Goal: Task Accomplishment & Management: Manage account settings

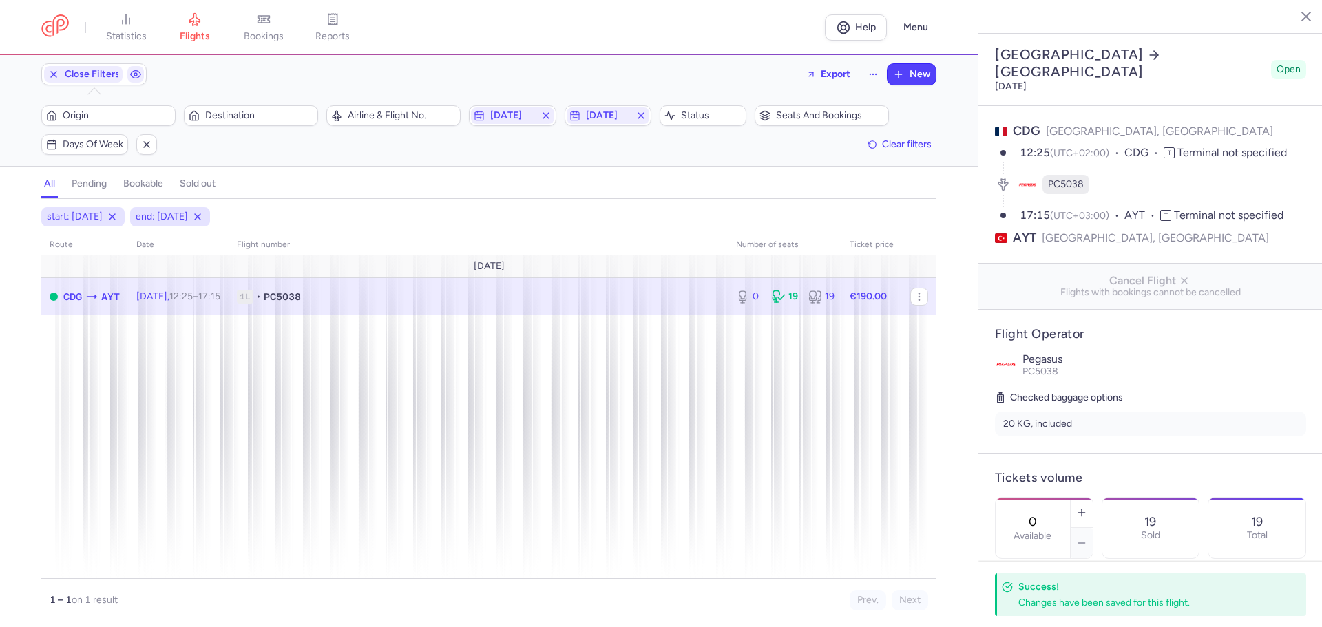
select select "hours"
click at [510, 115] on span "[DATE]" at bounding box center [512, 115] width 44 height 11
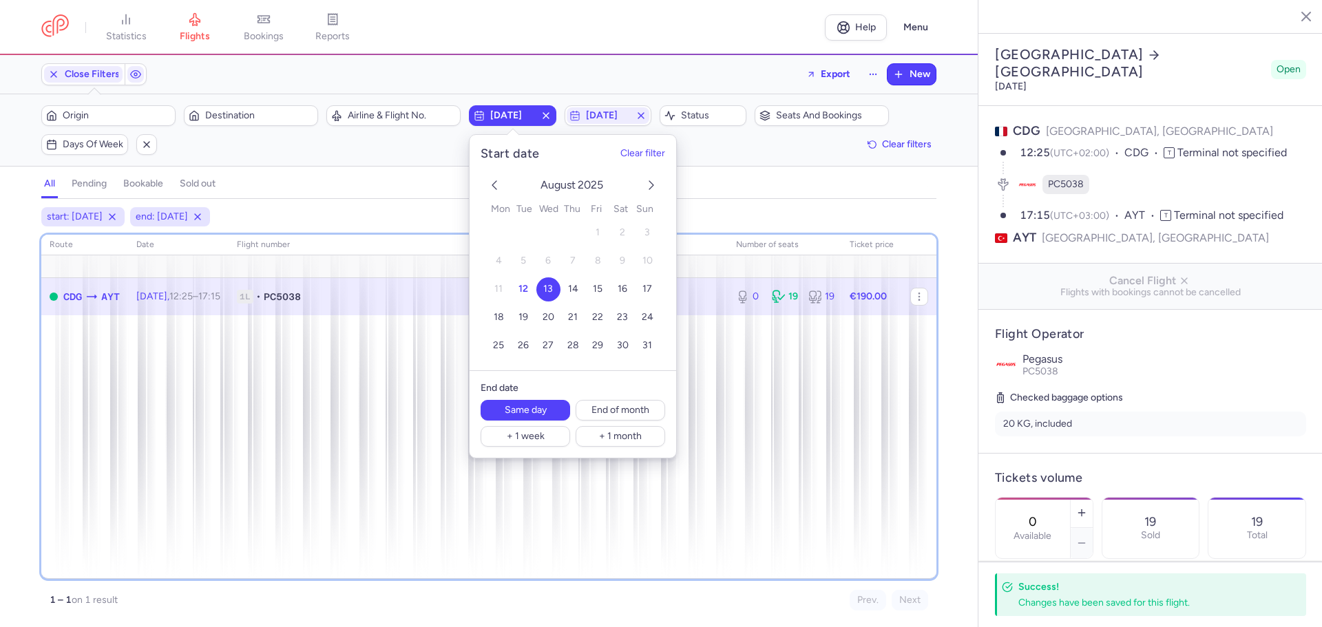
click at [813, 424] on div "route date Flight number number of seats Ticket price [DATE] CDG AYT [DATE] 12:…" at bounding box center [488, 407] width 895 height 344
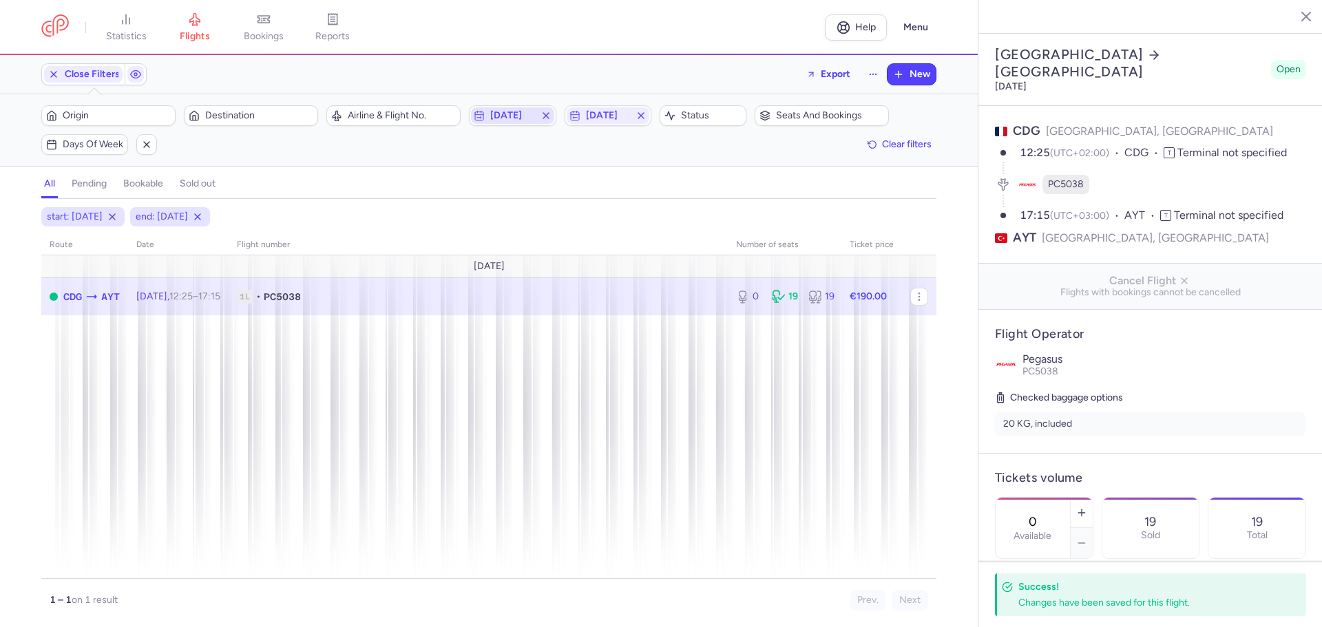
click at [511, 114] on span "[DATE]" at bounding box center [512, 115] width 44 height 11
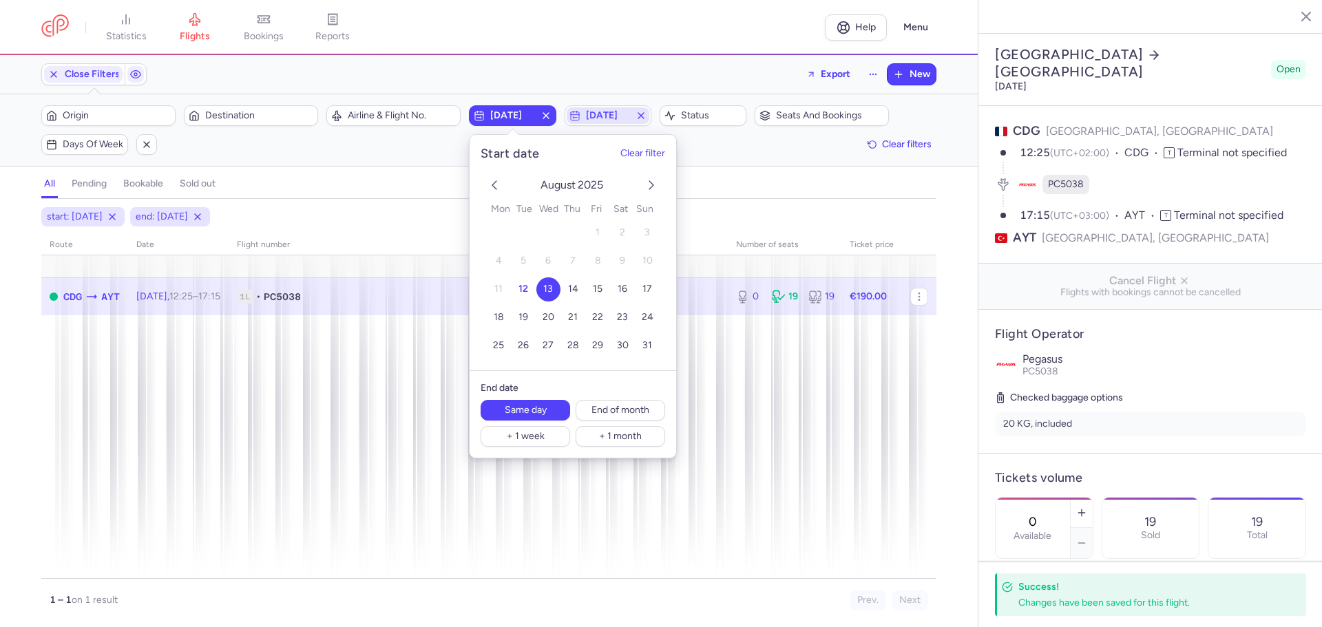
click at [620, 121] on span "[DATE]" at bounding box center [608, 115] width 83 height 17
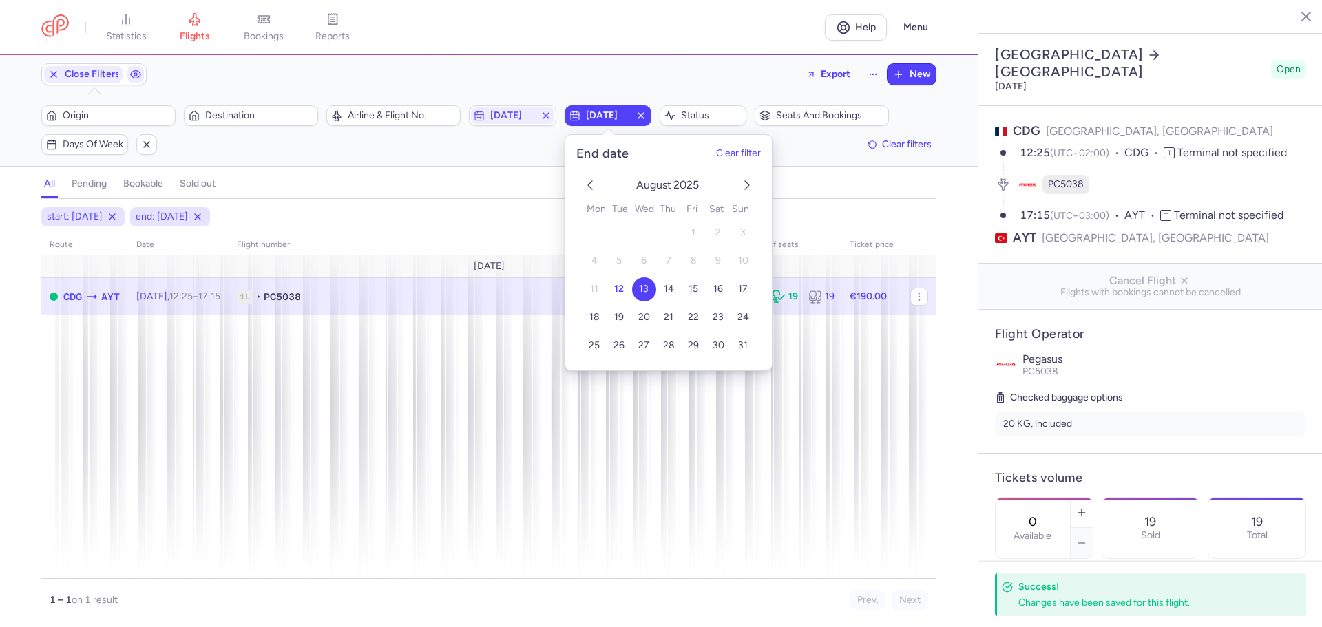
click at [746, 182] on icon "next month" at bounding box center [747, 185] width 17 height 17
click at [589, 284] on span "15" at bounding box center [594, 290] width 10 height 12
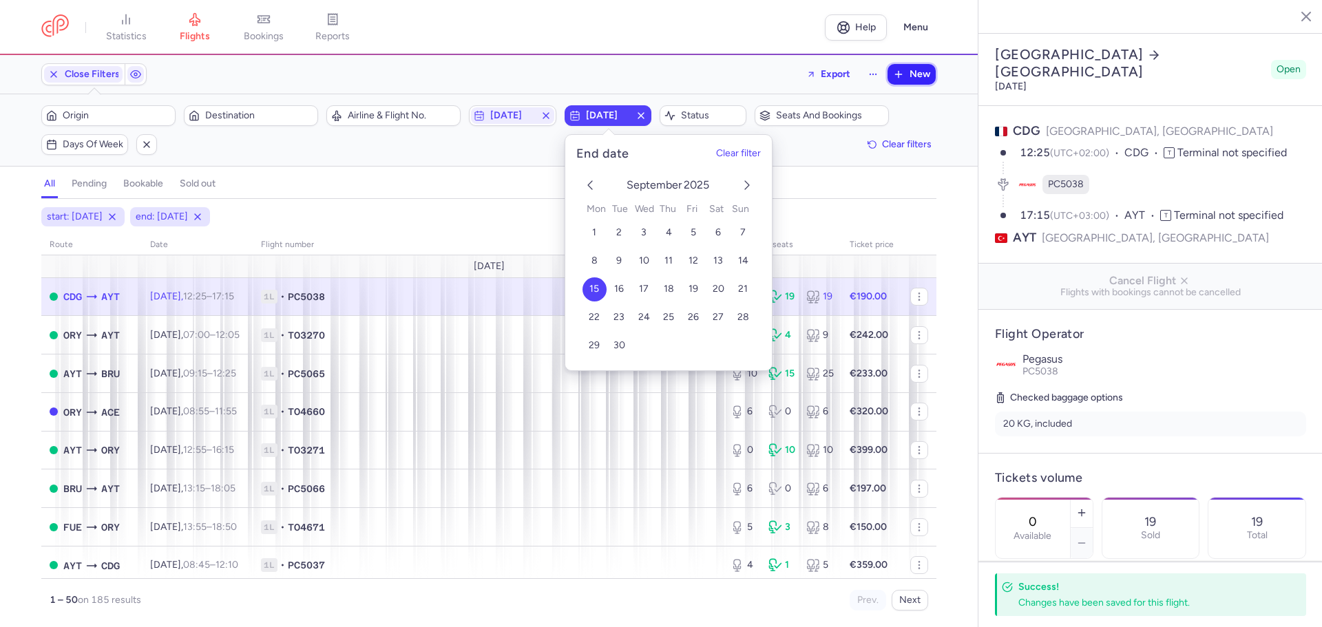
click at [911, 73] on span "New" at bounding box center [920, 74] width 21 height 11
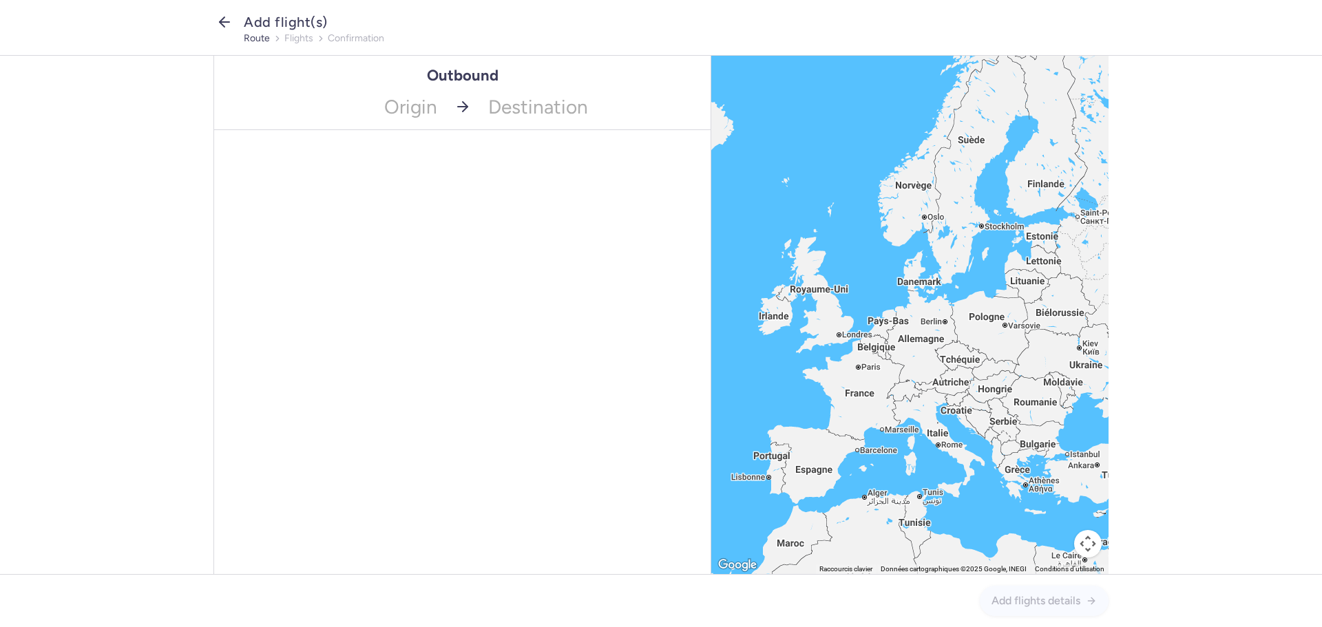
click at [224, 22] on line "button" at bounding box center [225, 22] width 10 height 0
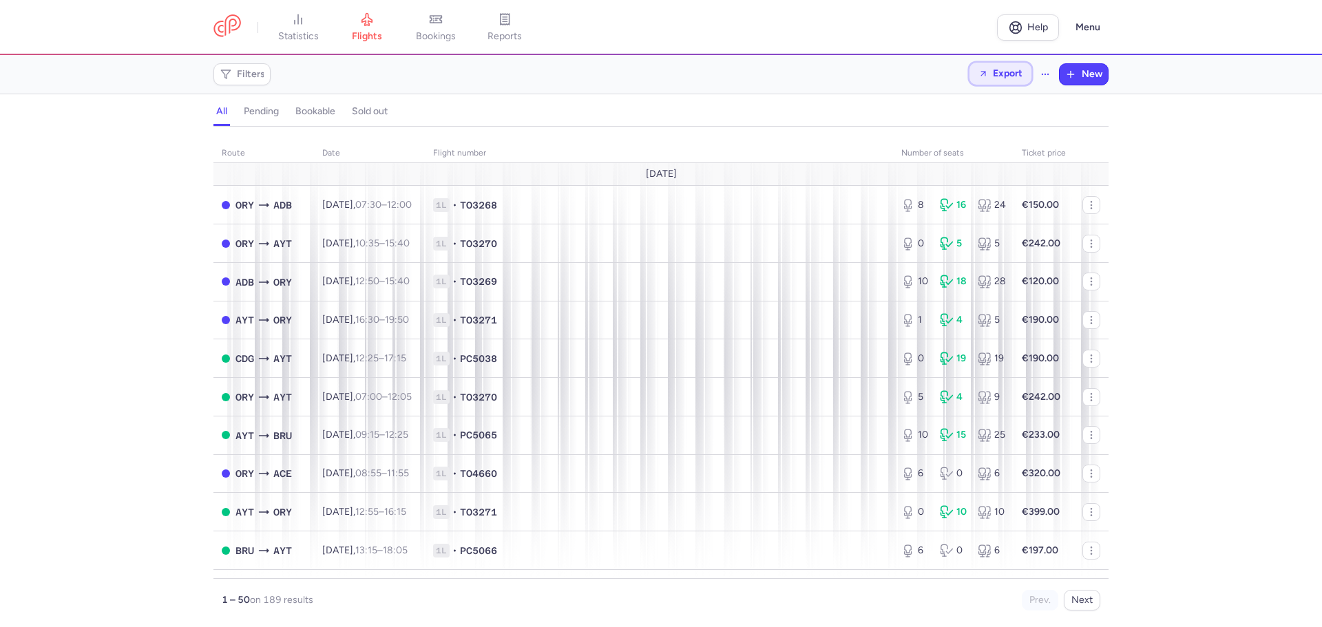
click at [1003, 75] on span "Export" at bounding box center [1008, 73] width 30 height 10
click at [941, 105] on p "Export flights" at bounding box center [931, 110] width 57 height 11
click at [384, 23] on link "flights" at bounding box center [367, 27] width 69 height 30
click at [241, 74] on span "Filters" at bounding box center [251, 74] width 28 height 11
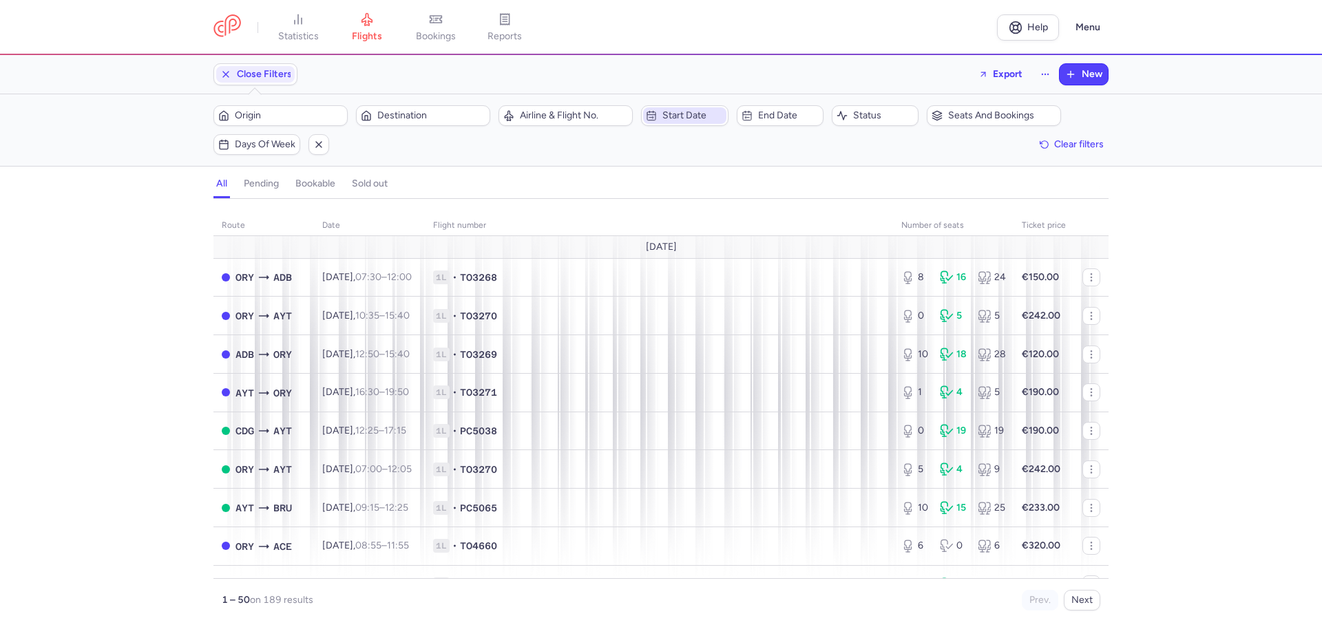
click at [695, 115] on span "Start date" at bounding box center [692, 115] width 61 height 11
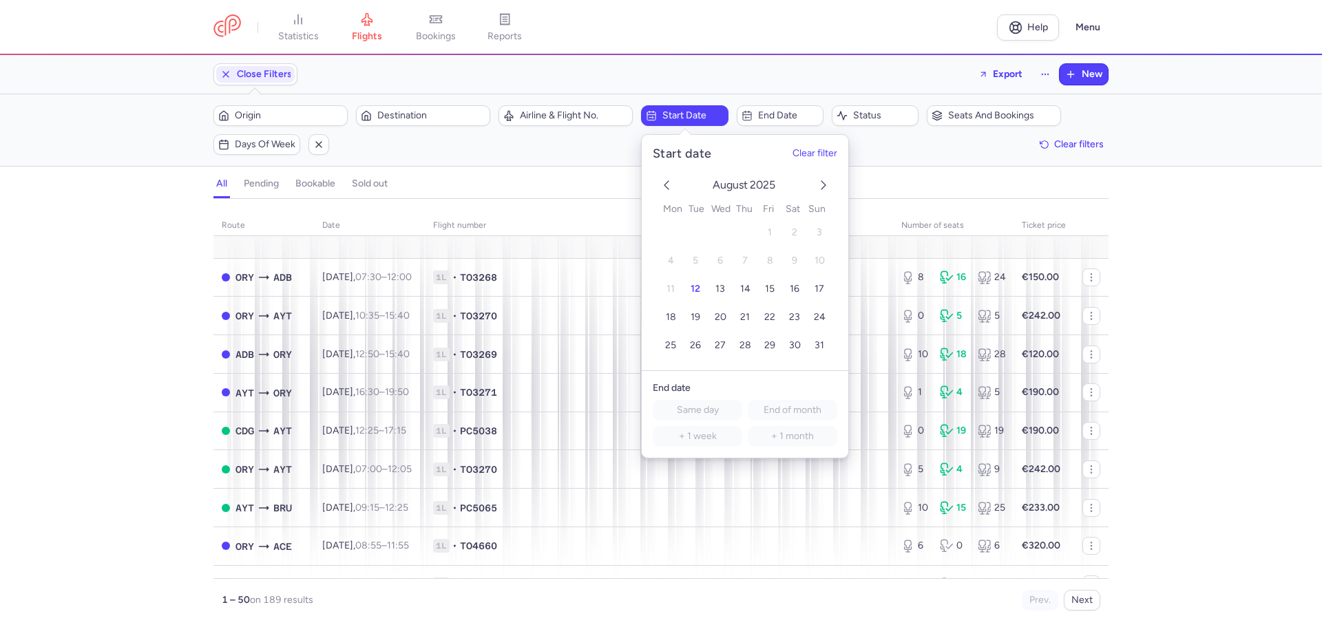
click at [820, 190] on icon "next month" at bounding box center [823, 185] width 17 height 17
drag, startPoint x: 815, startPoint y: 231, endPoint x: 815, endPoint y: 222, distance: 9.6
click at [815, 231] on button "7" at bounding box center [820, 233] width 24 height 24
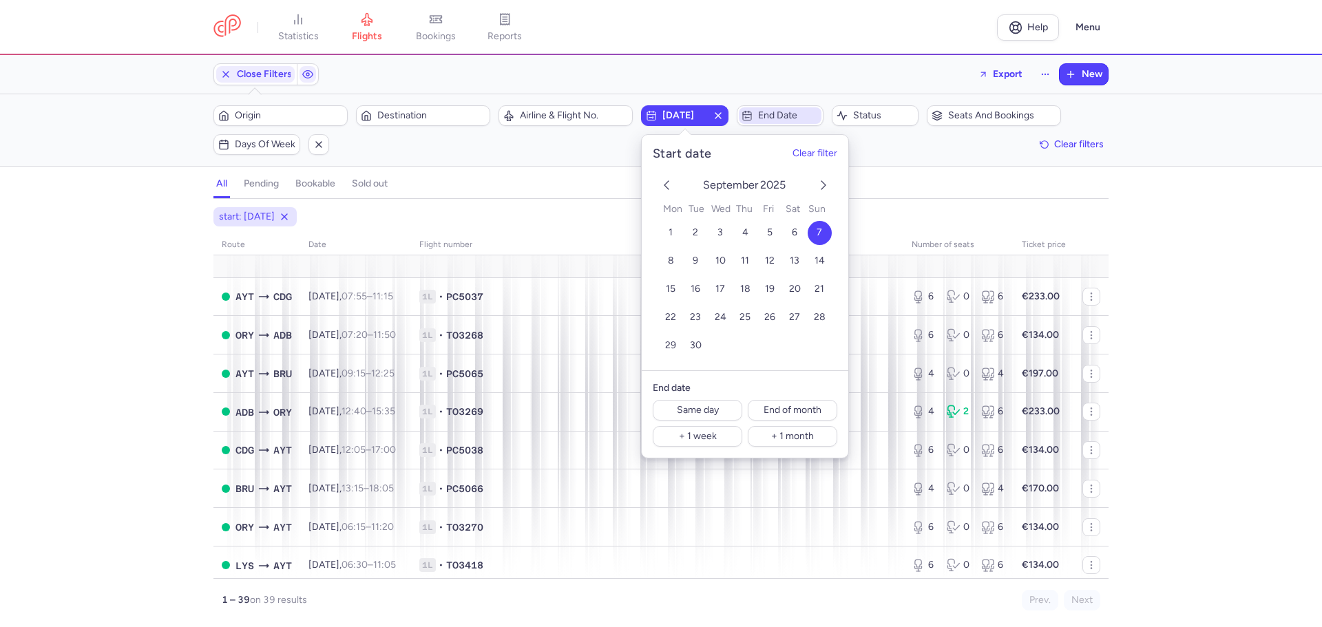
click at [784, 122] on span "End date" at bounding box center [780, 115] width 83 height 17
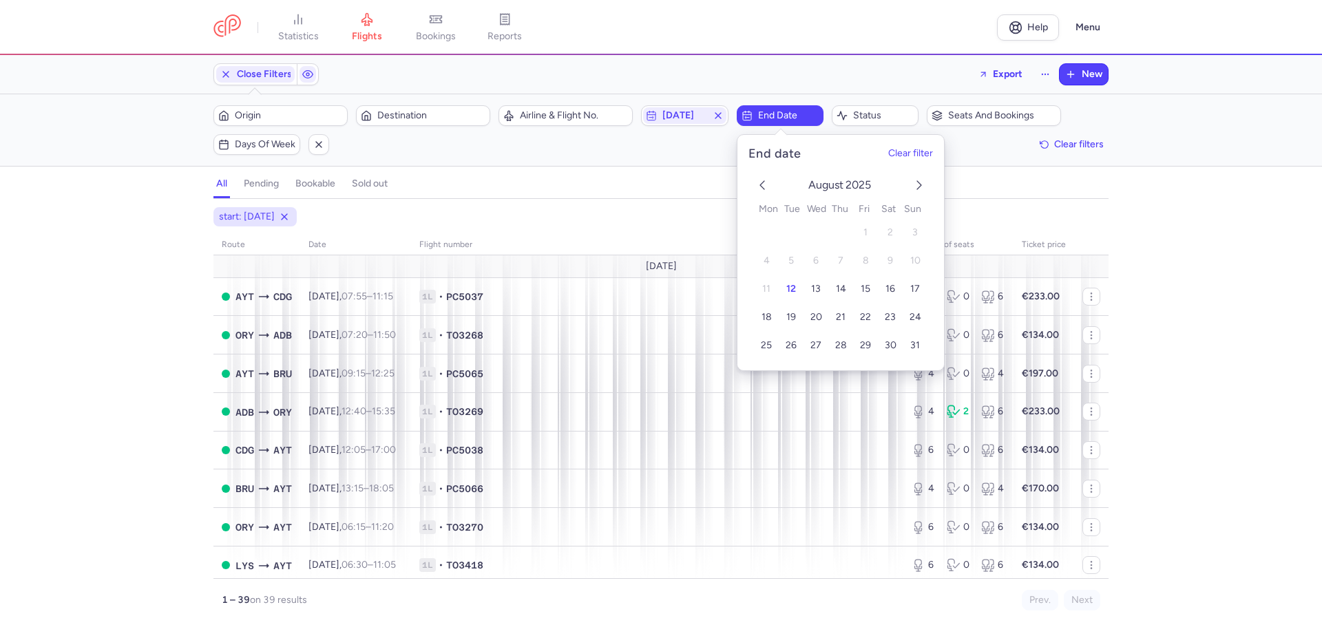
click at [924, 181] on icon "next month" at bounding box center [919, 185] width 17 height 17
click at [910, 233] on button "7" at bounding box center [915, 233] width 24 height 24
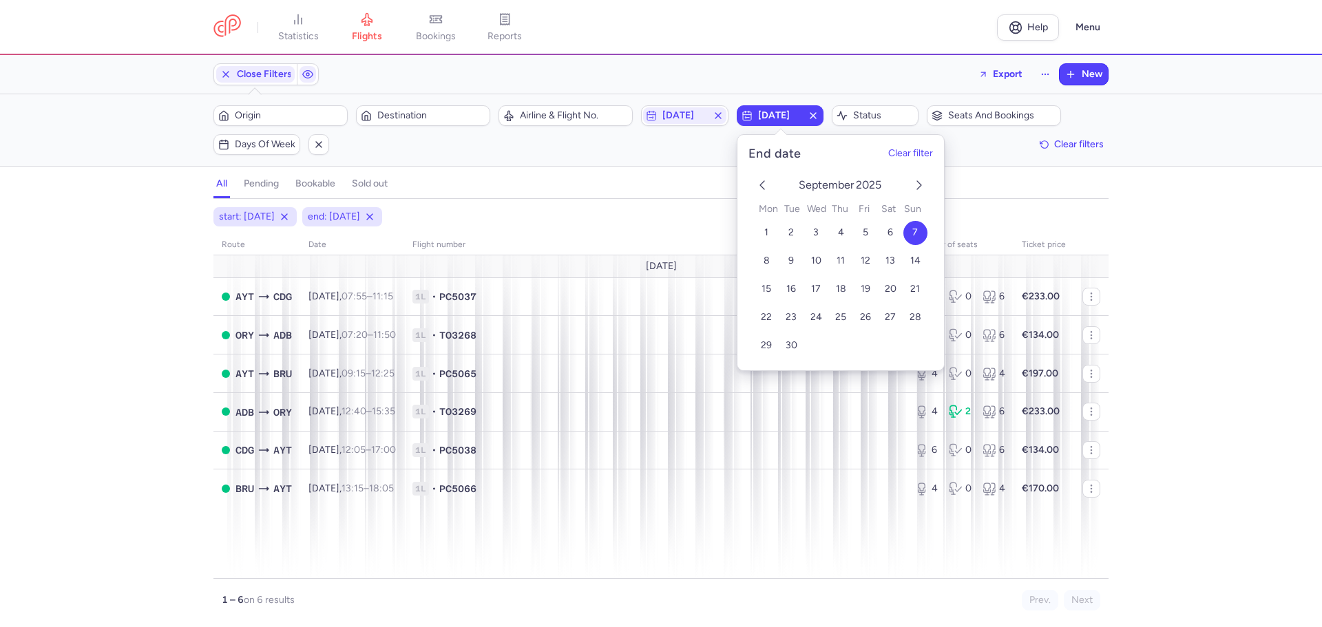
click at [905, 232] on button "7" at bounding box center [915, 233] width 24 height 24
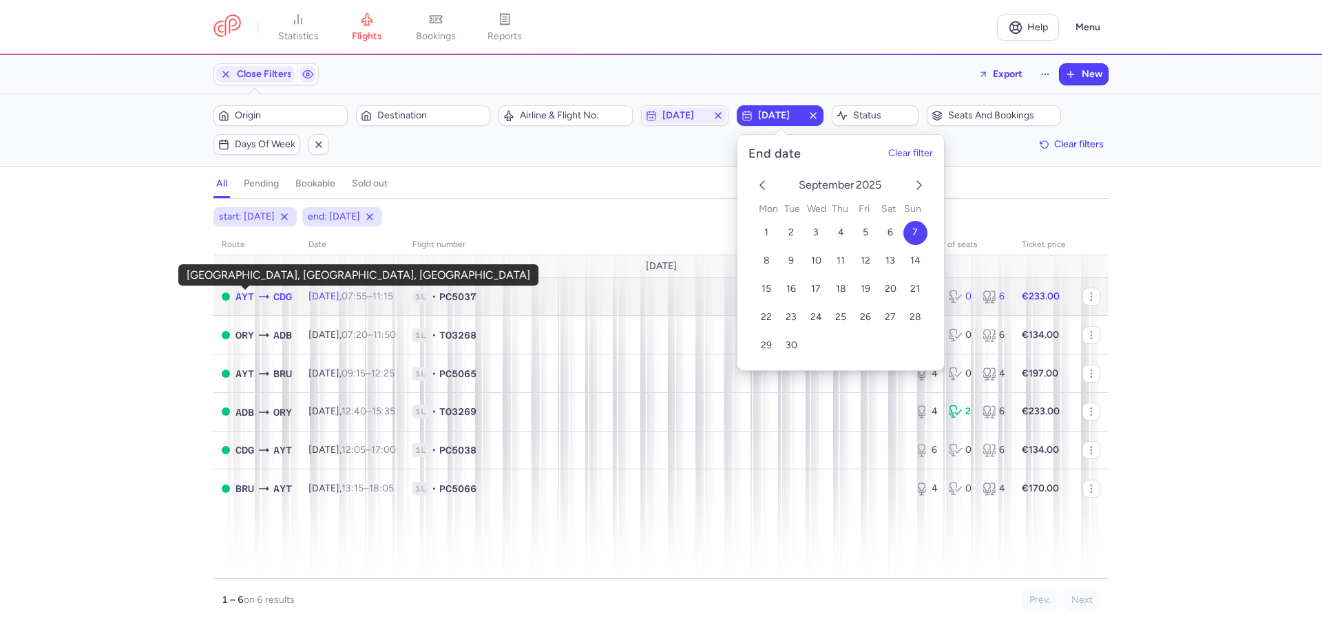
click at [236, 295] on span "AYT" at bounding box center [244, 296] width 19 height 15
select select "hours"
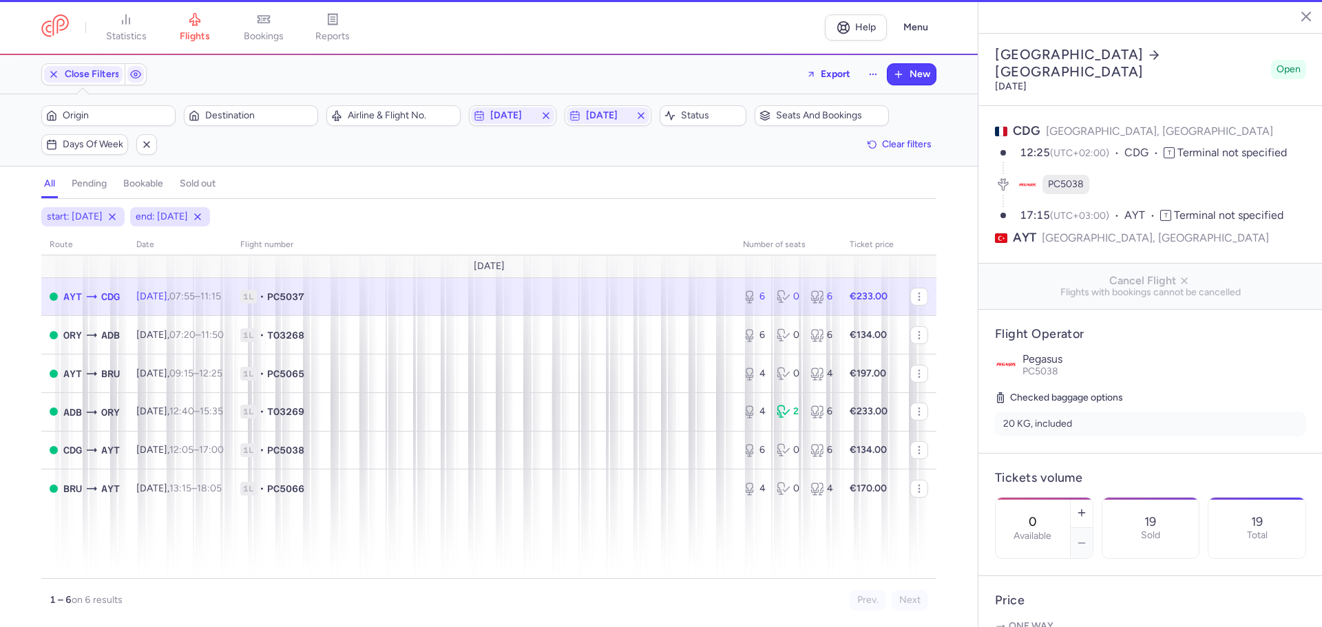
type input "6"
type input "1"
select select "days"
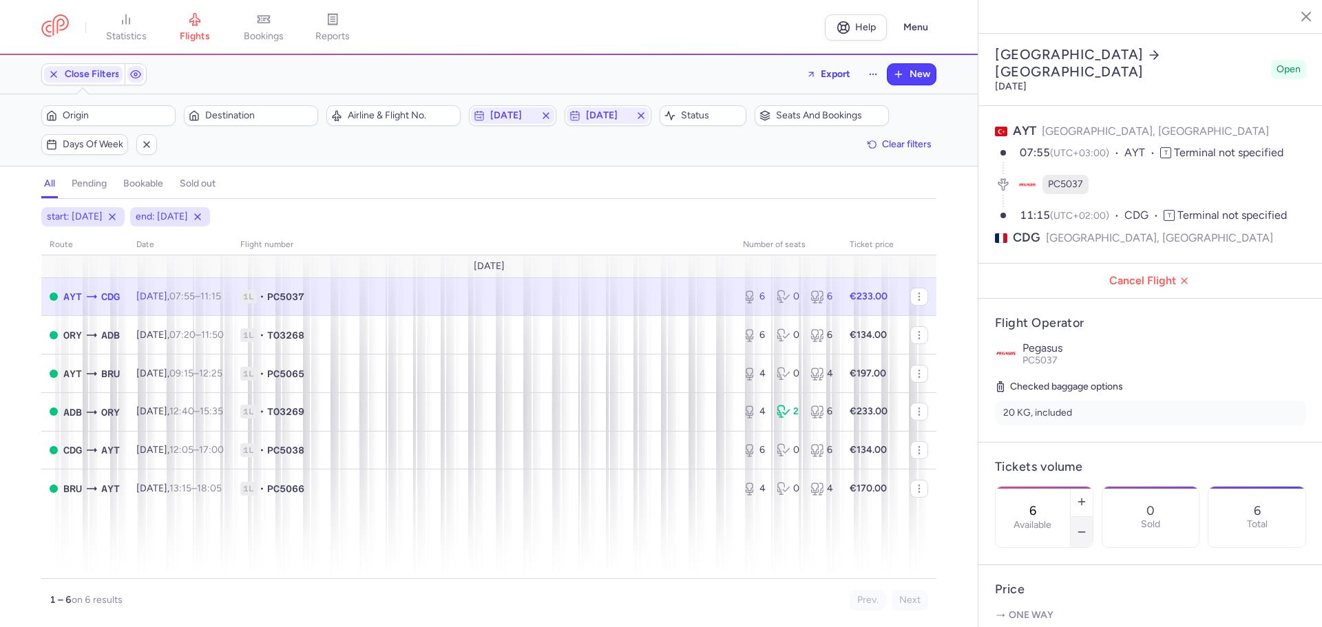
click at [1087, 527] on icon "button" at bounding box center [1081, 532] width 11 height 11
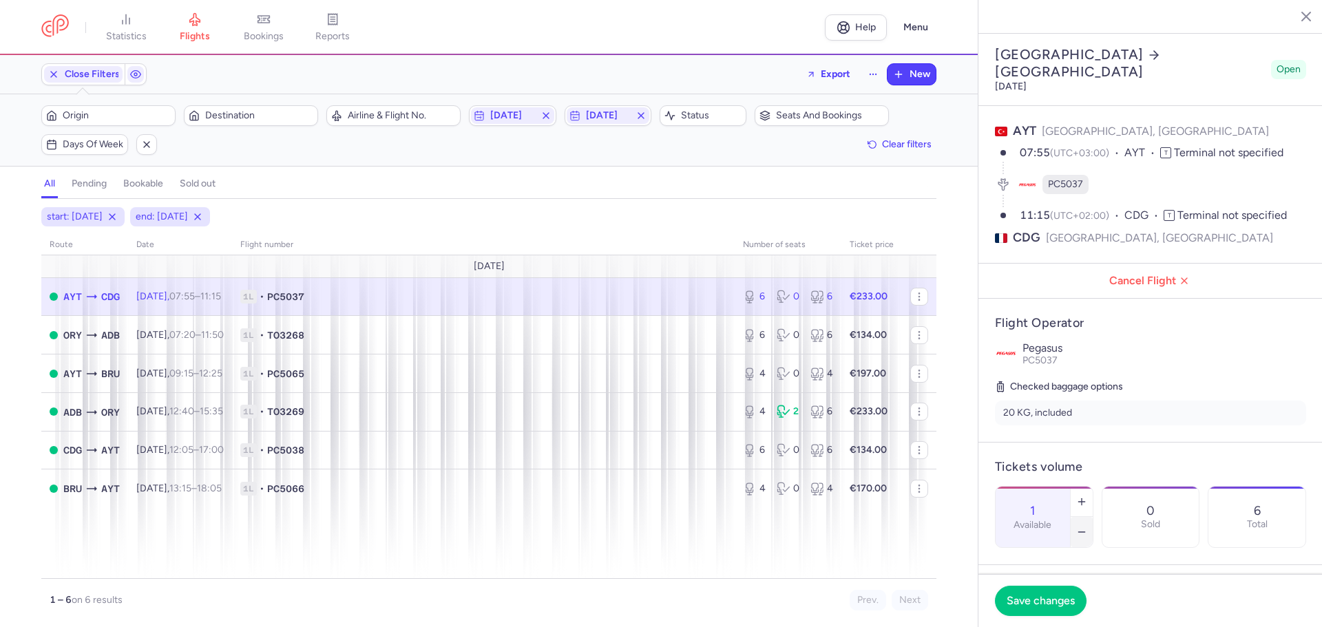
click at [1087, 527] on icon "button" at bounding box center [1081, 532] width 11 height 11
click at [1067, 609] on button "Save changes" at bounding box center [1041, 600] width 92 height 30
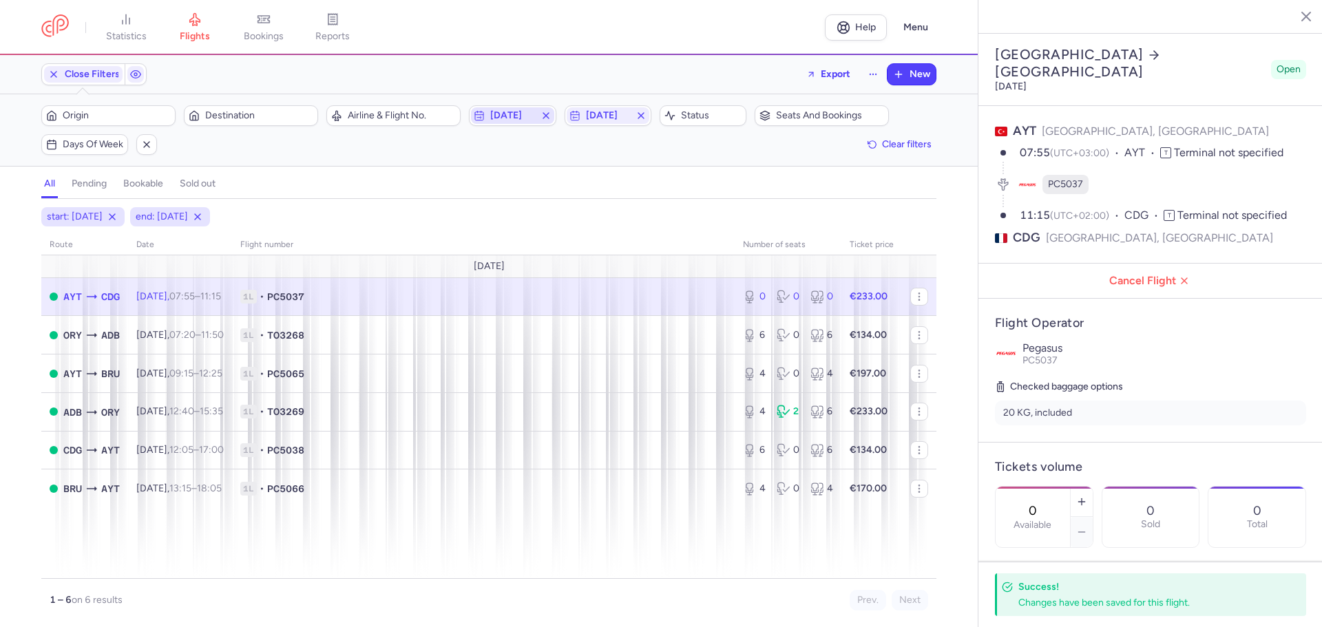
click at [505, 120] on span "[DATE]" at bounding box center [512, 115] width 44 height 11
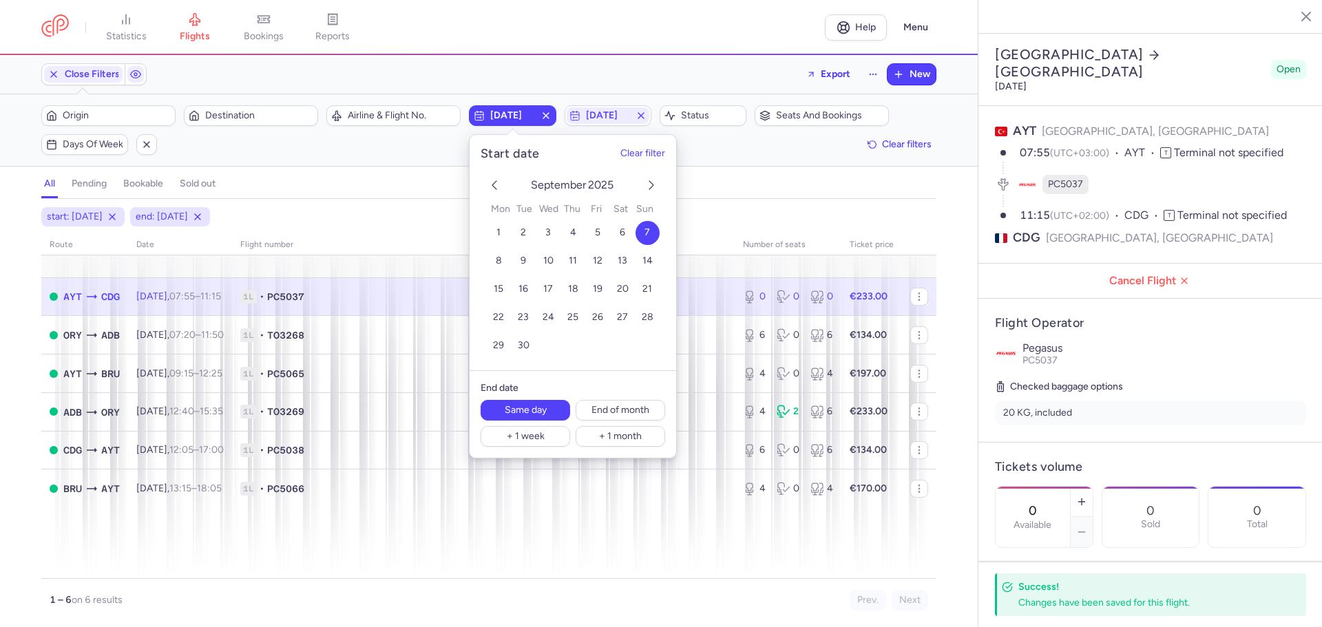
click at [496, 187] on icon "previous month" at bounding box center [494, 185] width 17 height 17
click at [495, 345] on span "25" at bounding box center [498, 346] width 11 height 12
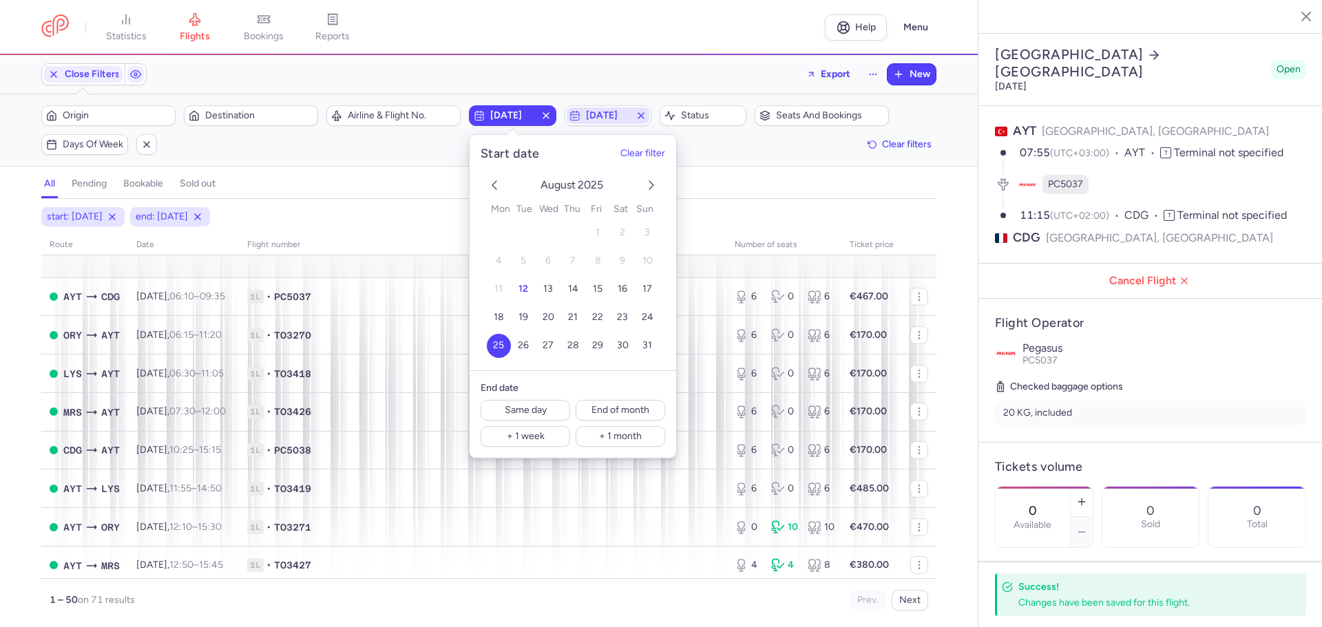
click at [621, 116] on span "[DATE]" at bounding box center [608, 115] width 44 height 11
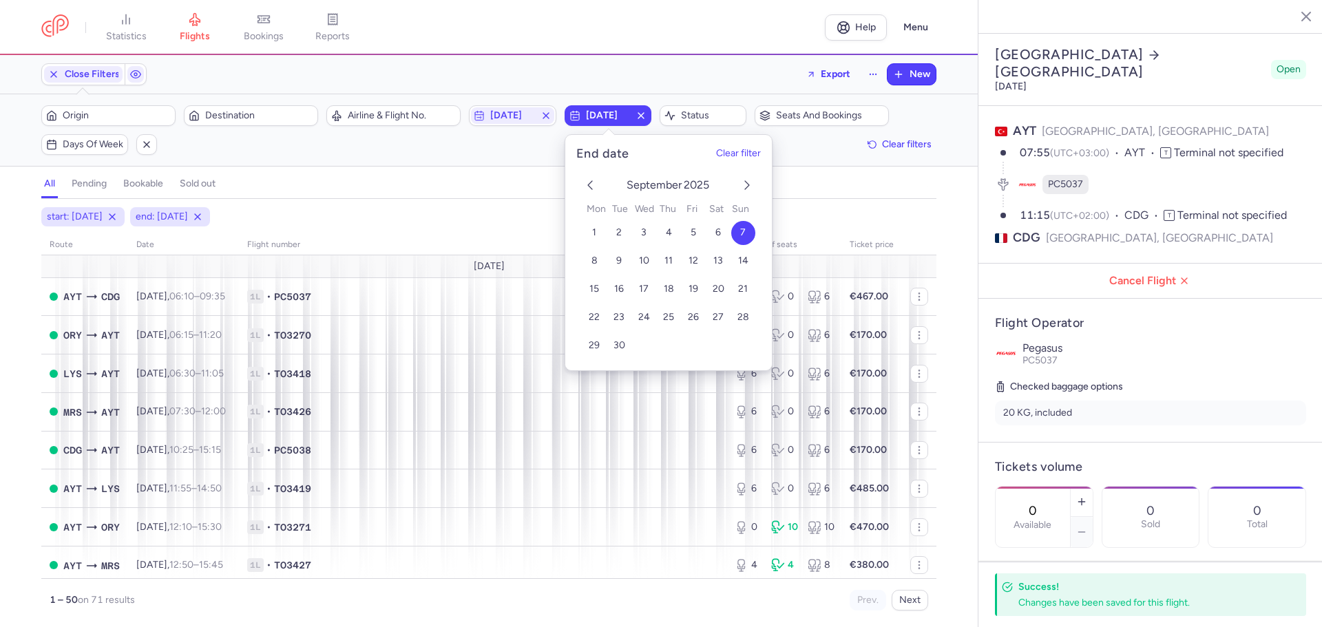
click at [594, 185] on icon "previous month" at bounding box center [590, 185] width 17 height 17
click at [598, 343] on span "25" at bounding box center [594, 346] width 11 height 12
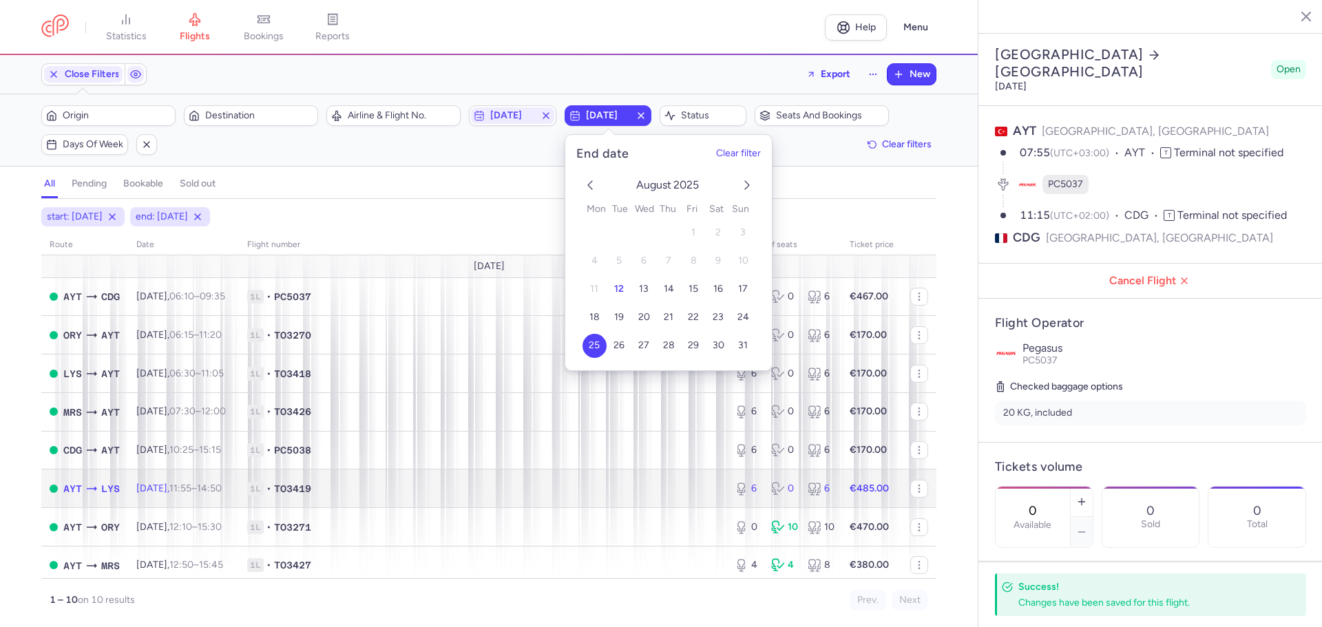
click at [124, 485] on td "AYT LYS" at bounding box center [84, 489] width 87 height 39
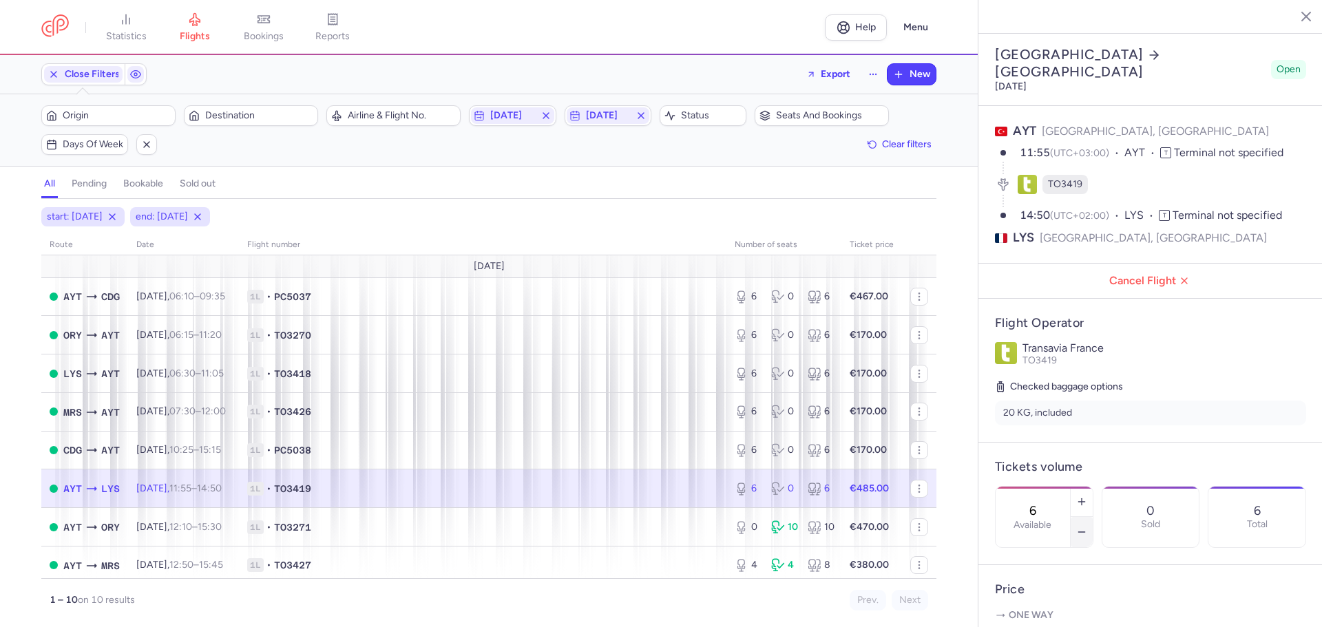
click at [1093, 517] on button "button" at bounding box center [1082, 532] width 22 height 30
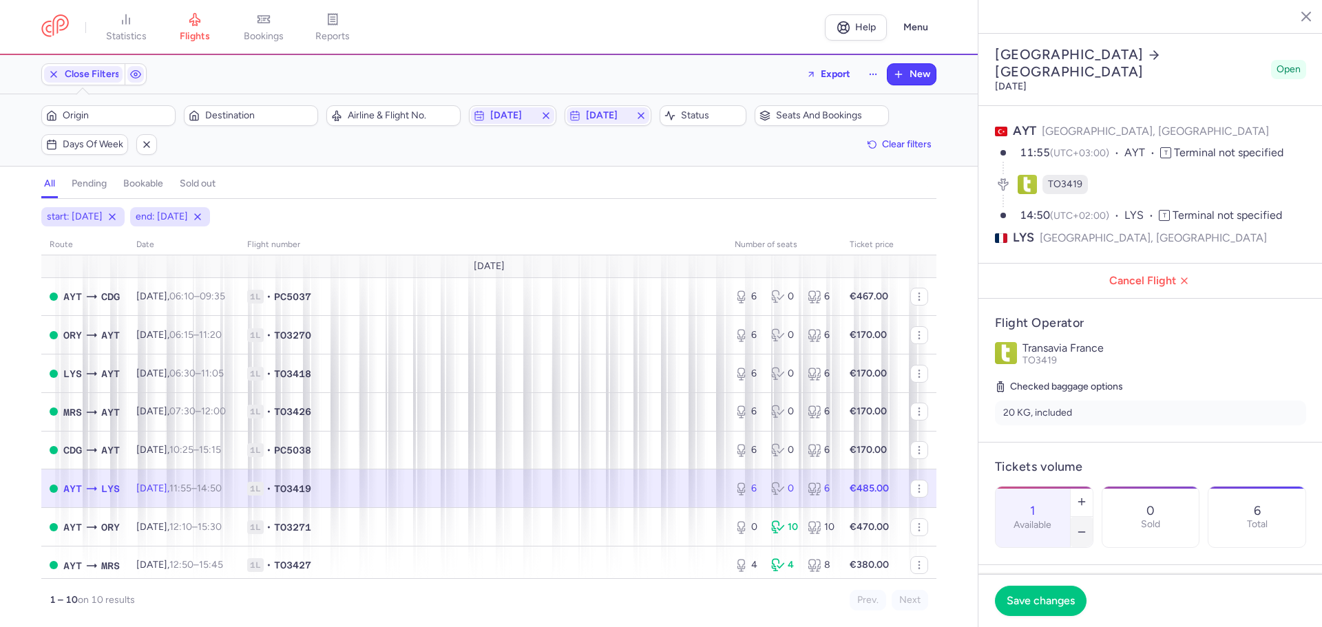
click at [1093, 517] on button "button" at bounding box center [1082, 532] width 22 height 30
click at [1047, 591] on button "Save changes" at bounding box center [1041, 600] width 92 height 30
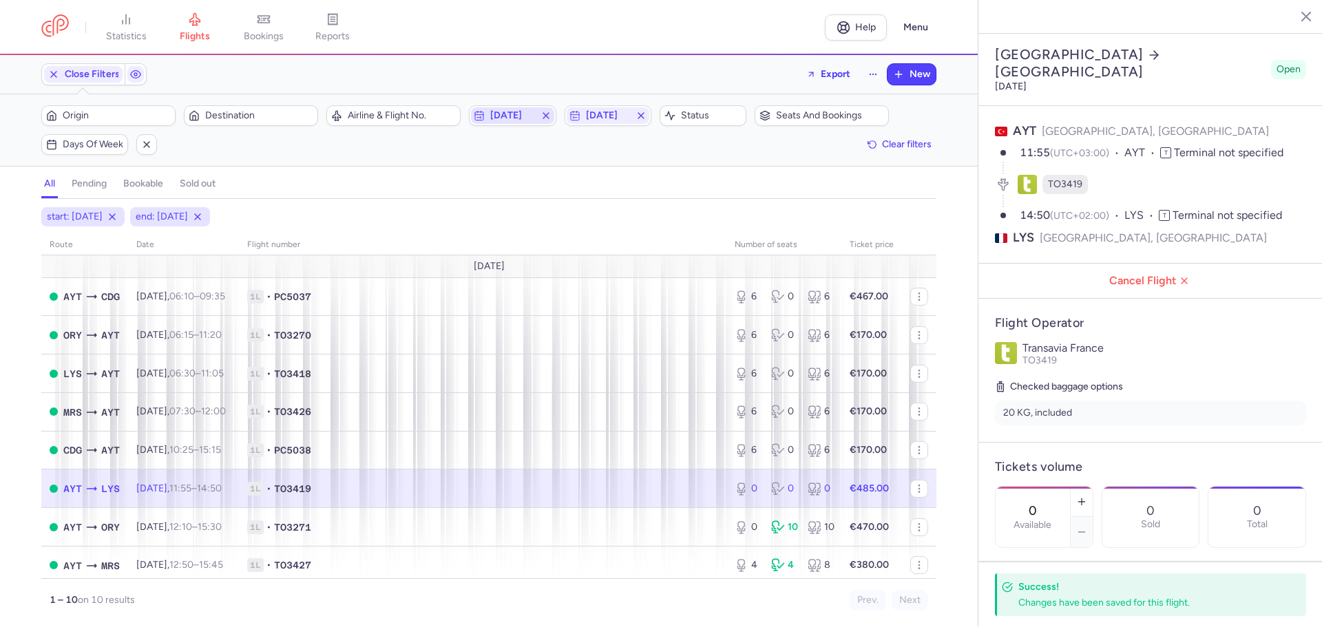
click at [514, 110] on span "[DATE]" at bounding box center [512, 115] width 44 height 11
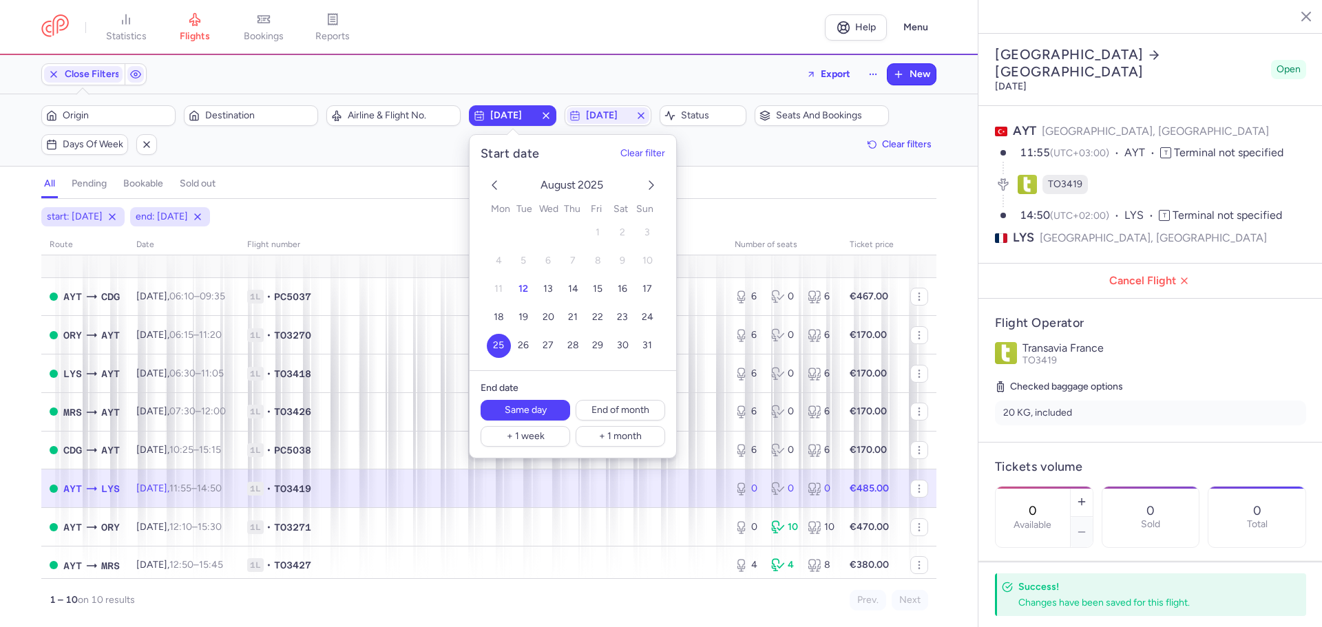
click at [649, 178] on icon "next month" at bounding box center [651, 185] width 17 height 17
click at [642, 233] on button "7" at bounding box center [648, 233] width 24 height 24
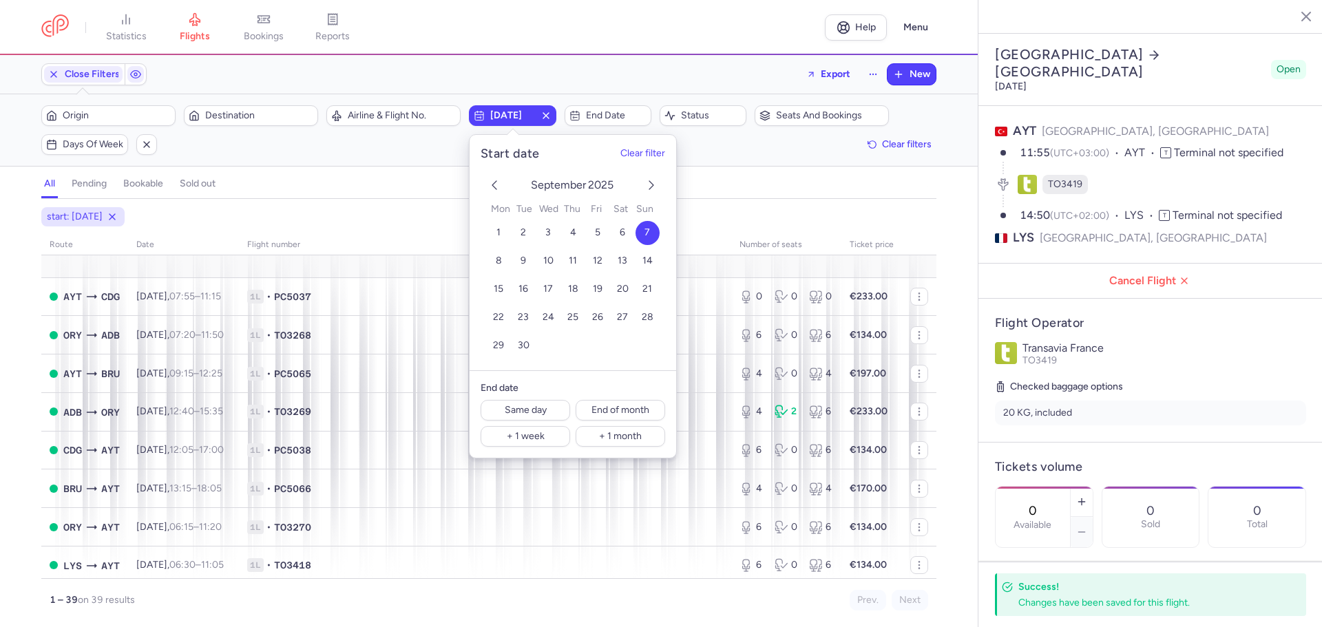
click at [498, 180] on icon "previous month" at bounding box center [494, 185] width 17 height 17
click at [628, 288] on button "16" at bounding box center [623, 289] width 24 height 24
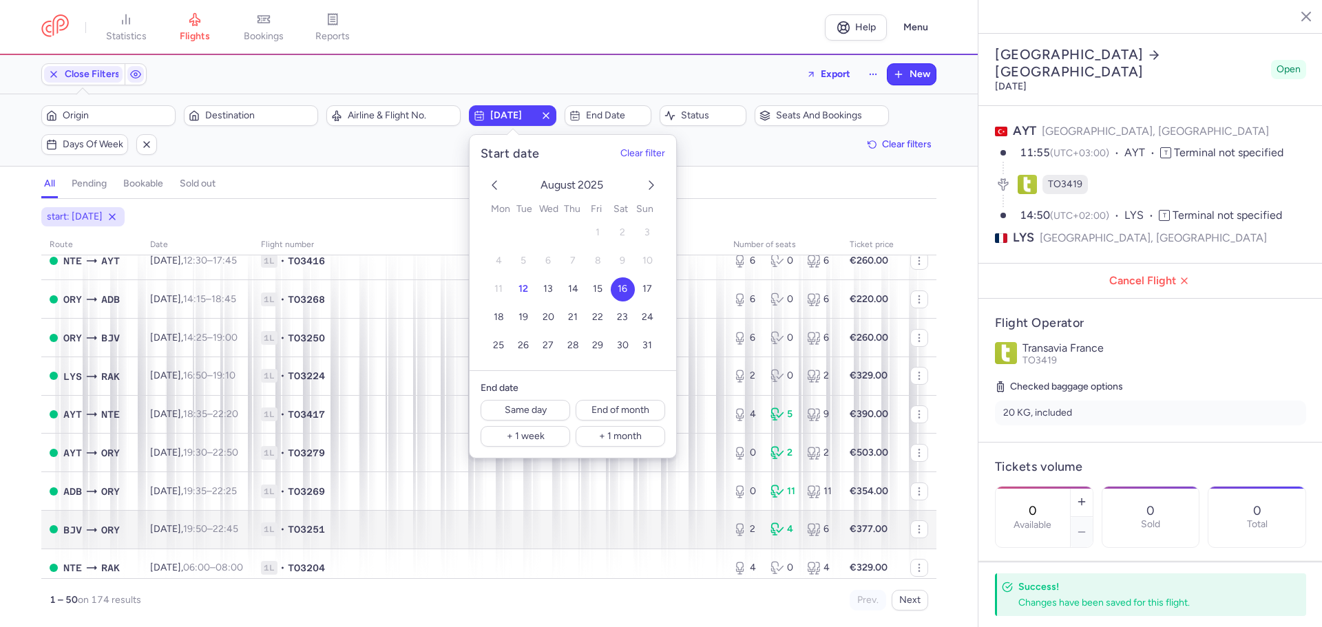
scroll to position [207, 0]
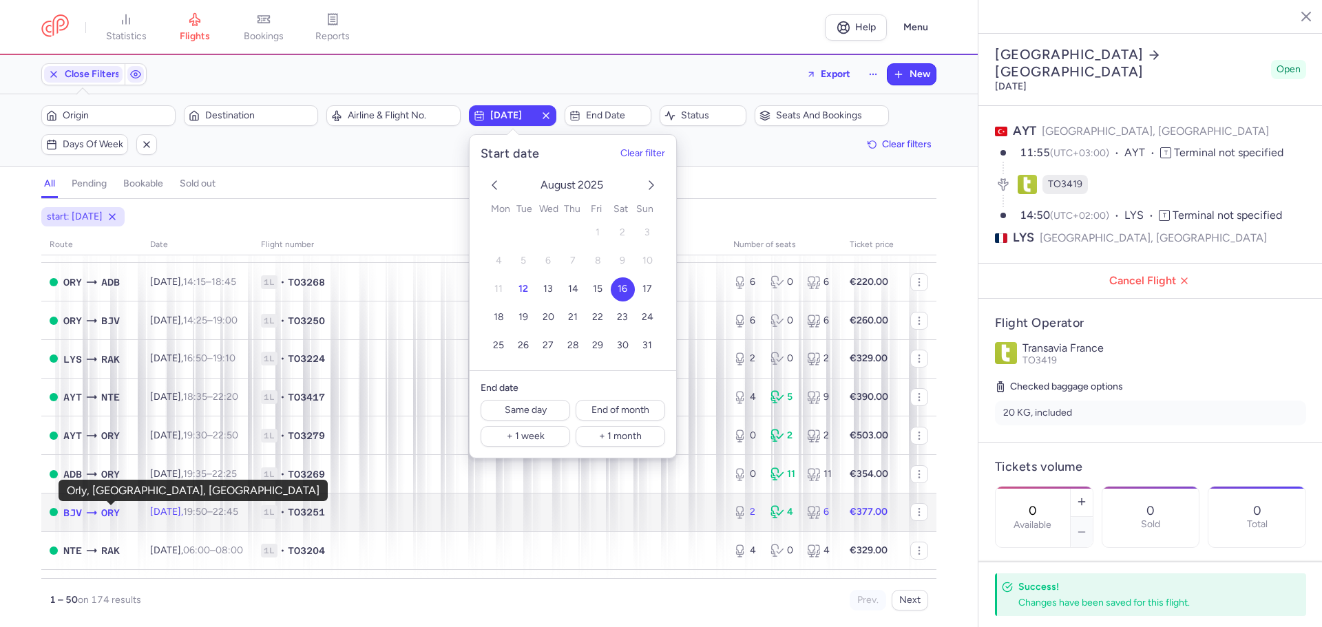
click at [102, 509] on span "ORY" at bounding box center [110, 512] width 19 height 15
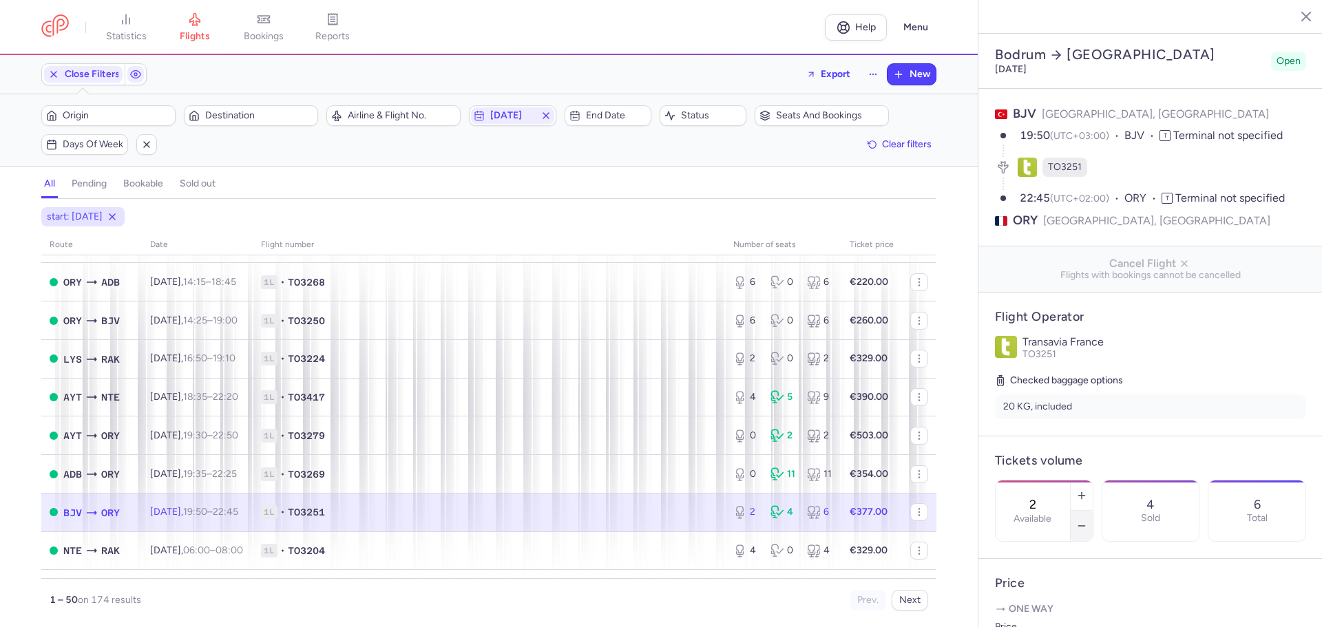
click at [1093, 511] on button "button" at bounding box center [1082, 526] width 22 height 30
click at [1093, 489] on div "1 Available" at bounding box center [1044, 511] width 98 height 62
click at [1093, 511] on button "button" at bounding box center [1082, 526] width 22 height 30
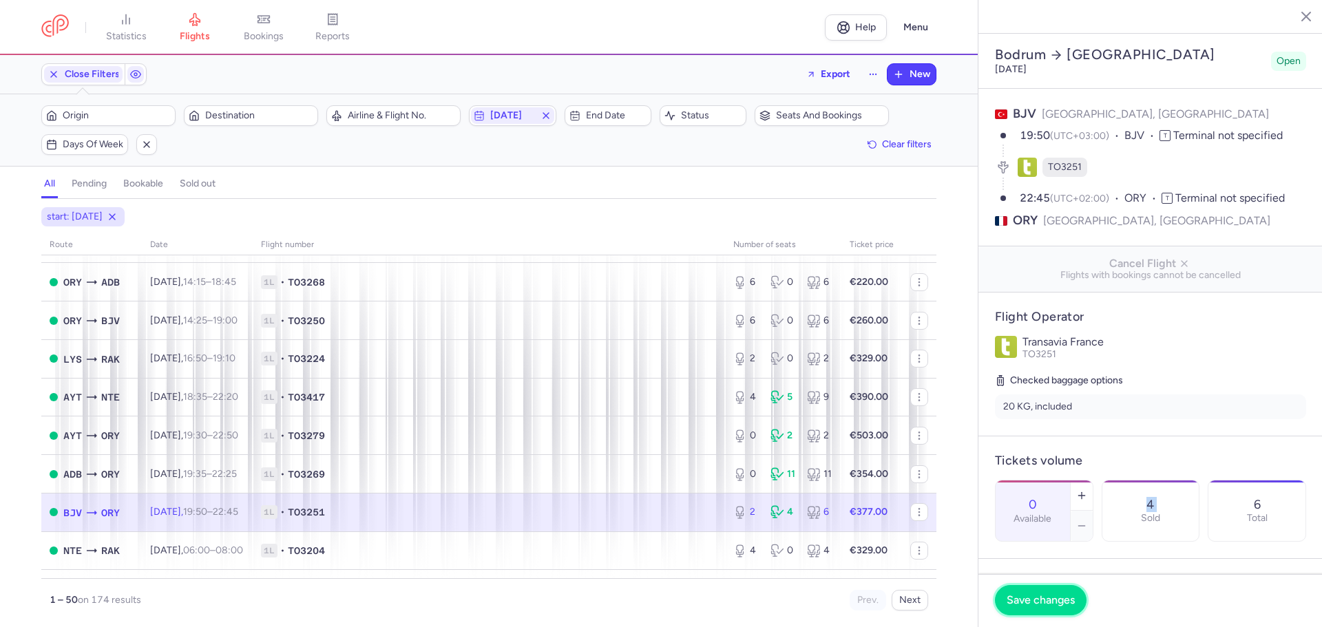
click at [1069, 602] on span "Save changes" at bounding box center [1041, 600] width 68 height 12
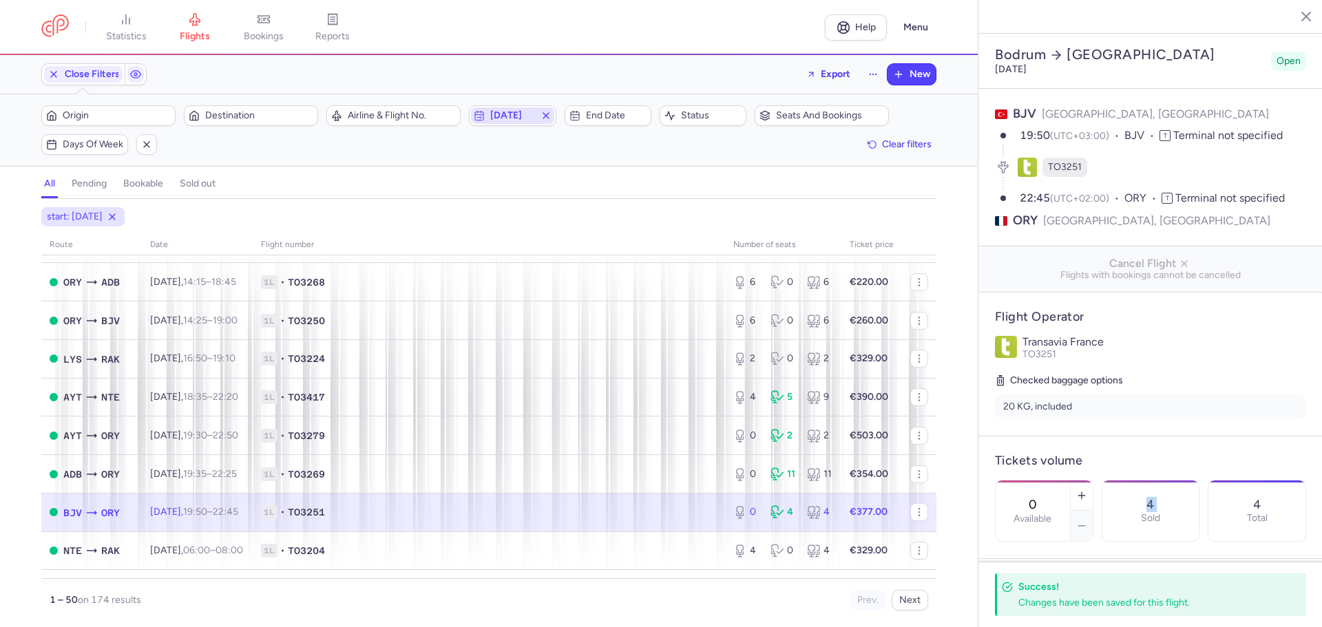
click at [530, 116] on span "[DATE]" at bounding box center [512, 115] width 44 height 11
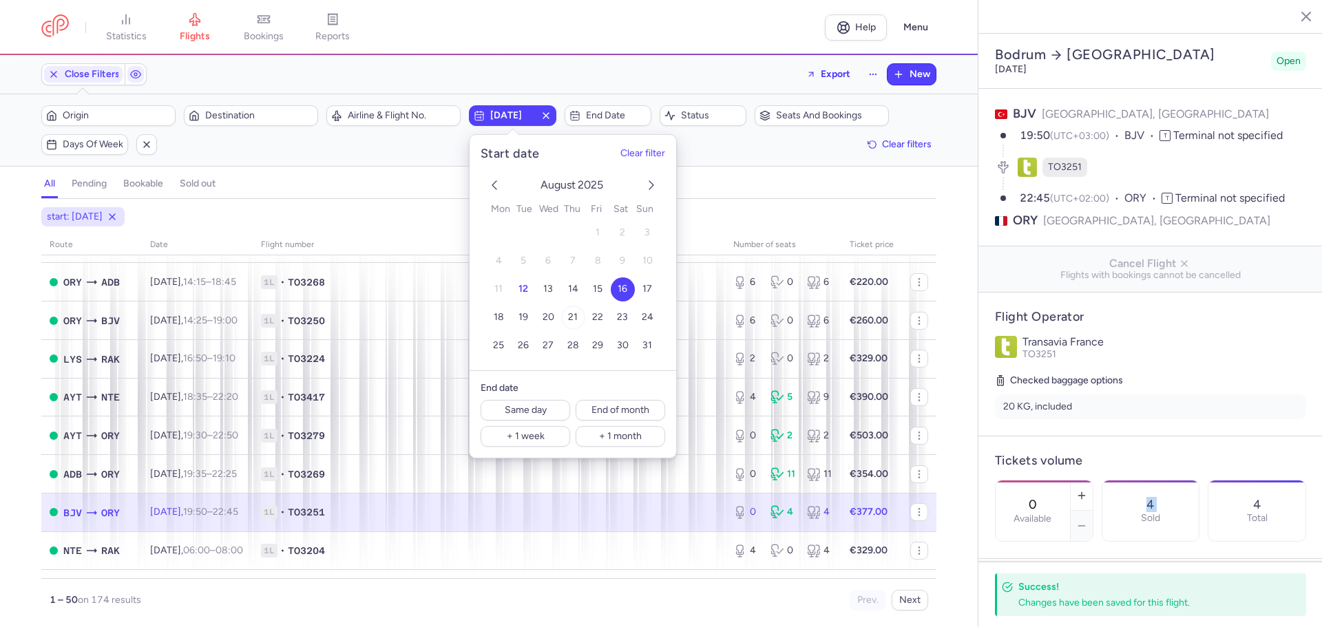
click at [571, 313] on span "21" at bounding box center [573, 318] width 10 height 12
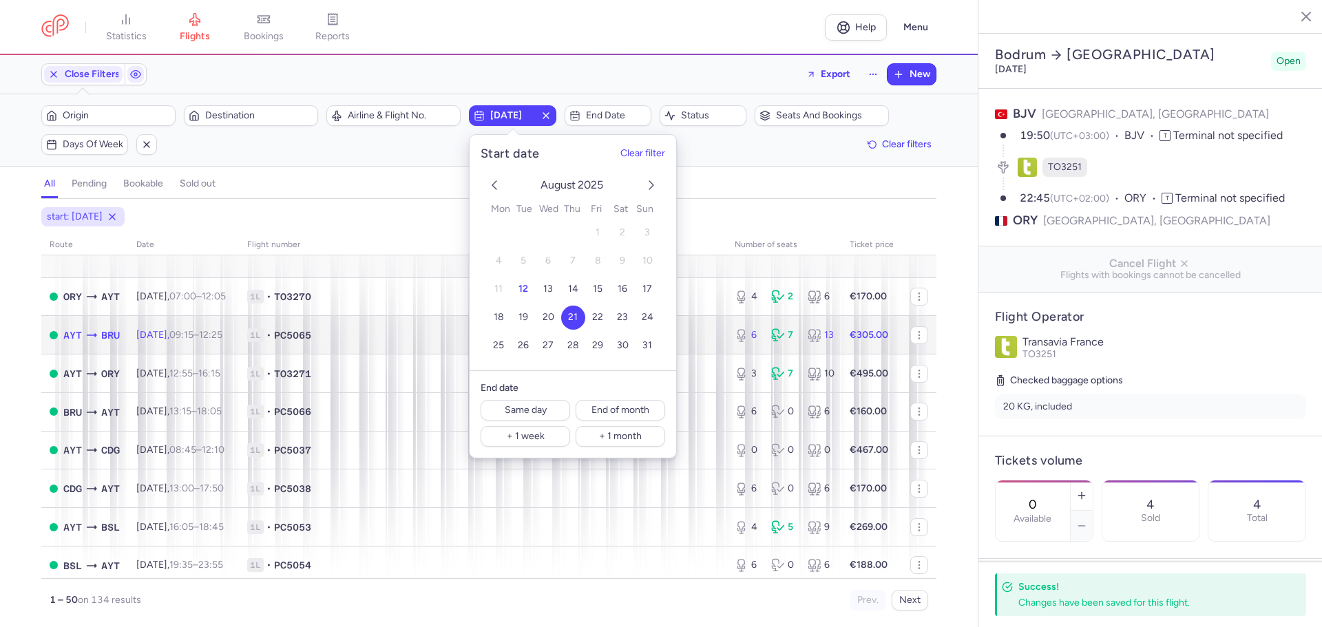
click at [75, 336] on span "AYT" at bounding box center [72, 335] width 19 height 15
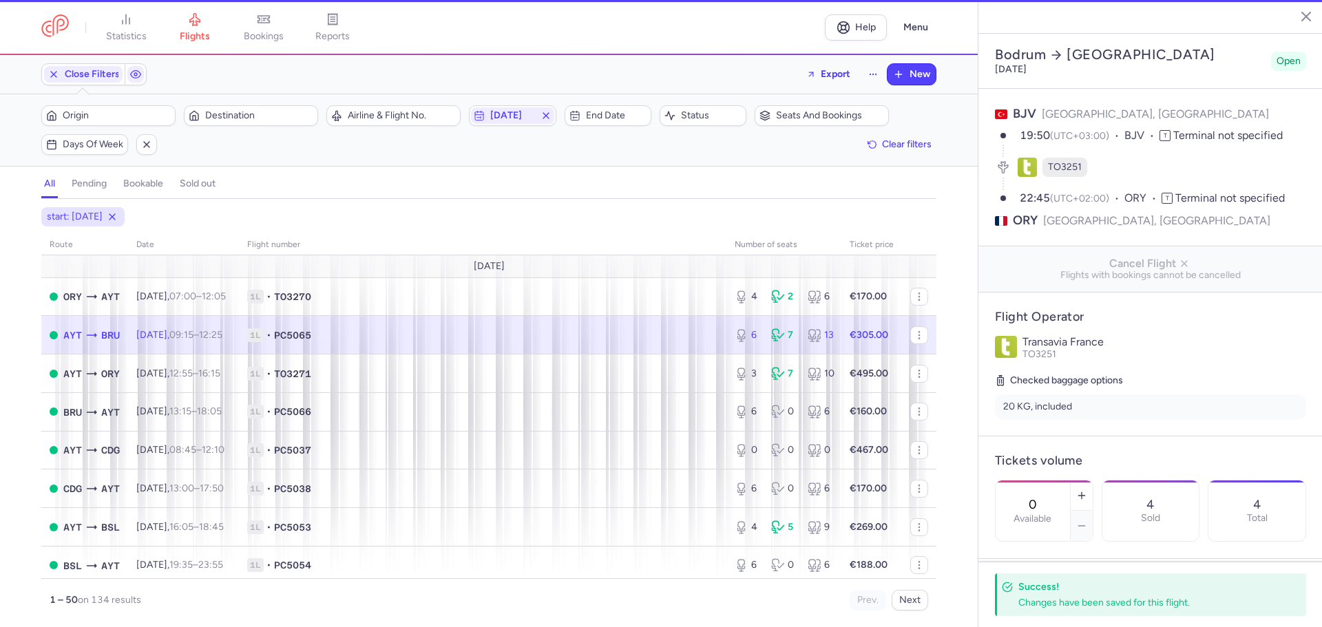
type input "6"
type input "12"
select select "hours"
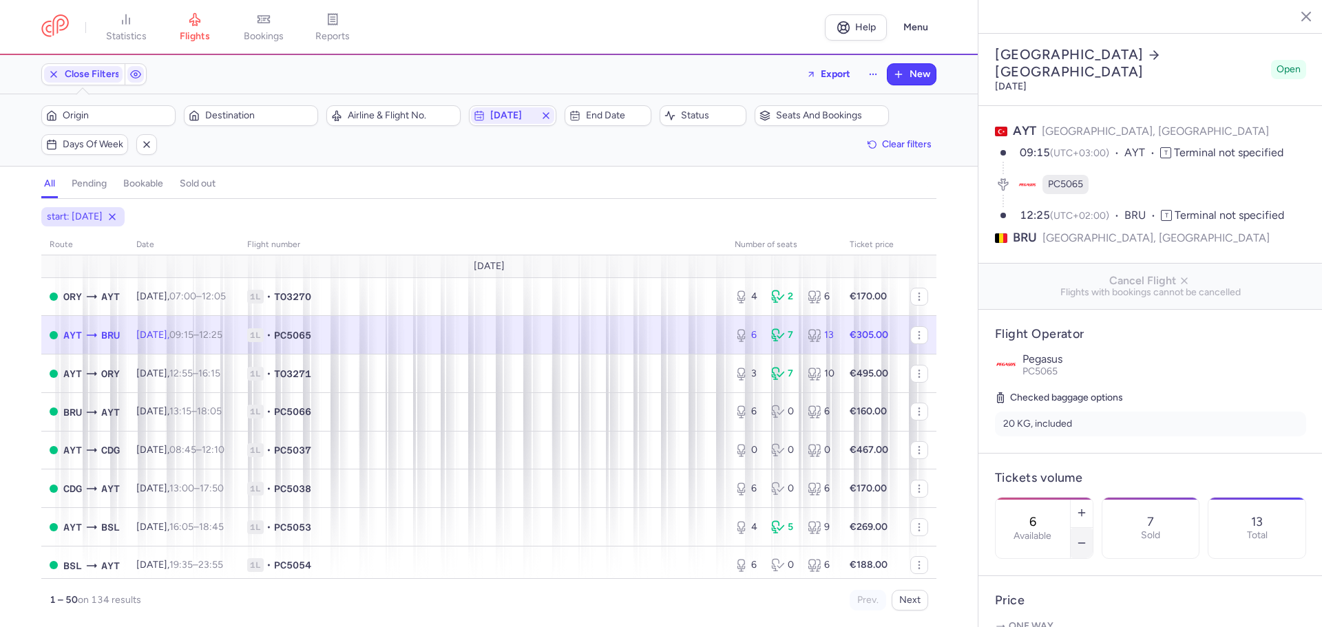
click at [1087, 538] on icon "button" at bounding box center [1081, 543] width 11 height 11
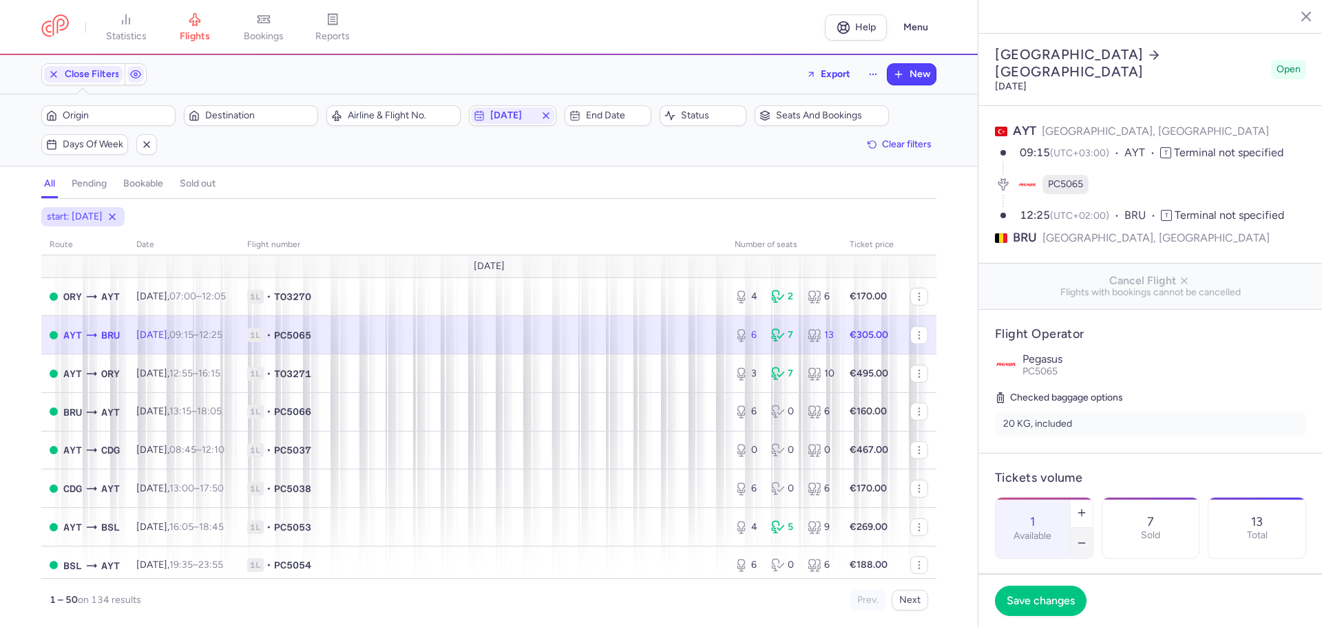
click at [1087, 538] on icon "button" at bounding box center [1081, 543] width 11 height 11
click at [1042, 604] on span "Save changes" at bounding box center [1041, 600] width 68 height 12
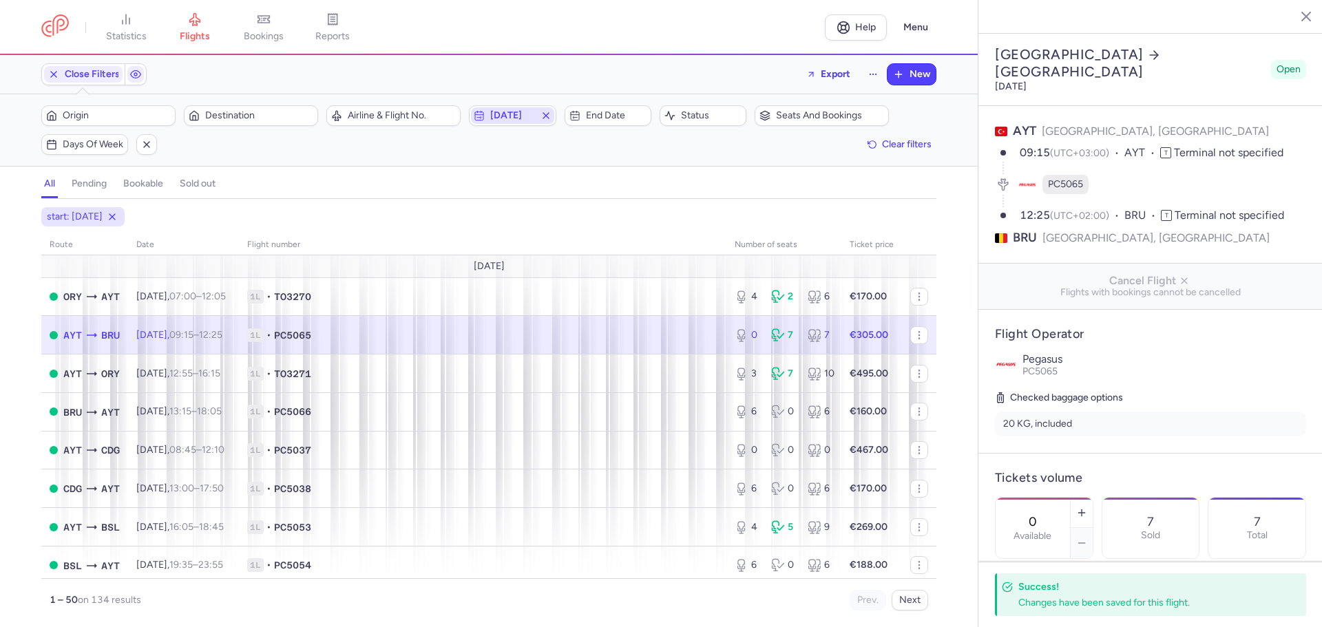
click at [494, 115] on span "[DATE]" at bounding box center [512, 115] width 44 height 11
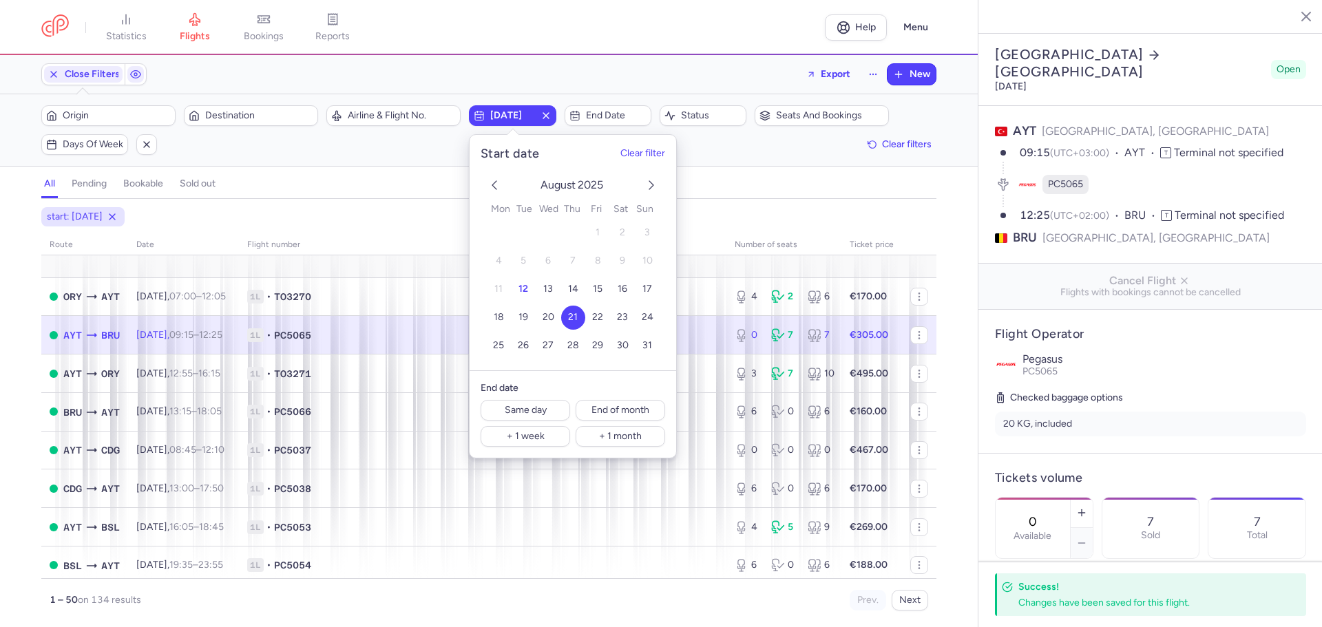
click at [650, 181] on icon "next month" at bounding box center [651, 185] width 17 height 17
click at [648, 257] on span "14" at bounding box center [647, 261] width 10 height 12
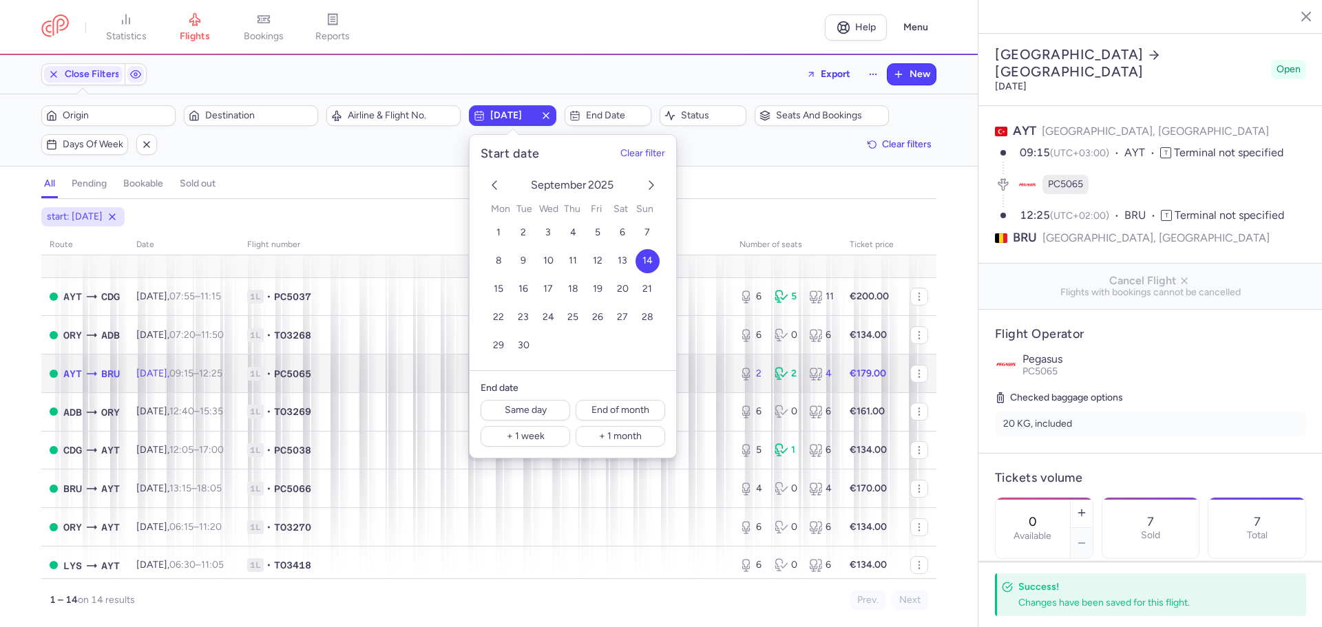
click at [105, 369] on span "BRU" at bounding box center [110, 373] width 19 height 15
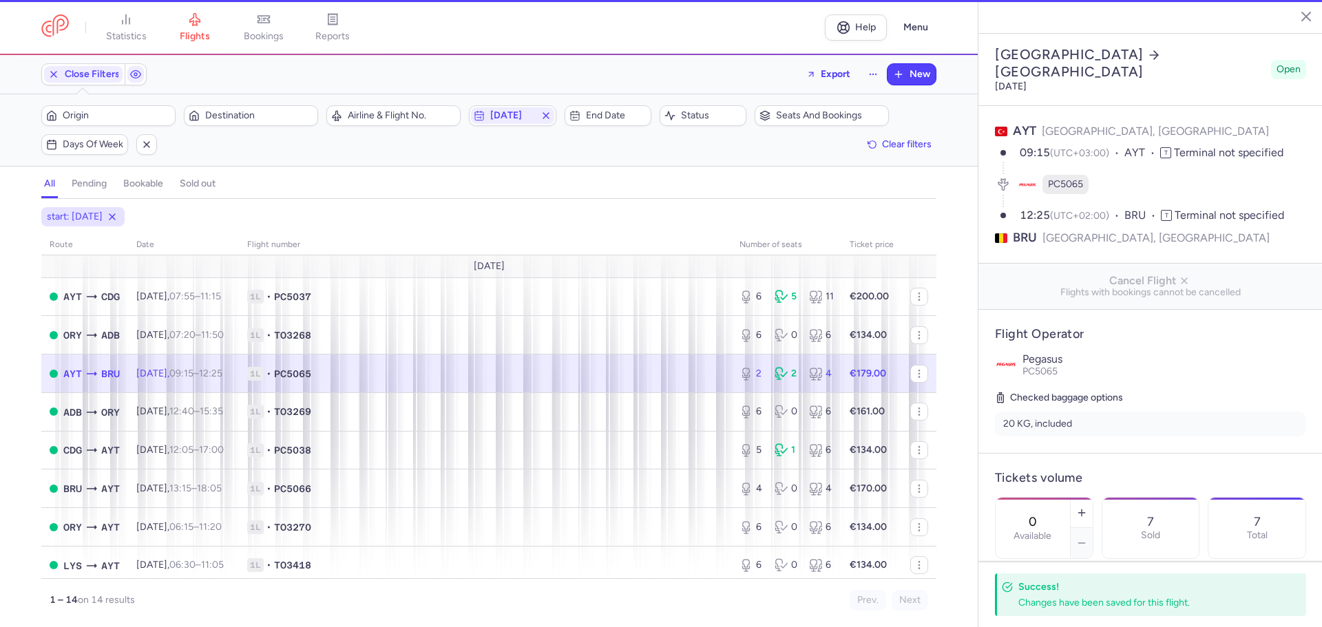
type input "2"
type input "1"
select select "days"
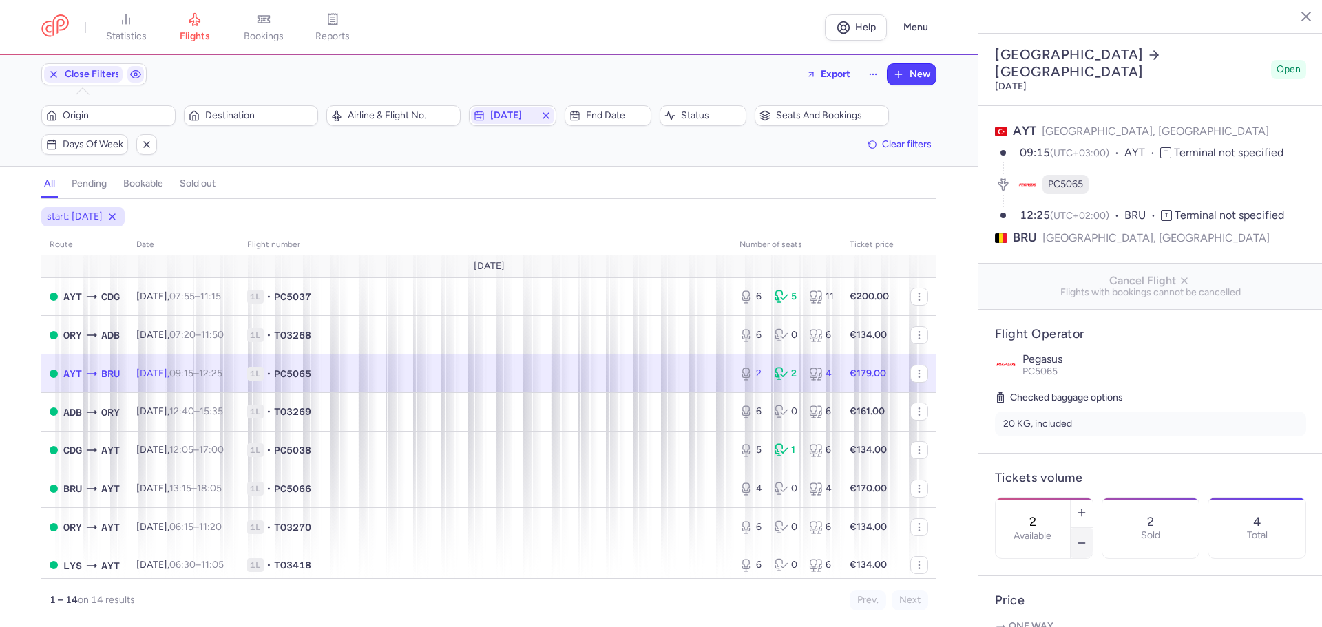
click at [1087, 538] on icon "button" at bounding box center [1081, 543] width 11 height 11
click at [1054, 597] on span "Save changes" at bounding box center [1041, 600] width 68 height 12
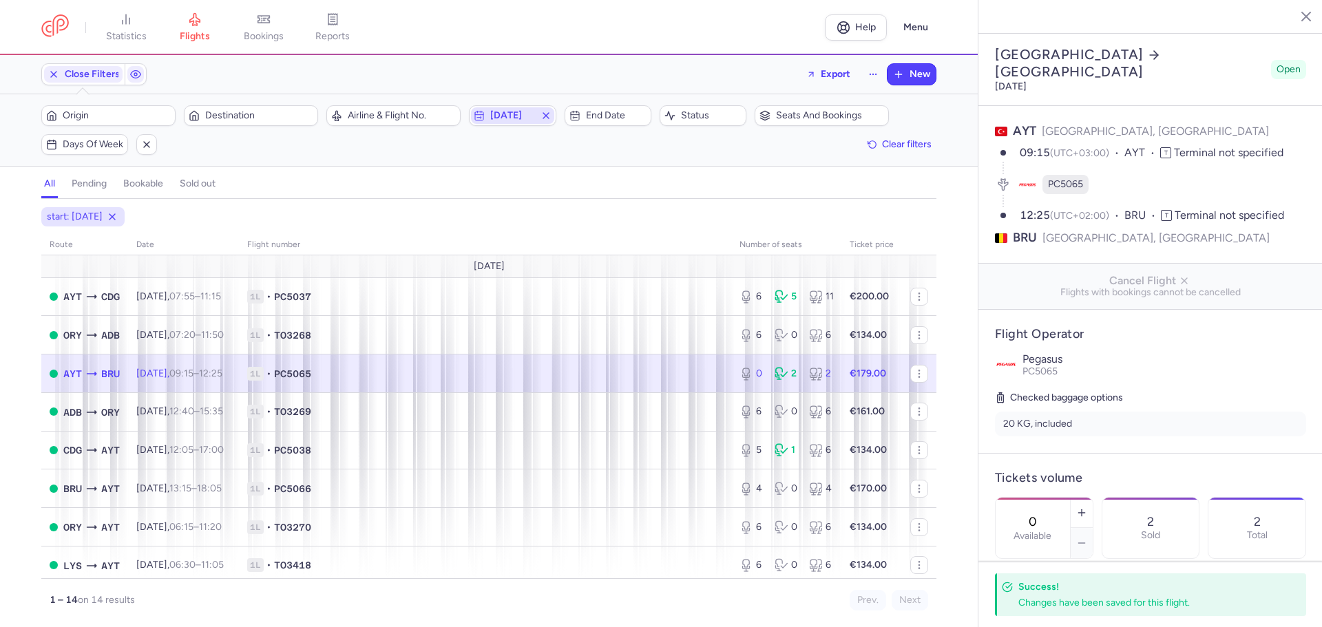
click at [523, 116] on span "[DATE]" at bounding box center [512, 115] width 44 height 11
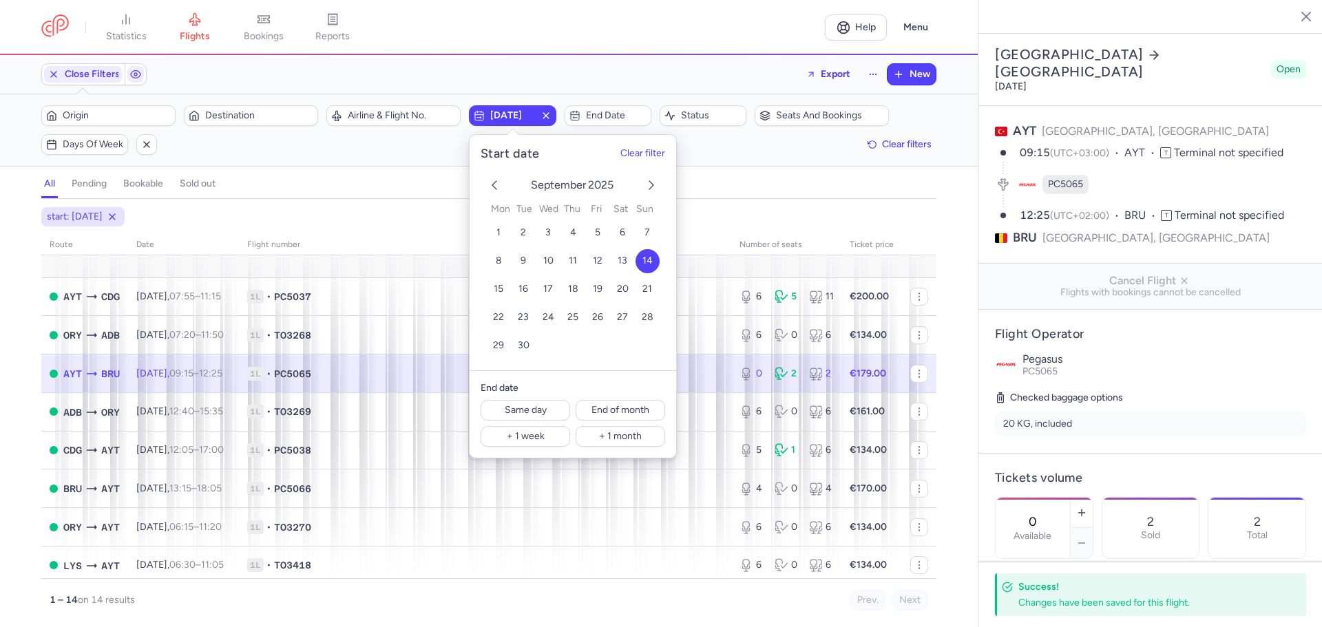
click at [498, 185] on icon "previous month" at bounding box center [494, 185] width 17 height 17
click at [549, 346] on span "27" at bounding box center [548, 346] width 11 height 12
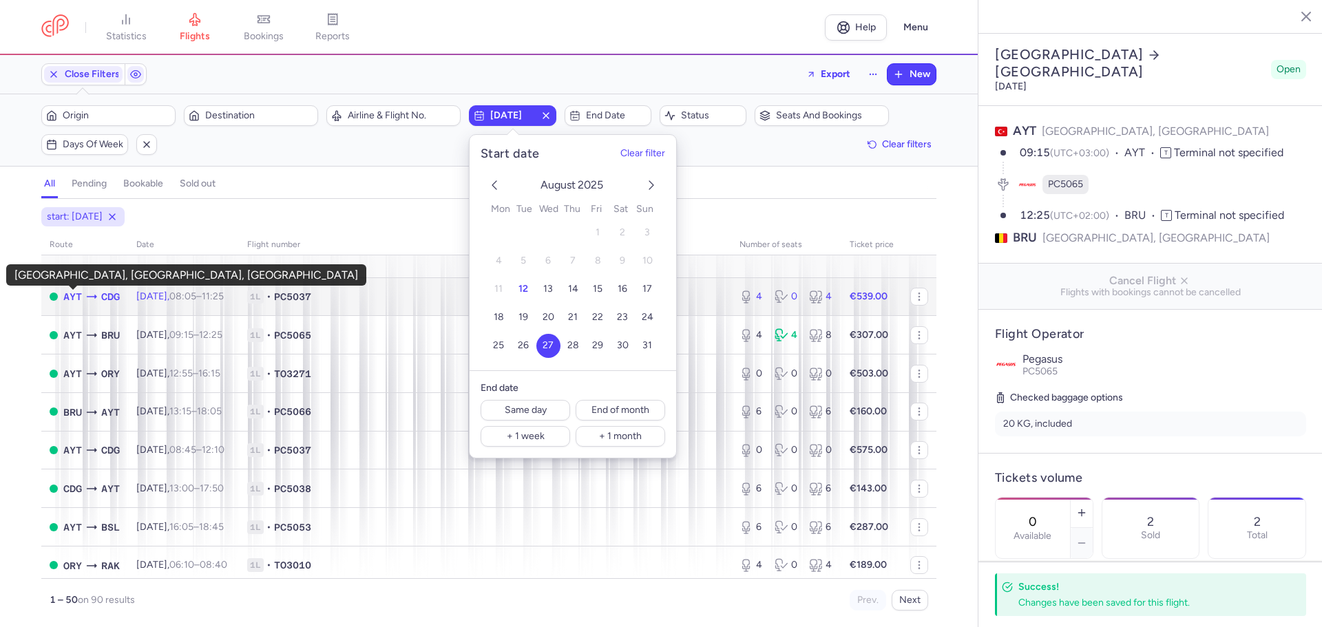
click at [72, 297] on span "AYT" at bounding box center [72, 296] width 19 height 15
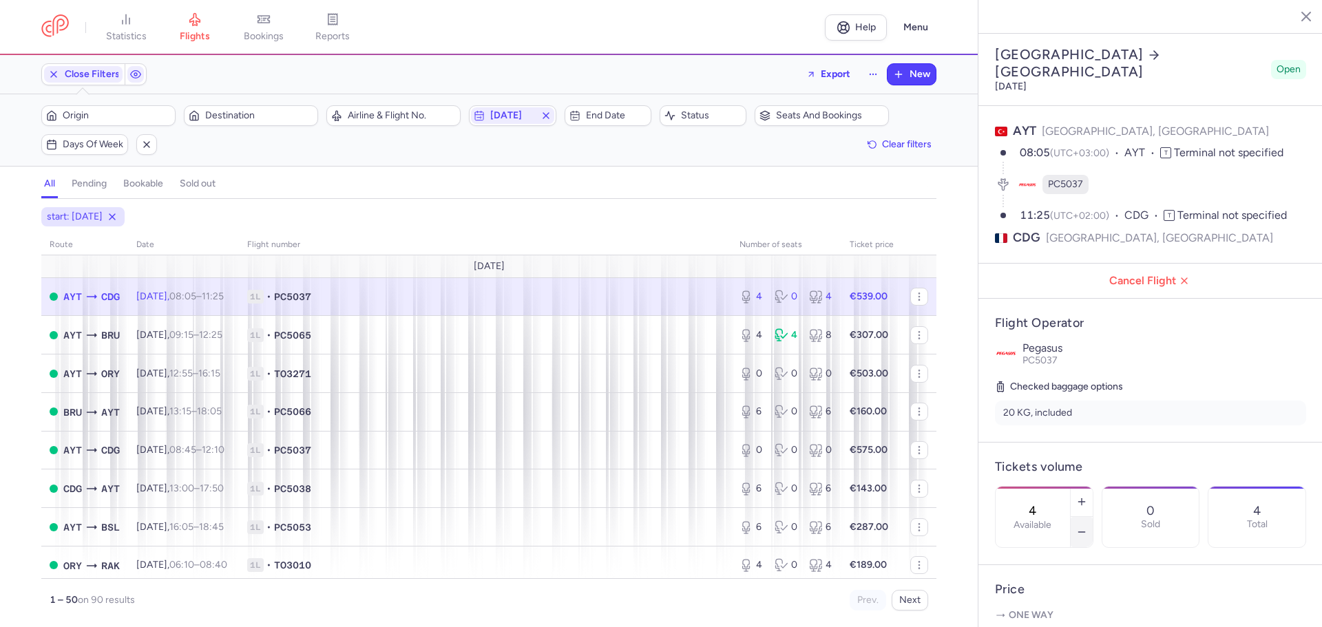
click at [1087, 527] on icon "button" at bounding box center [1081, 532] width 11 height 11
click at [1043, 593] on button "Save changes" at bounding box center [1041, 600] width 92 height 30
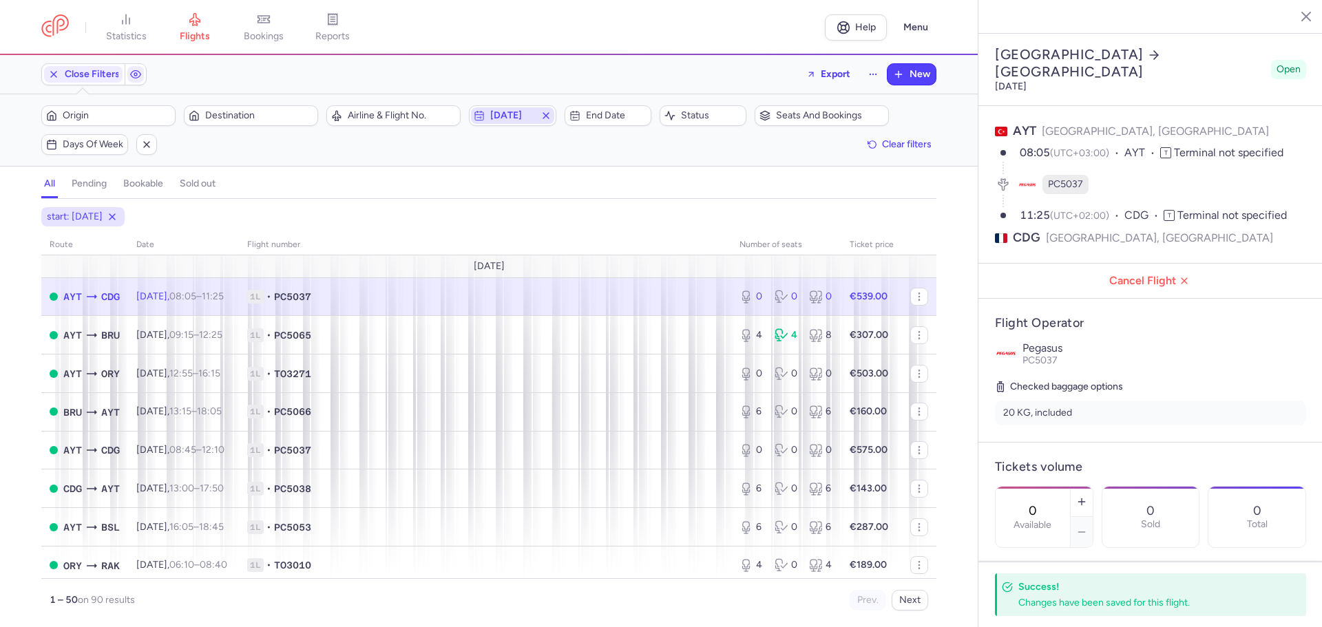
click at [512, 116] on span "[DATE]" at bounding box center [512, 115] width 44 height 11
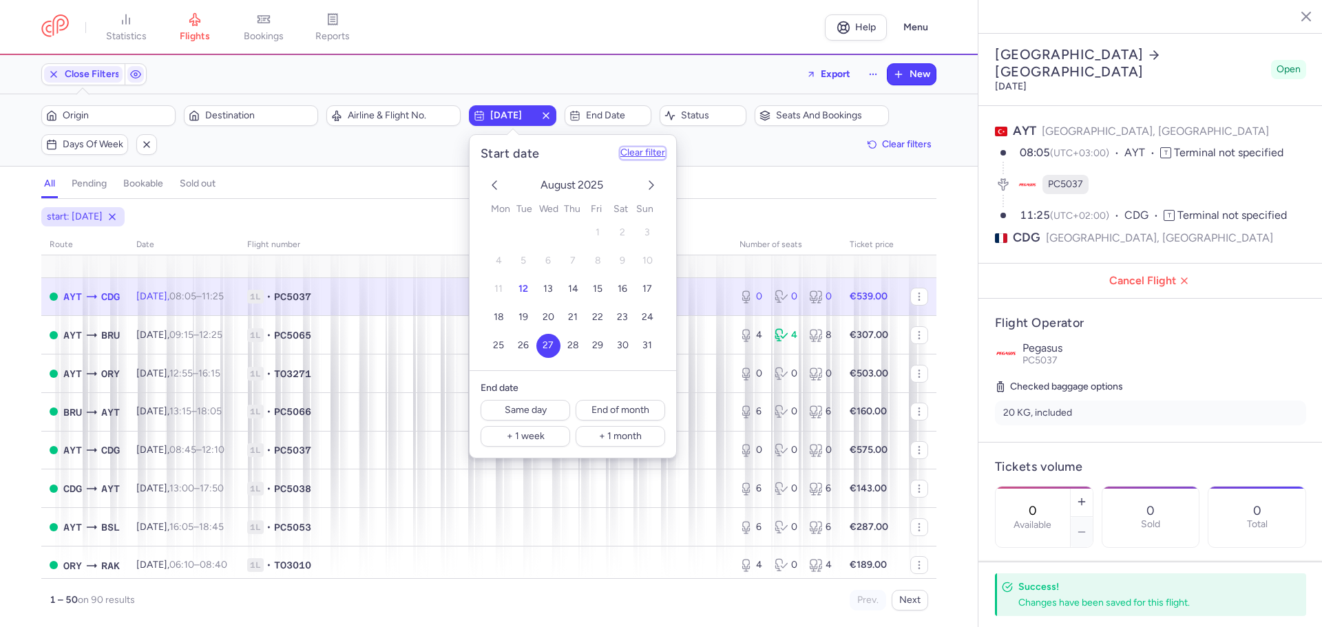
click at [638, 154] on button "Clear filter" at bounding box center [642, 153] width 45 height 11
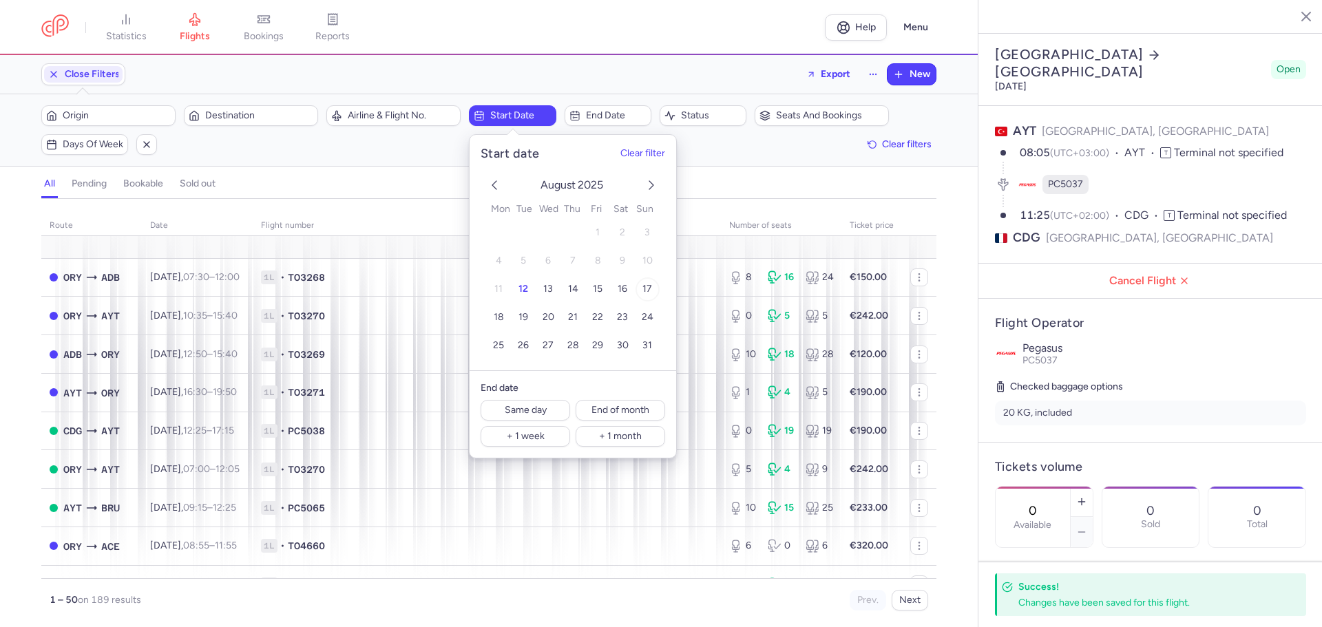
click at [651, 288] on span "17" at bounding box center [647, 290] width 10 height 12
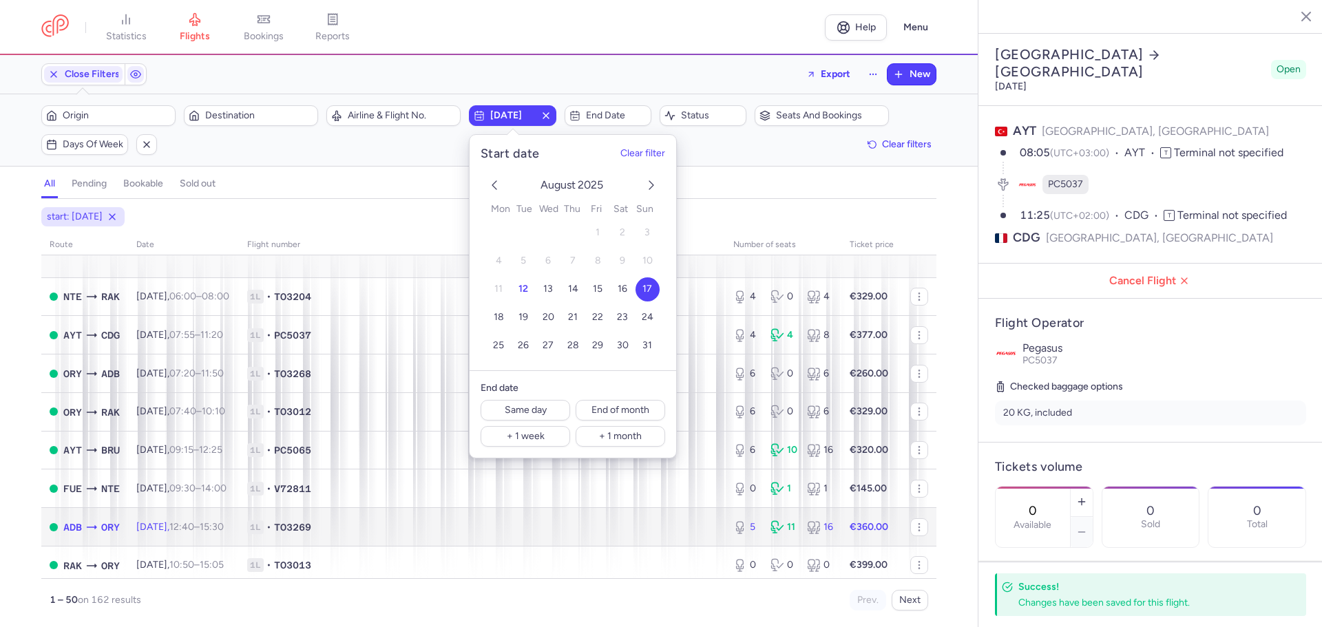
click at [90, 534] on icon at bounding box center [92, 528] width 14 height 14
type input "5"
type input "14"
select select "hours"
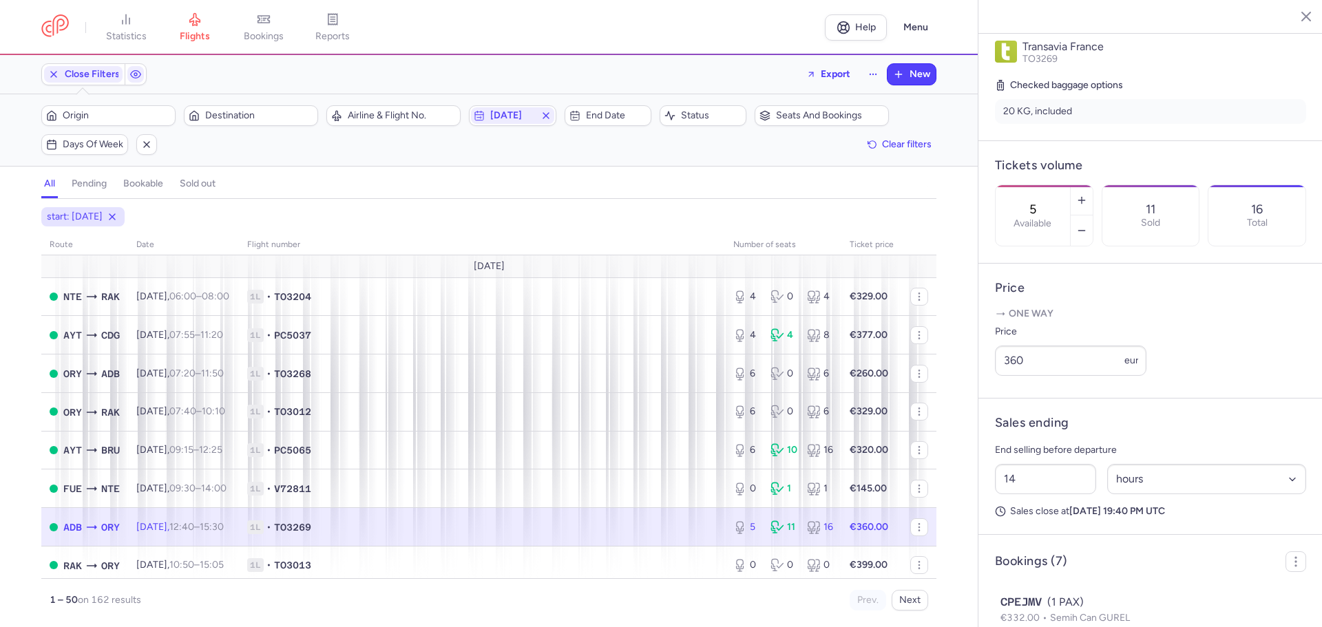
scroll to position [344, 0]
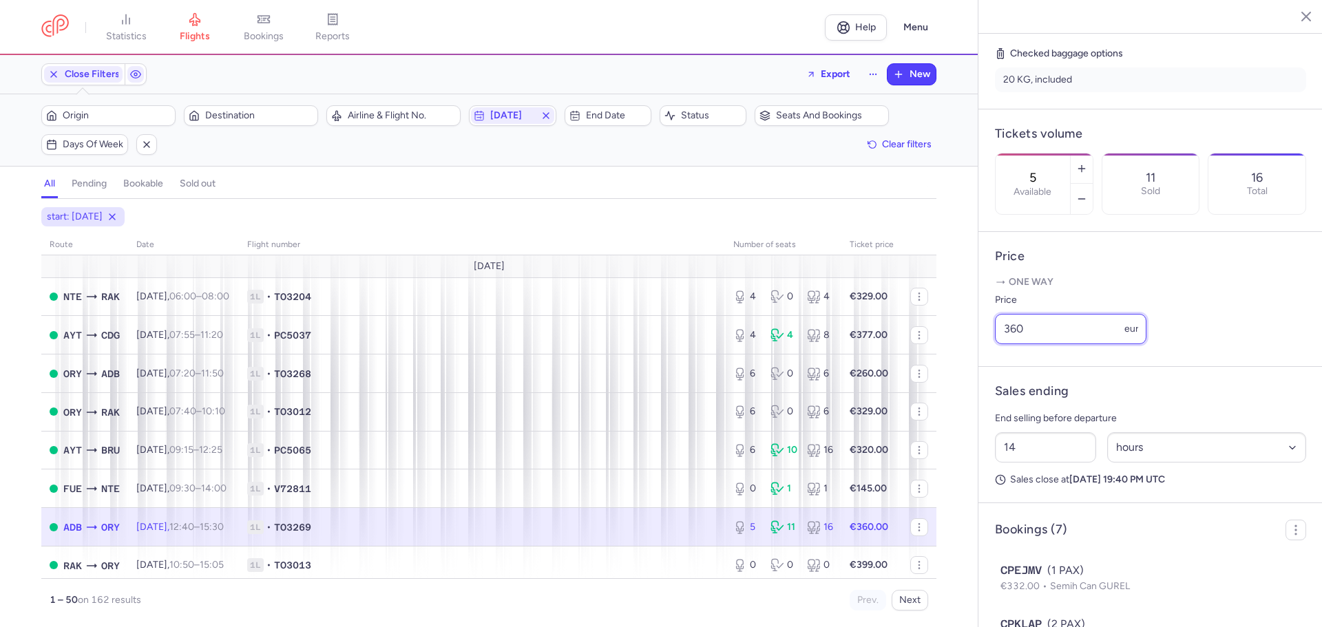
click at [1053, 344] on input "360" at bounding box center [1070, 329] width 151 height 30
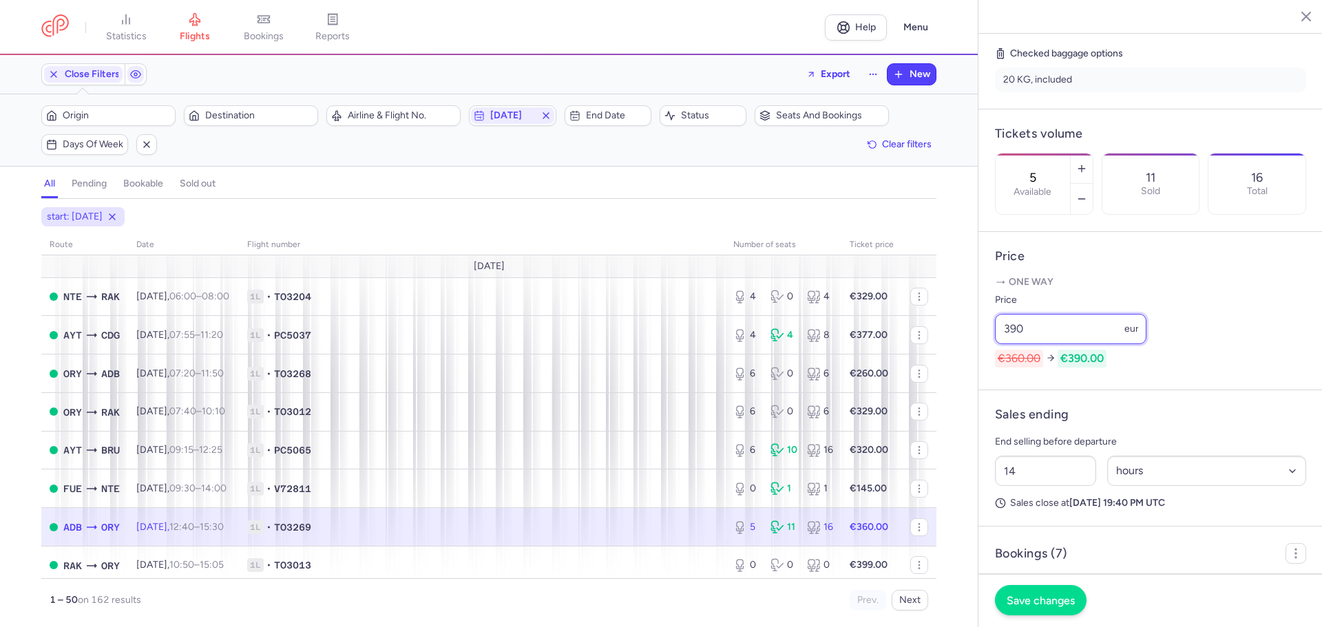
type input "390"
click at [1040, 595] on span "Save changes" at bounding box center [1041, 600] width 68 height 12
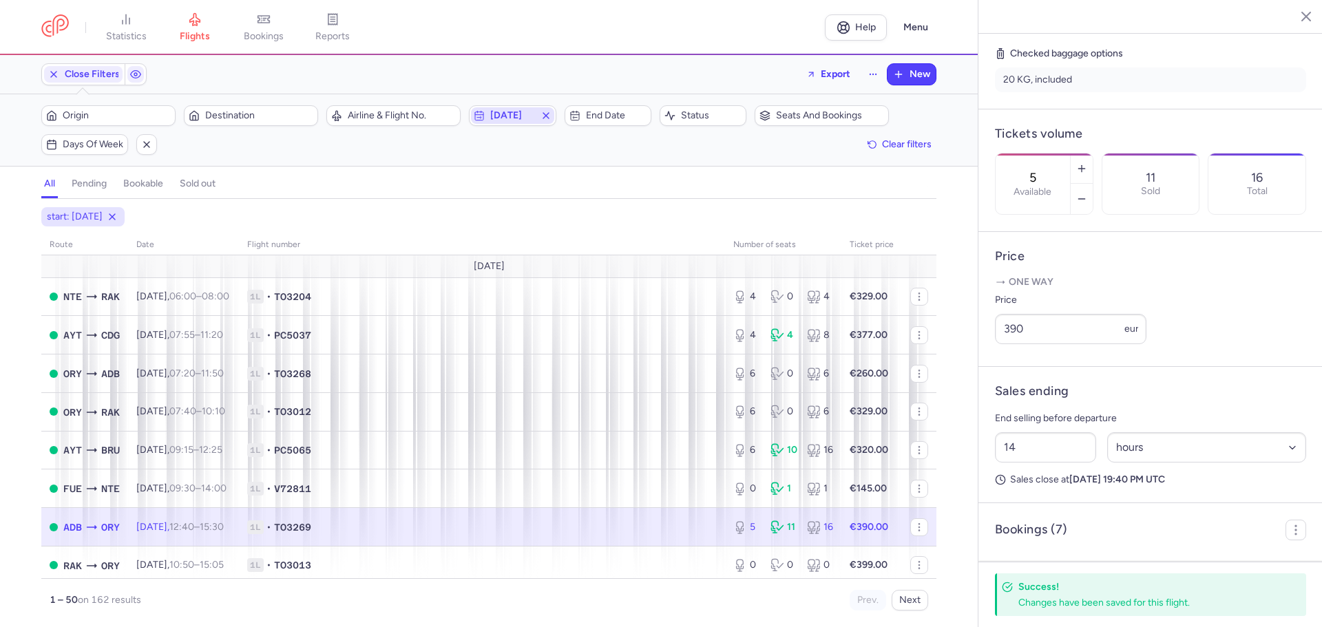
click at [524, 113] on span "[DATE]" at bounding box center [512, 115] width 44 height 11
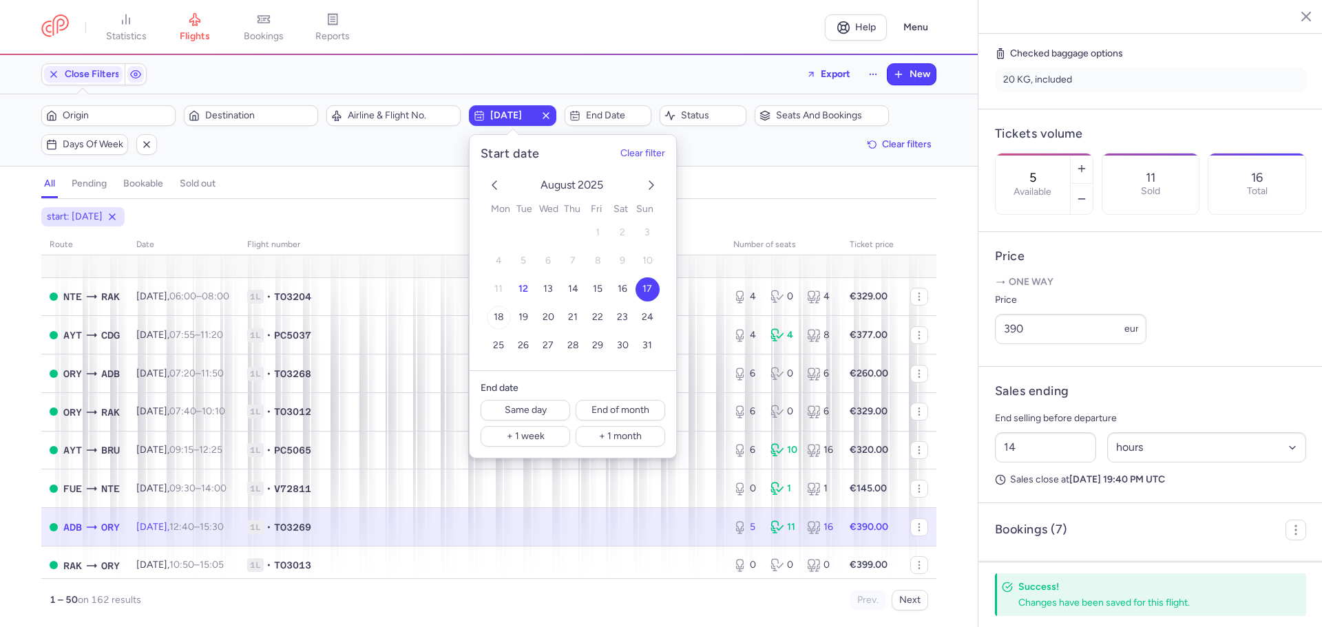
click at [498, 313] on span "18" at bounding box center [499, 318] width 10 height 12
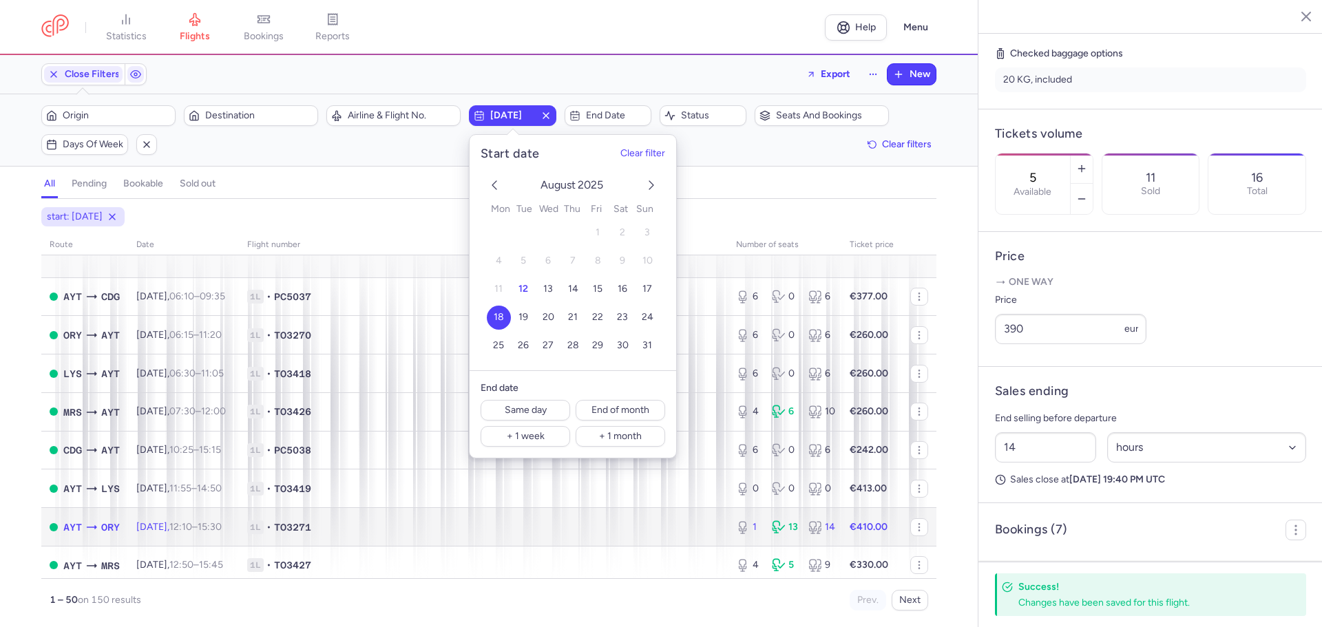
click at [88, 529] on icon at bounding box center [92, 528] width 14 height 14
type input "1"
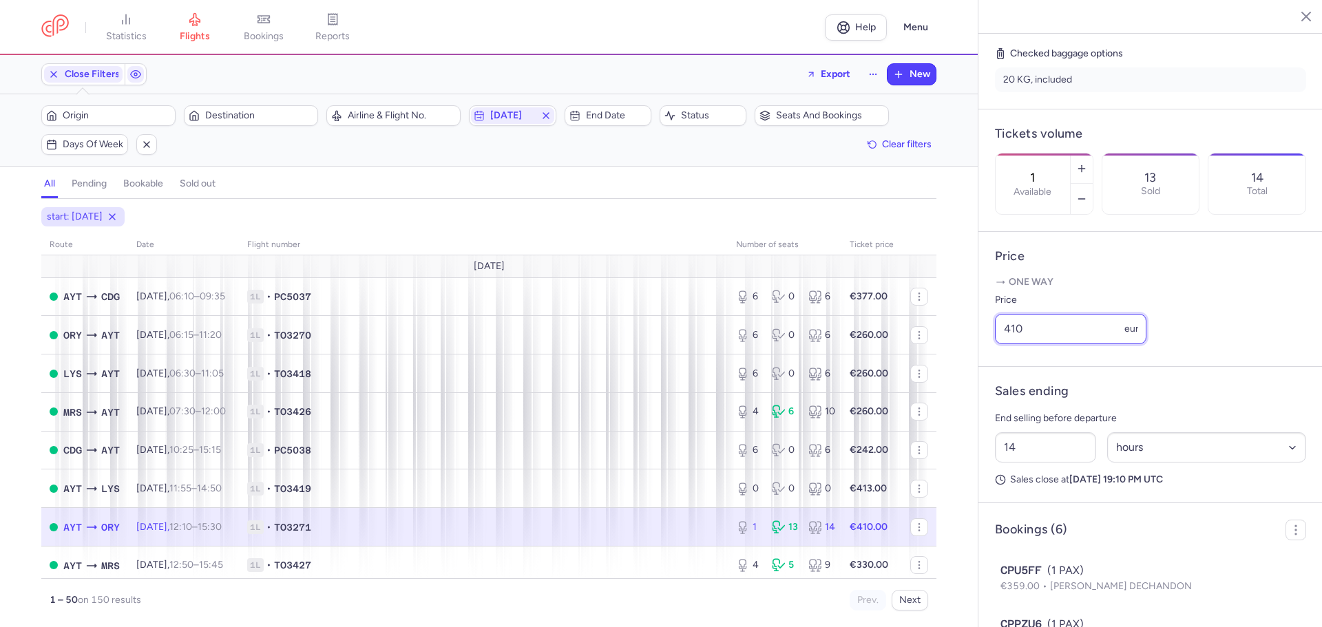
click at [1072, 344] on input "410" at bounding box center [1070, 329] width 151 height 30
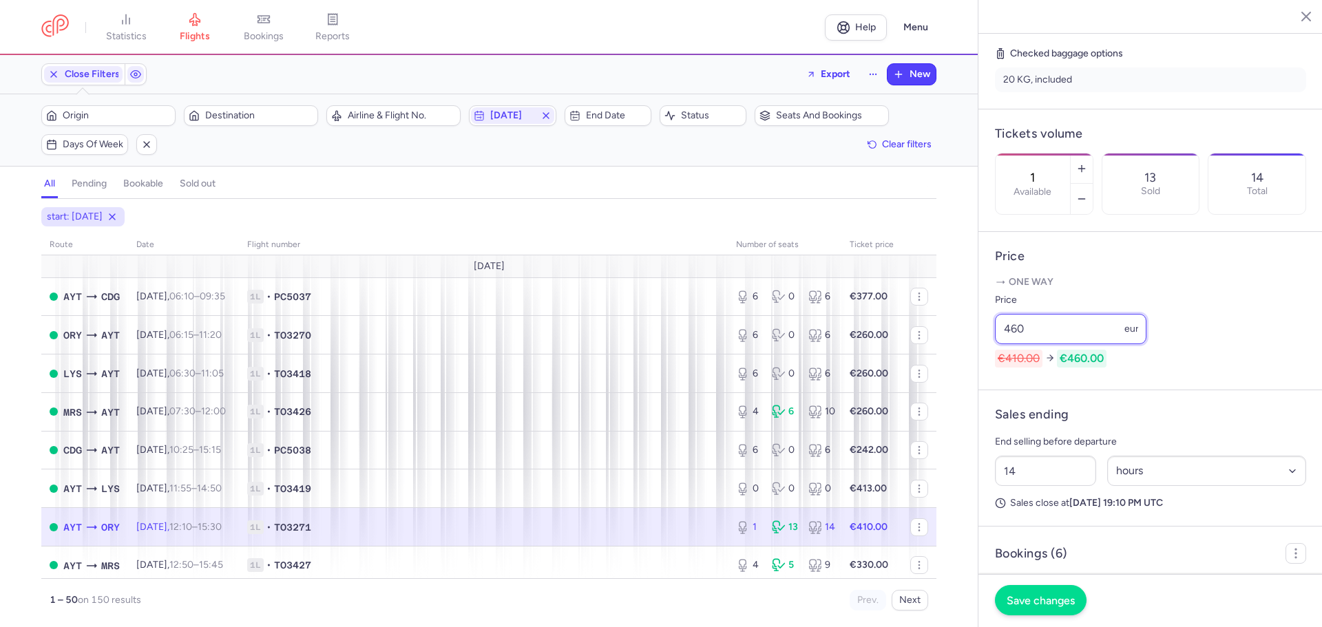
type input "460"
click at [1038, 601] on span "Save changes" at bounding box center [1041, 600] width 68 height 12
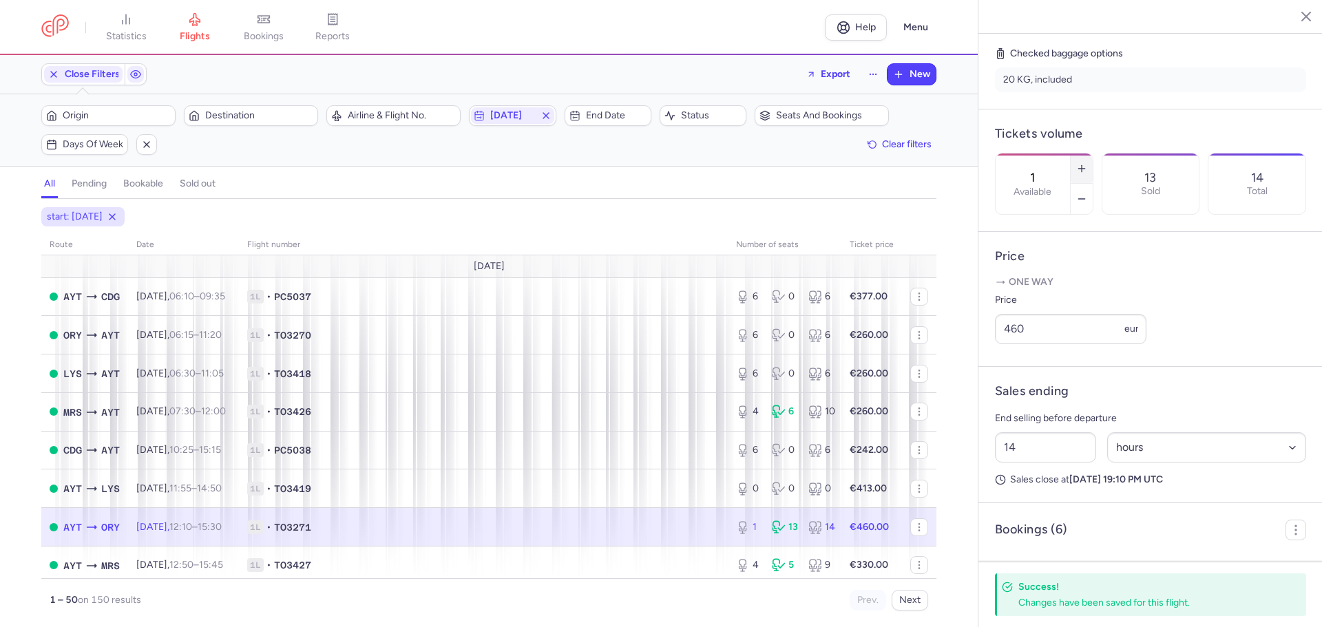
click at [1093, 154] on button "button" at bounding box center [1082, 169] width 22 height 30
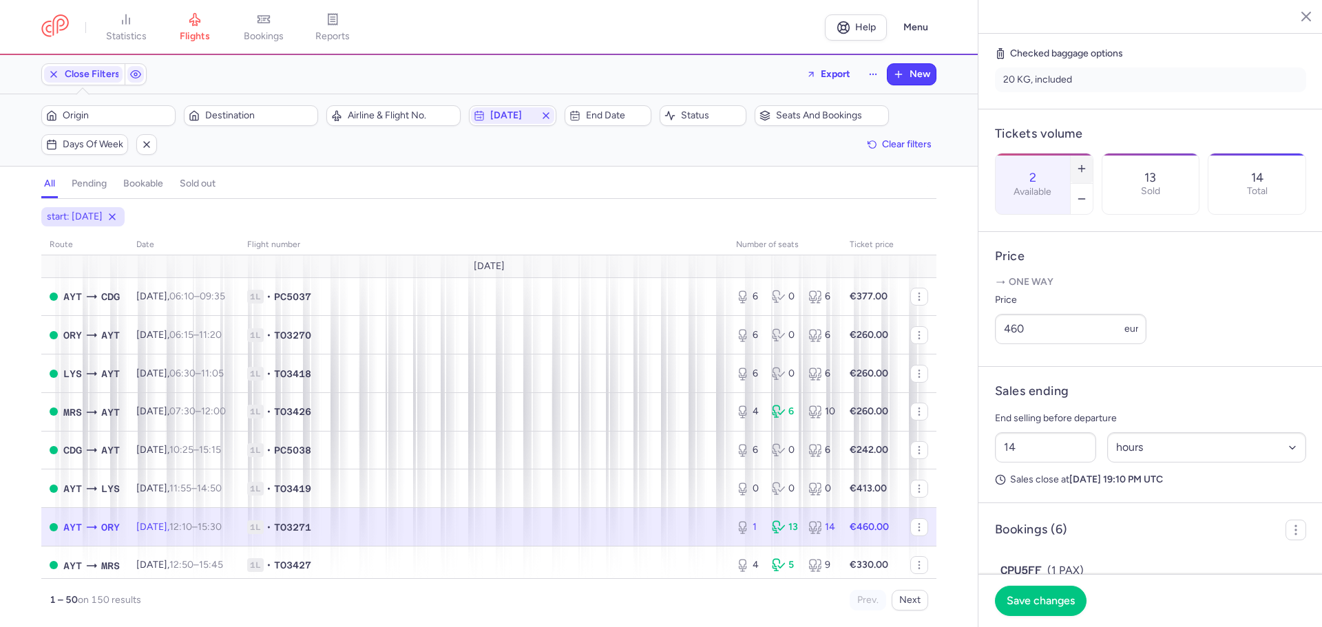
click at [1093, 154] on button "button" at bounding box center [1082, 169] width 22 height 30
type input "3"
click at [514, 111] on span "[DATE]" at bounding box center [512, 115] width 44 height 11
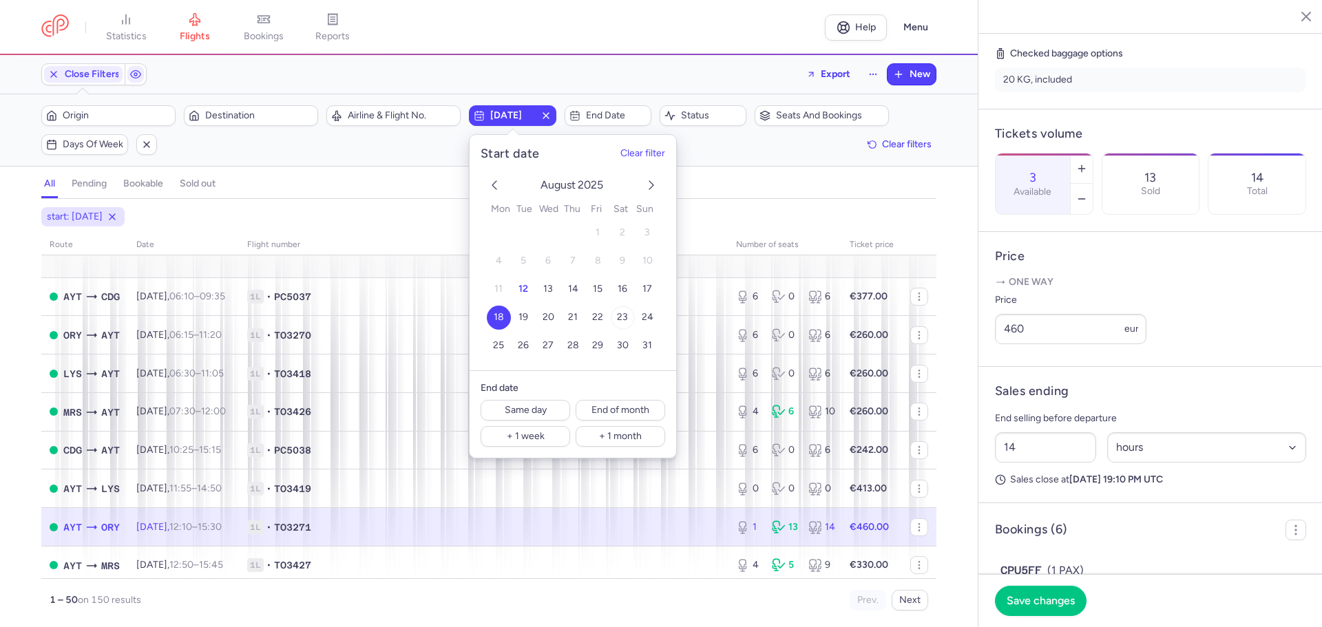
click at [626, 318] on span "23" at bounding box center [622, 318] width 11 height 12
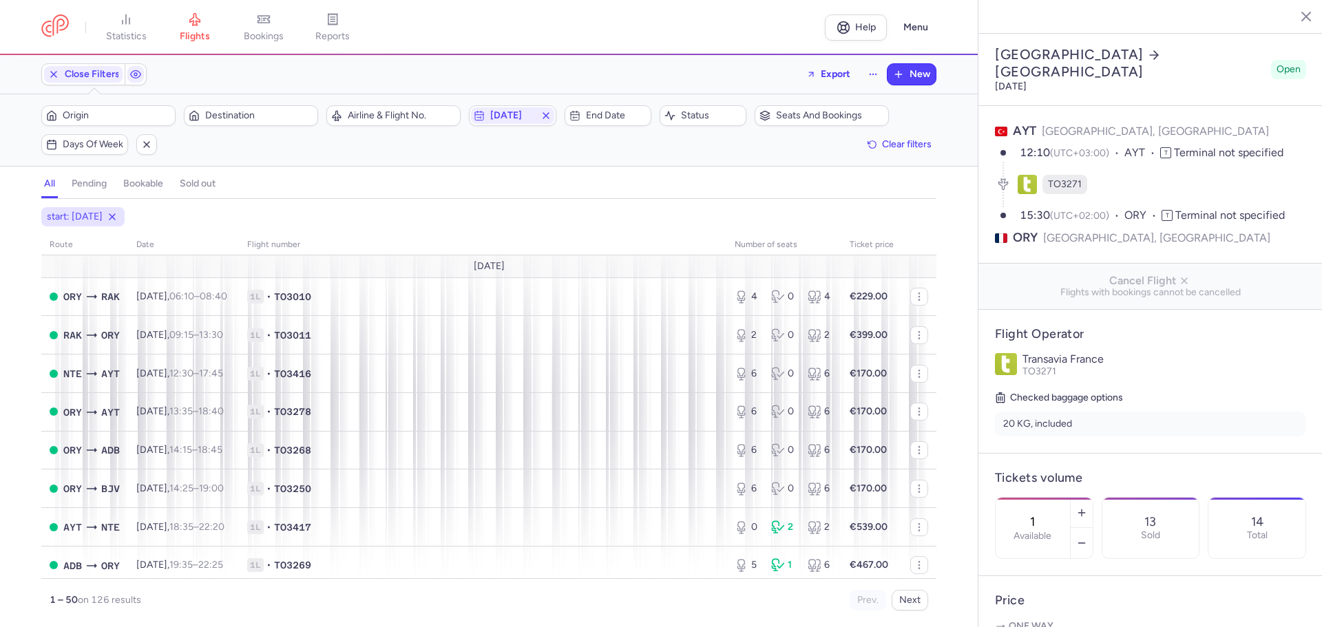
select select "hours"
click at [87, 564] on icon at bounding box center [92, 566] width 14 height 14
type input "5"
type input "1"
select select "days"
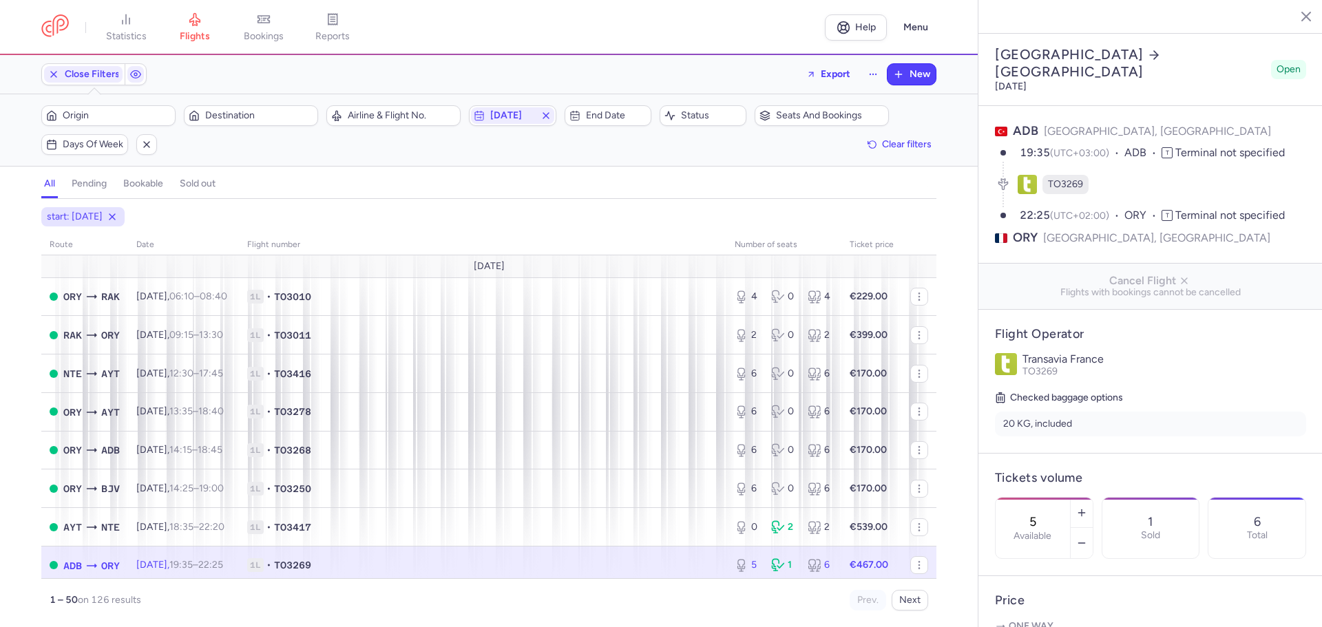
scroll to position [207, 0]
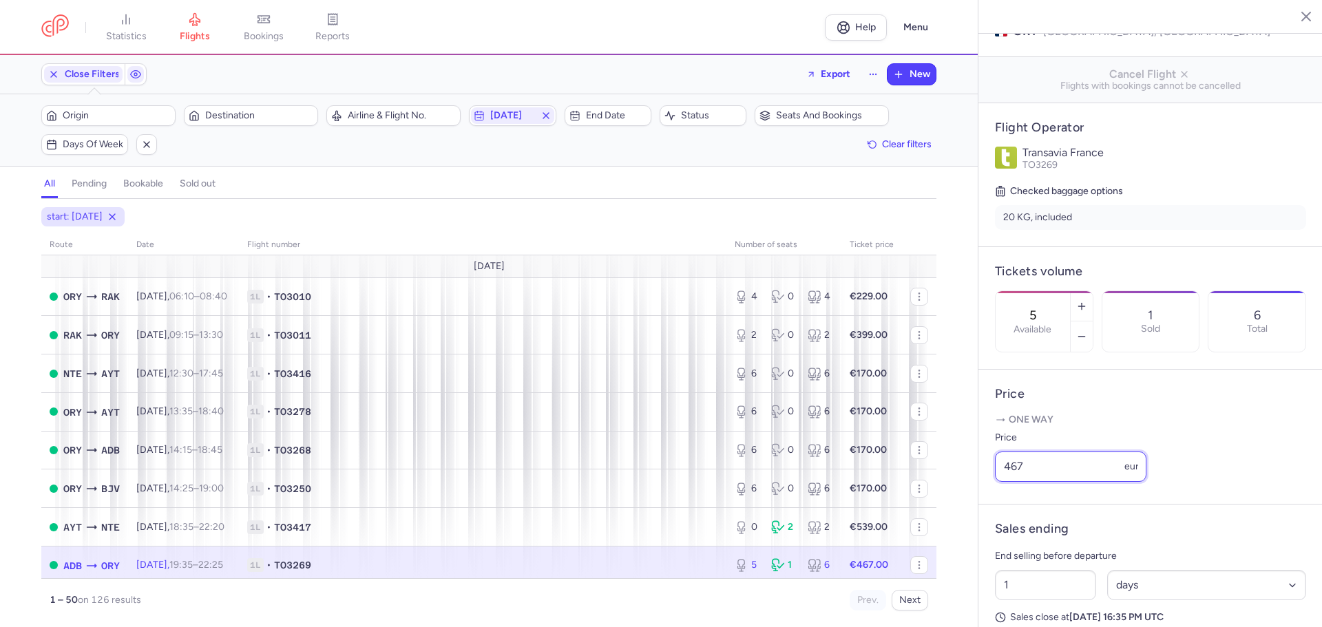
click at [1042, 482] on input "467" at bounding box center [1070, 467] width 151 height 30
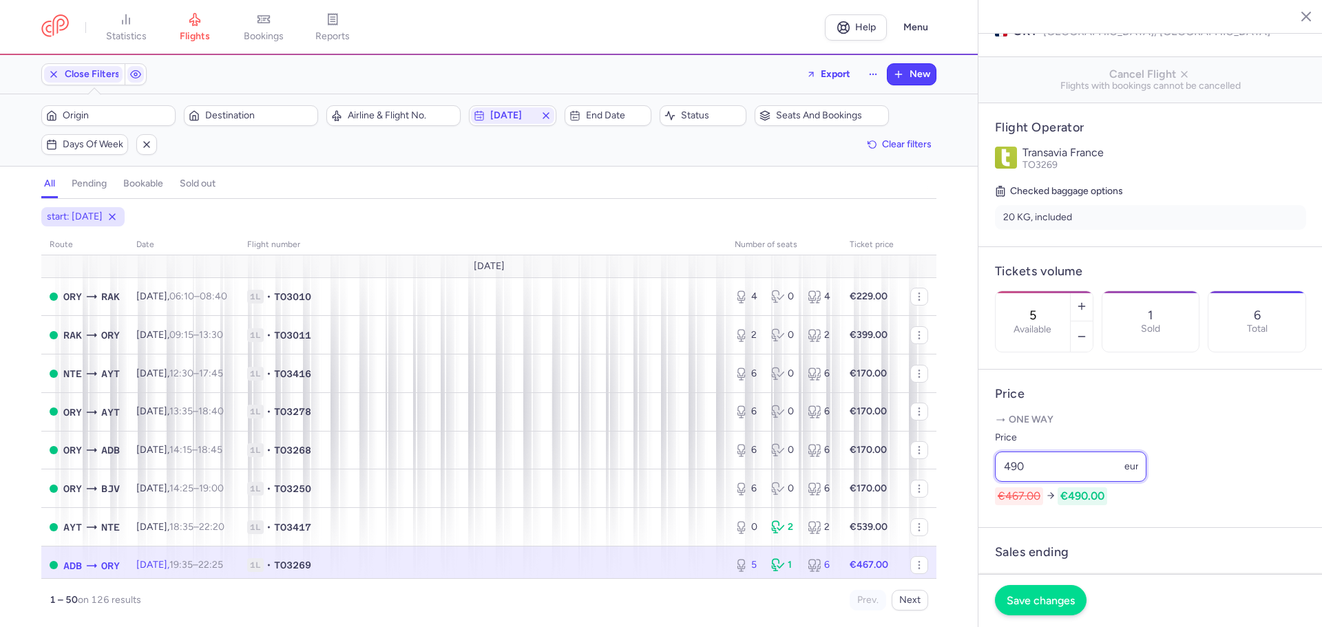
type input "490"
click at [1049, 611] on button "Save changes" at bounding box center [1041, 600] width 92 height 30
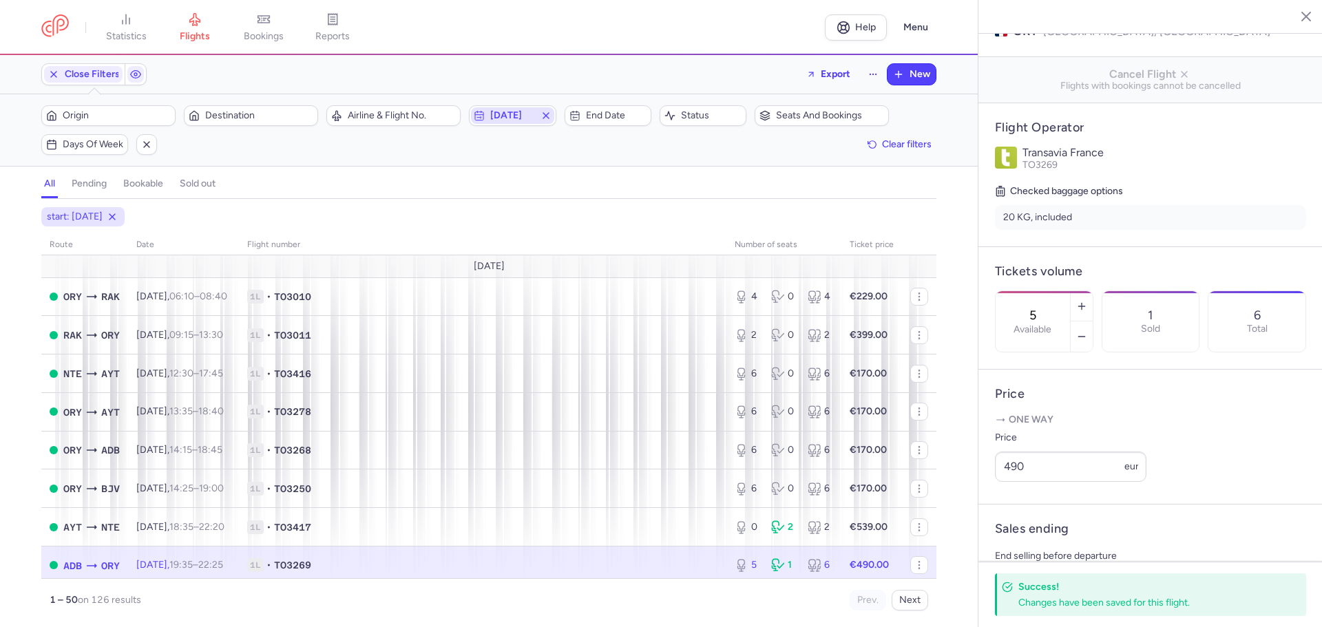
click at [529, 114] on span "[DATE]" at bounding box center [512, 115] width 44 height 11
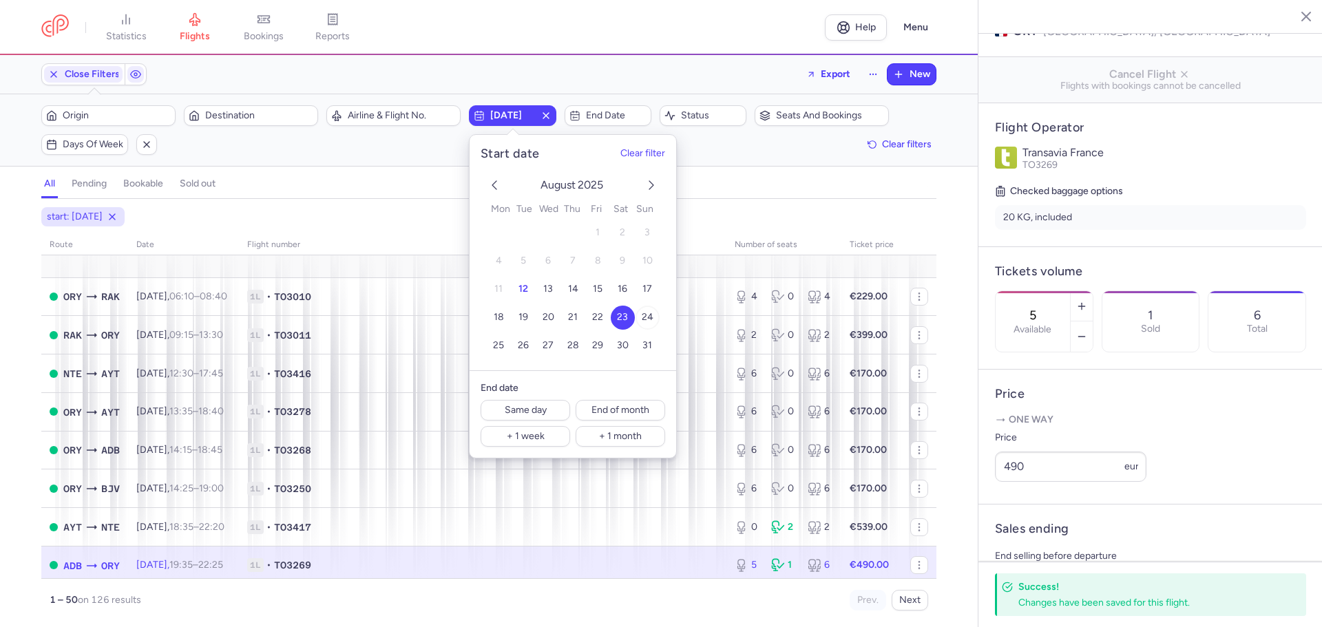
click at [651, 318] on span "24" at bounding box center [648, 318] width 12 height 12
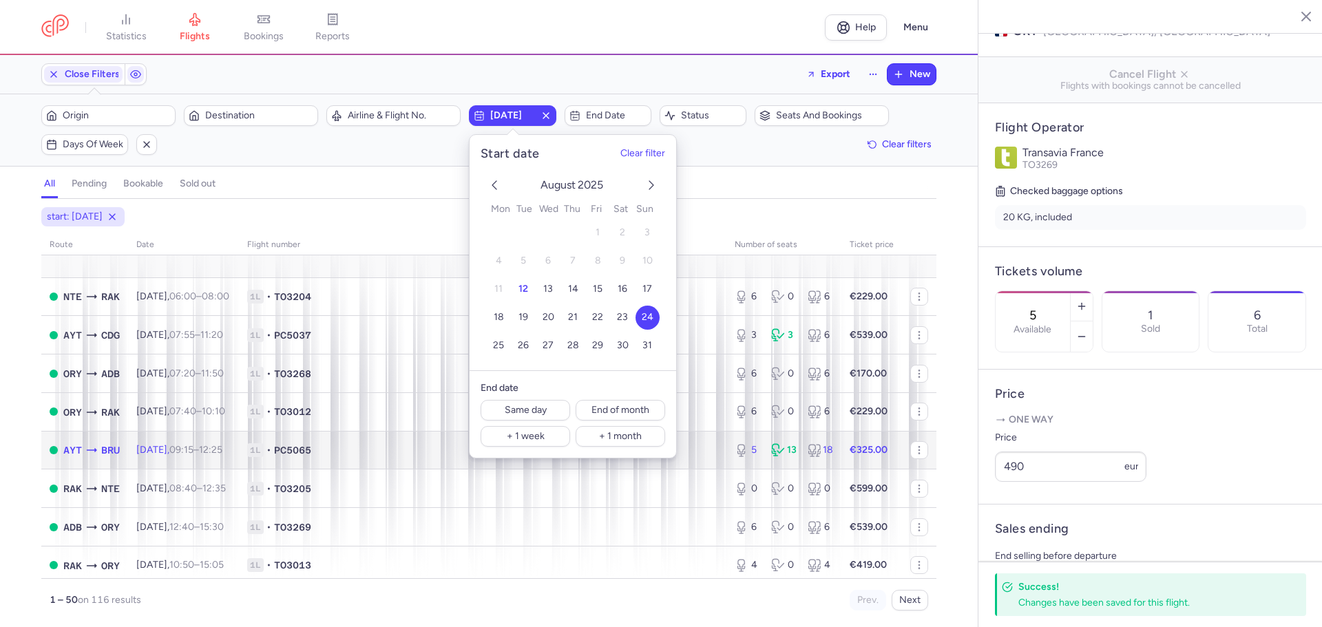
click at [63, 451] on span "AYT" at bounding box center [72, 450] width 19 height 15
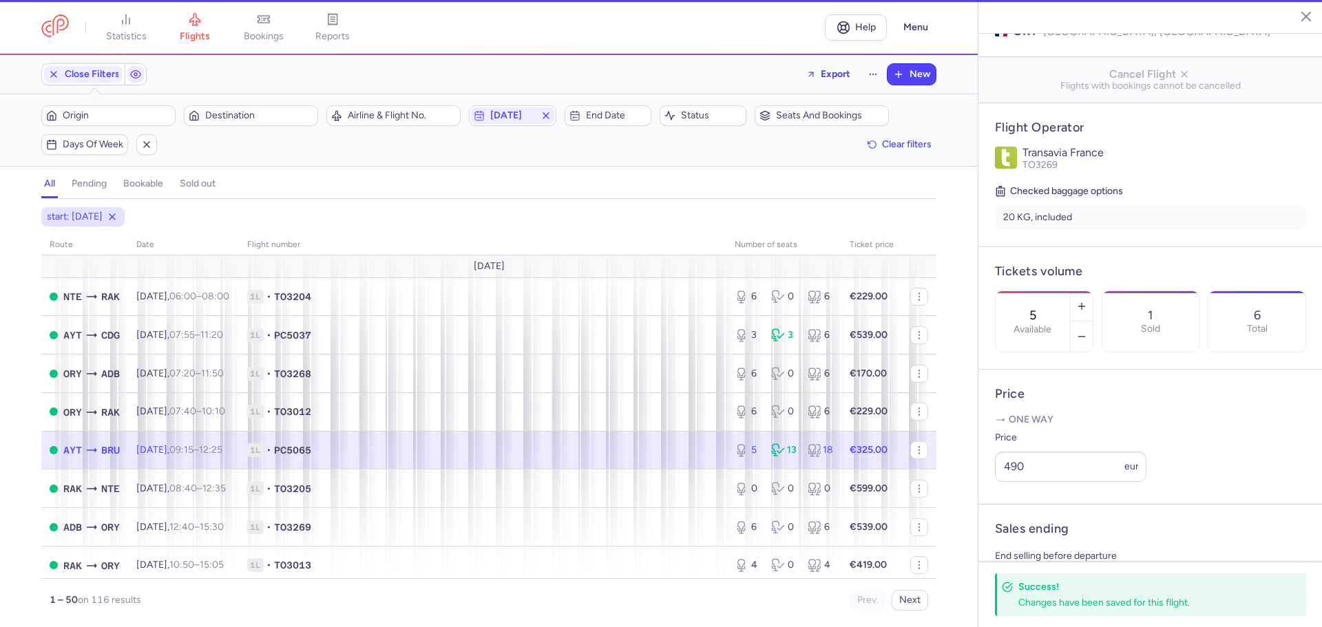
type input "12"
select select "hours"
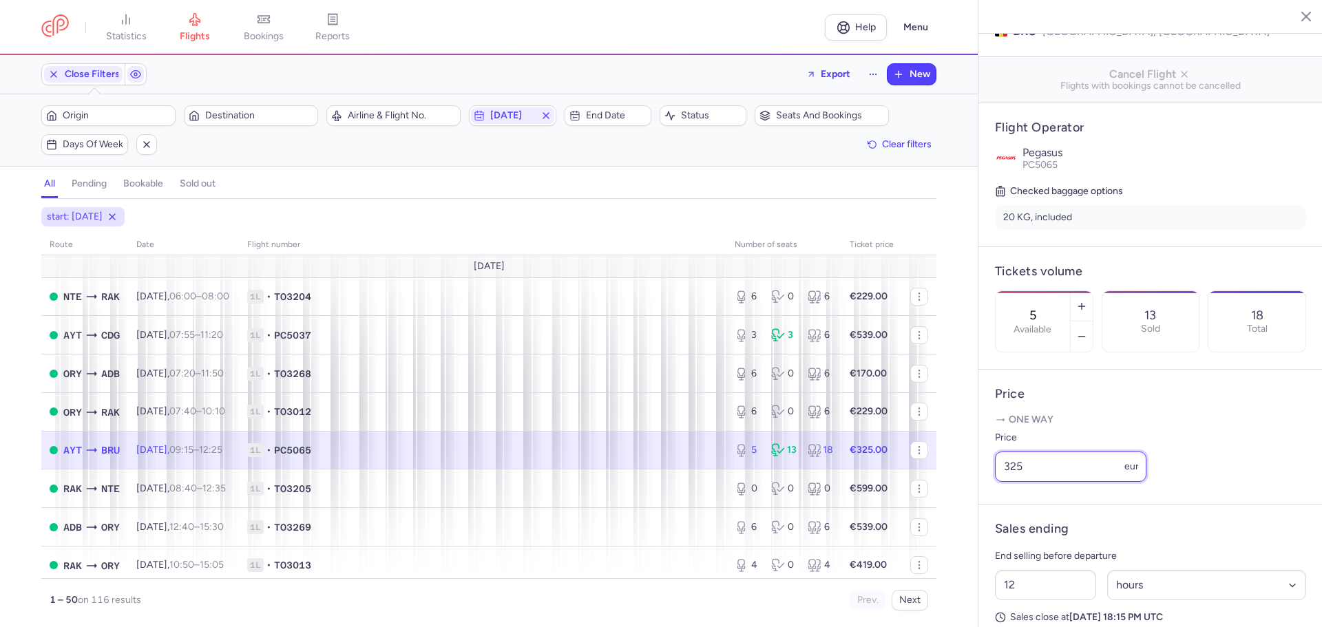
drag, startPoint x: 1043, startPoint y: 479, endPoint x: 1049, endPoint y: 470, distance: 10.9
click at [1042, 480] on input "325" at bounding box center [1070, 467] width 151 height 30
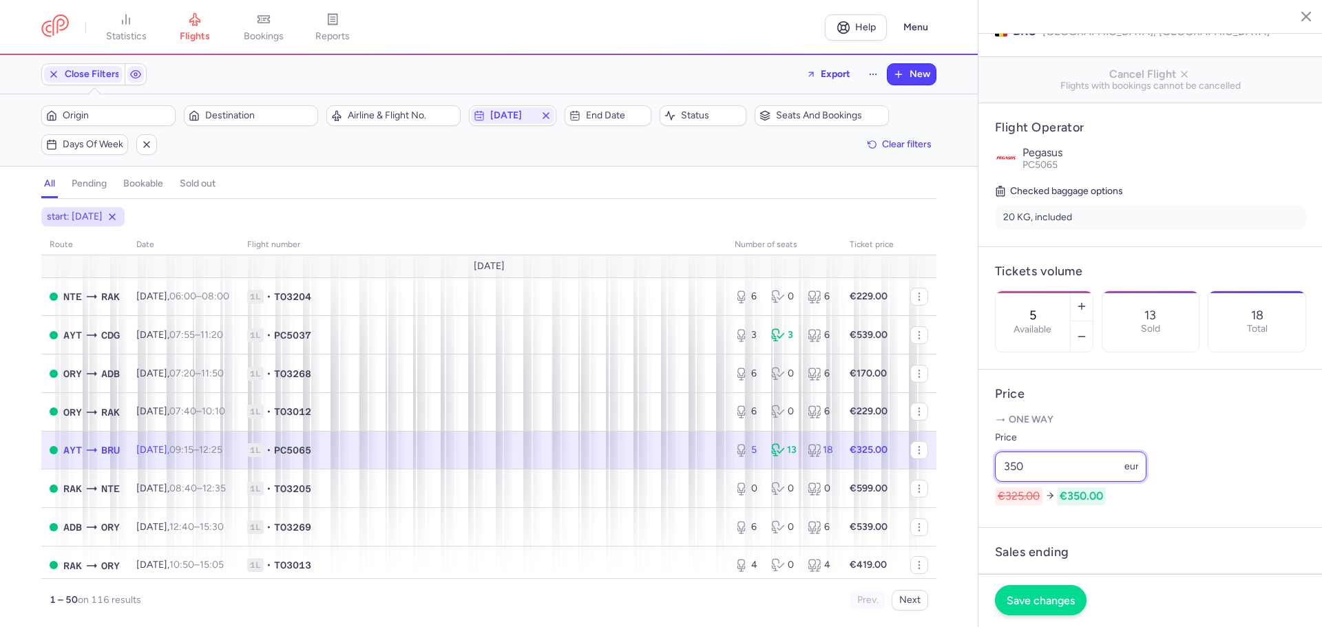
type input "350"
click at [1054, 598] on span "Save changes" at bounding box center [1041, 600] width 68 height 12
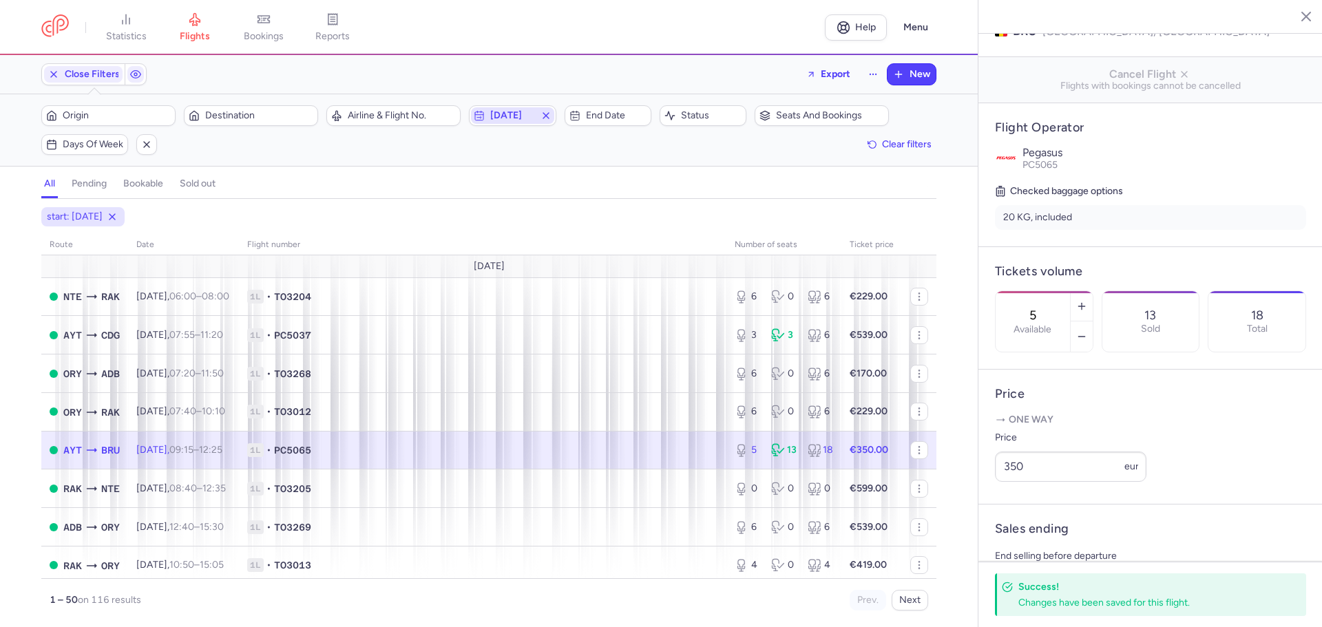
click at [512, 113] on span "2025-08-24" at bounding box center [512, 115] width 44 height 11
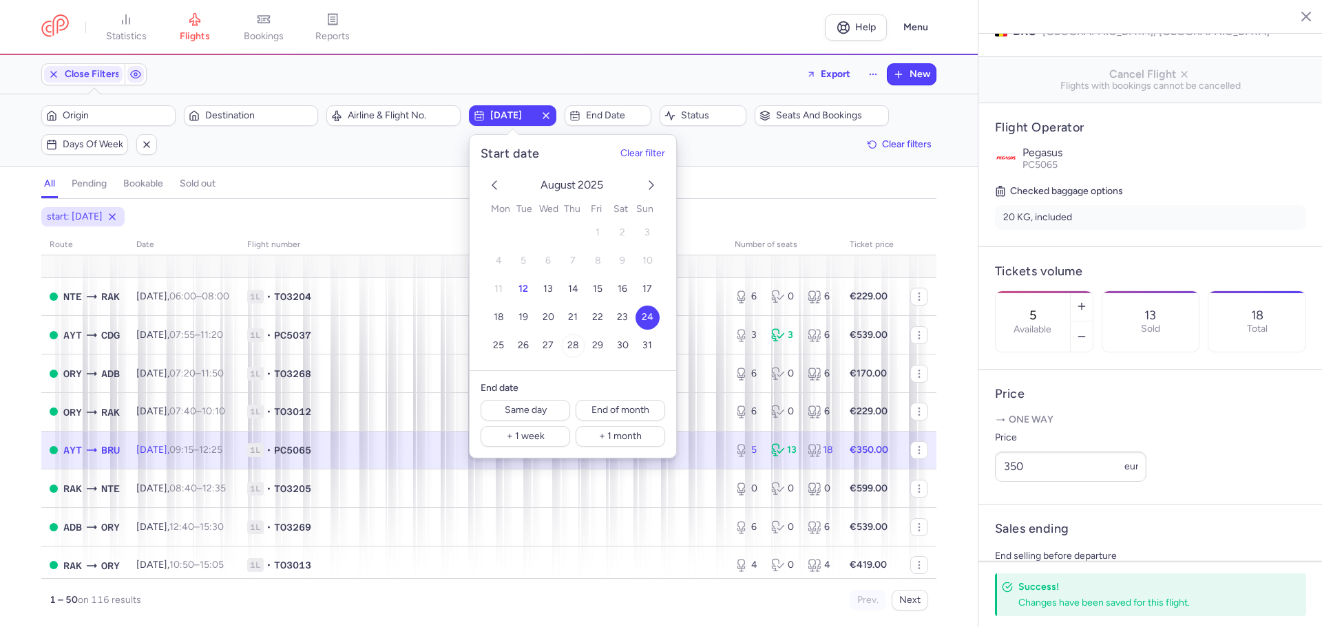
click at [578, 348] on button "28" at bounding box center [573, 346] width 24 height 24
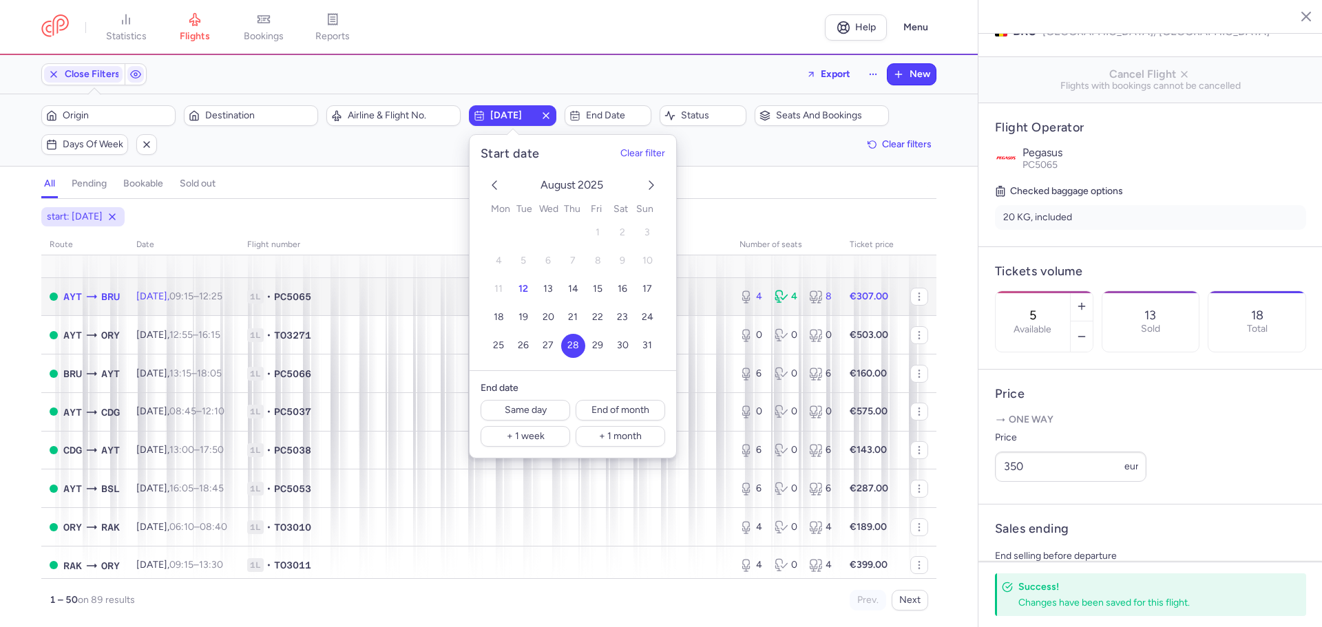
click at [94, 301] on icon at bounding box center [92, 297] width 14 height 14
type input "4"
type input "1"
select select "days"
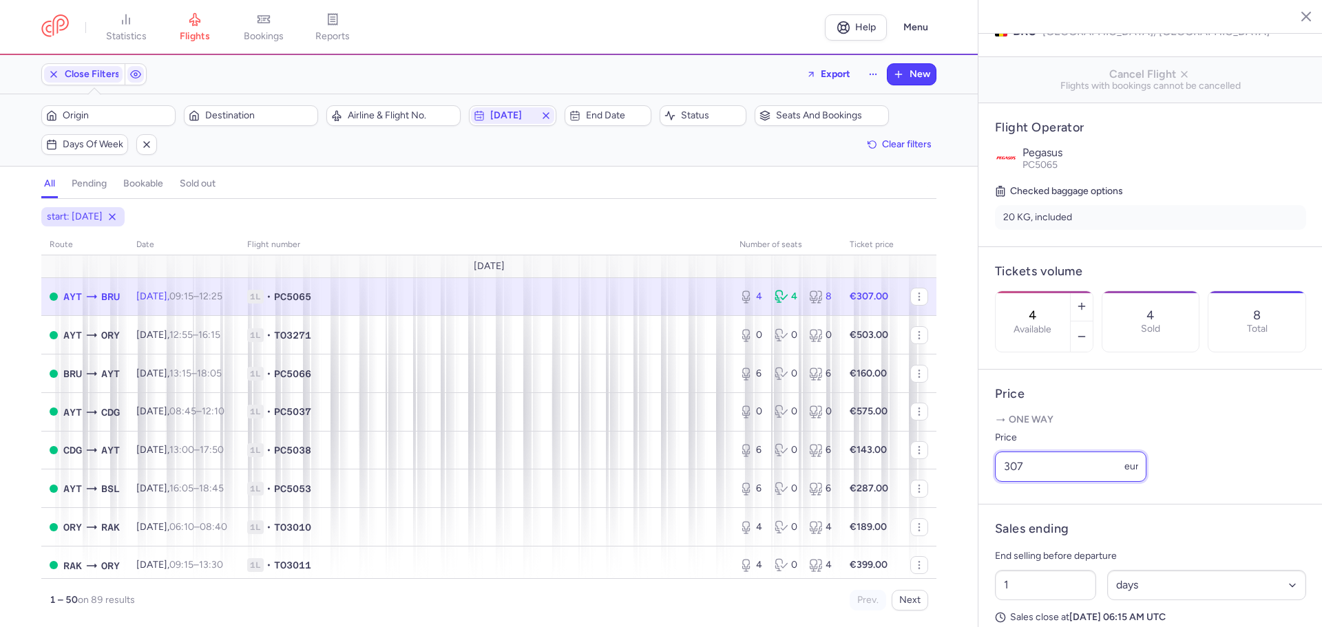
click at [1032, 482] on input "307" at bounding box center [1070, 467] width 151 height 30
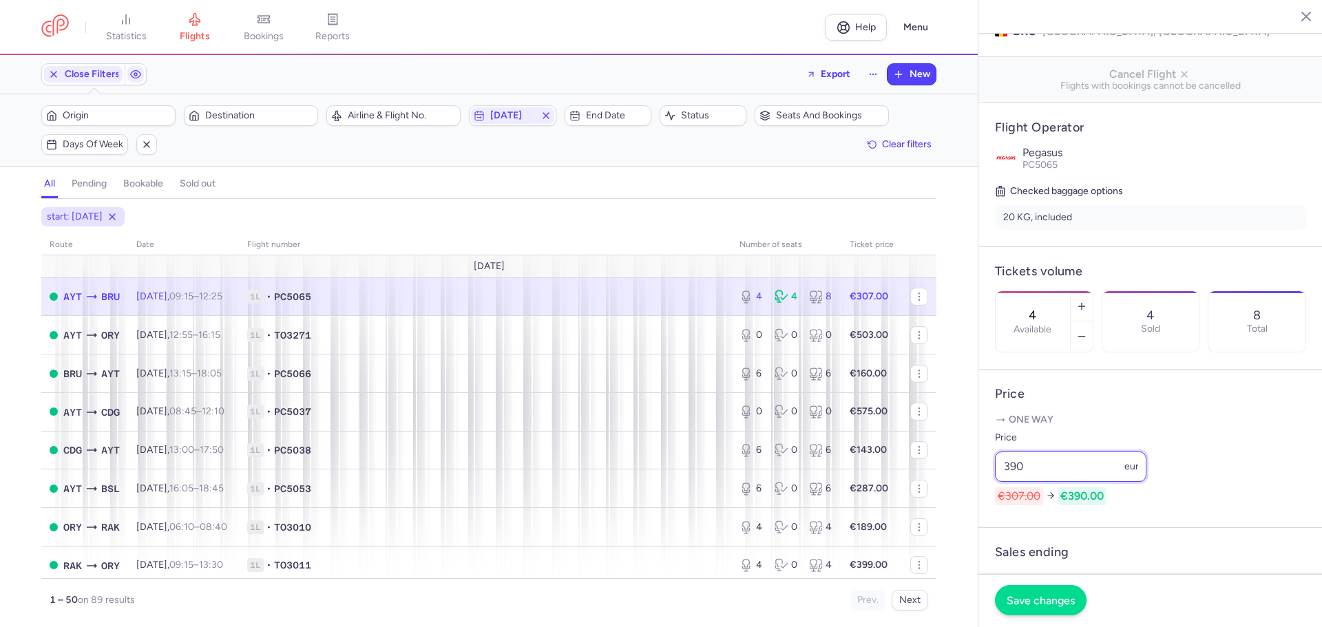
type input "390"
click at [1031, 599] on span "Save changes" at bounding box center [1041, 600] width 68 height 12
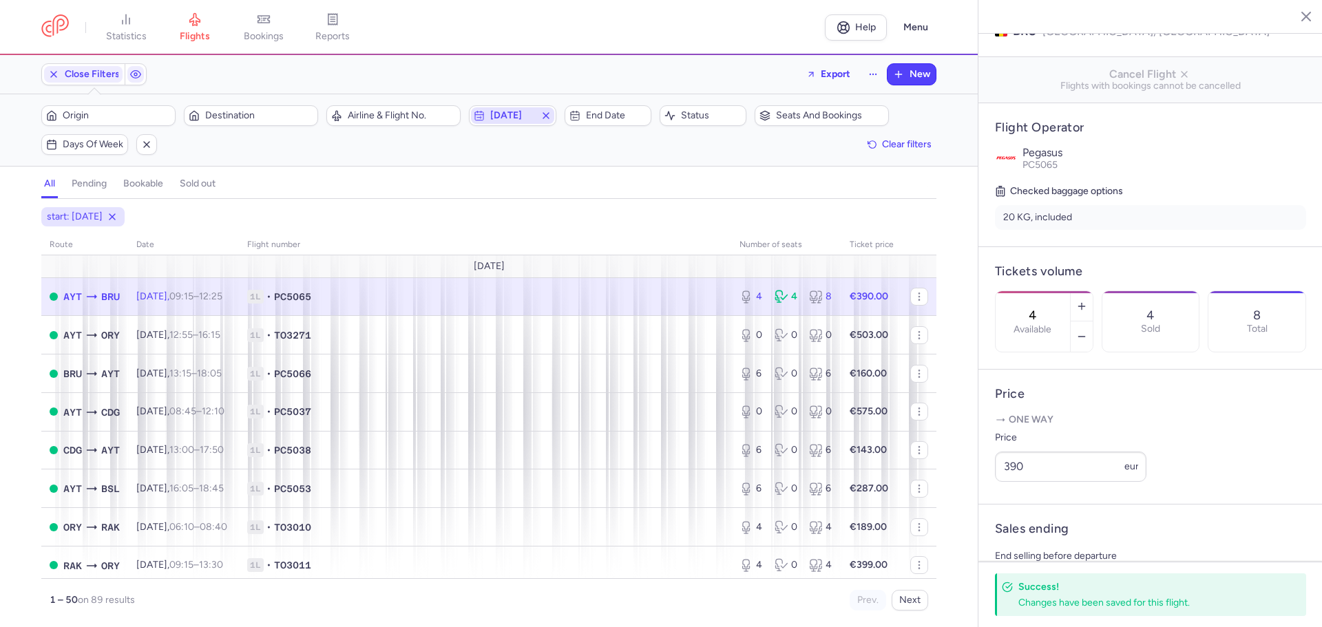
click at [520, 118] on span "2025-08-28" at bounding box center [512, 115] width 44 height 11
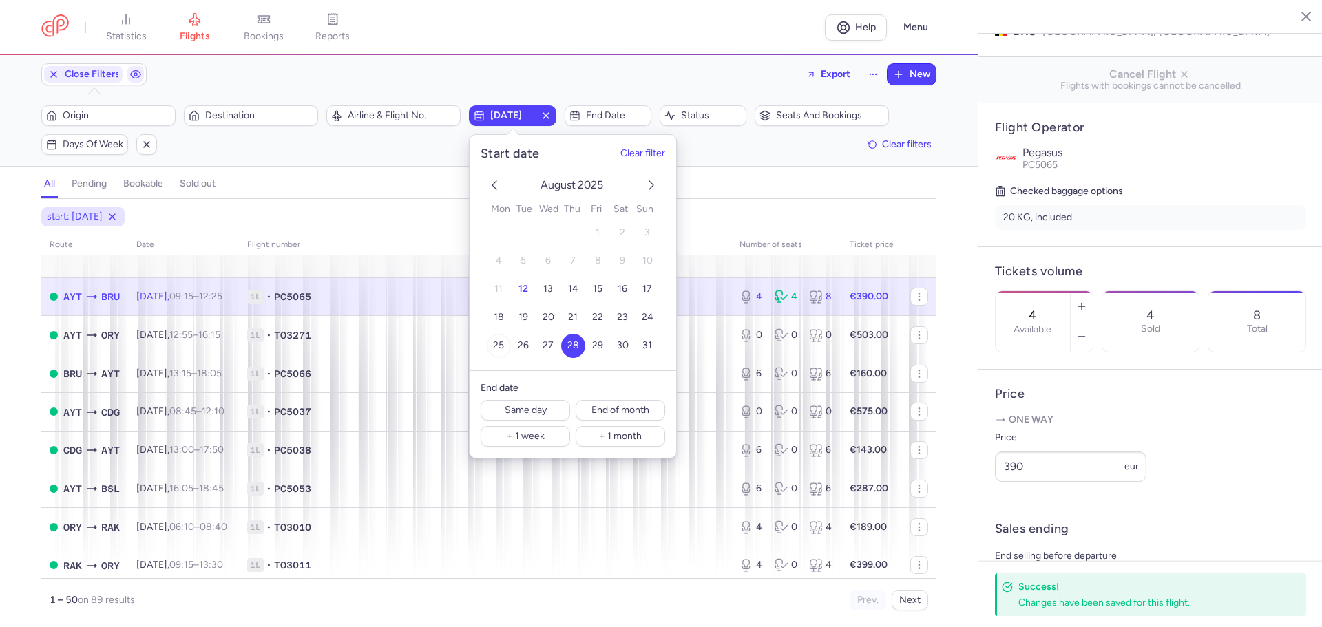
click at [501, 342] on span "25" at bounding box center [498, 346] width 11 height 12
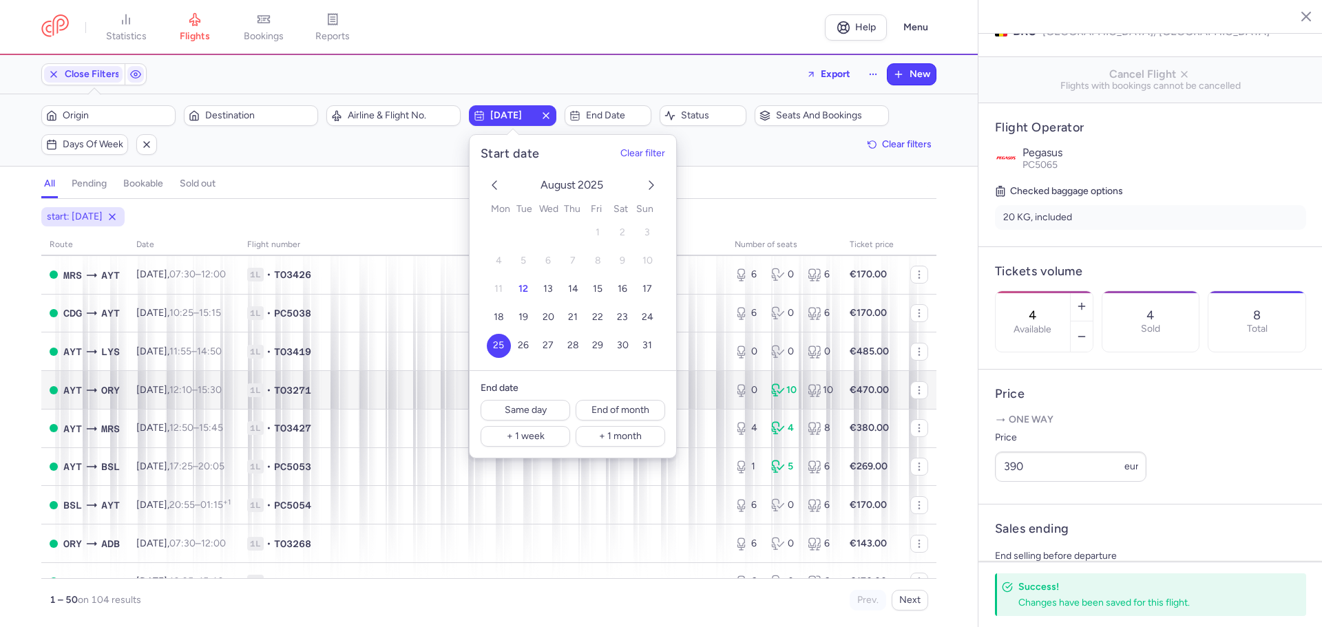
scroll to position [138, 0]
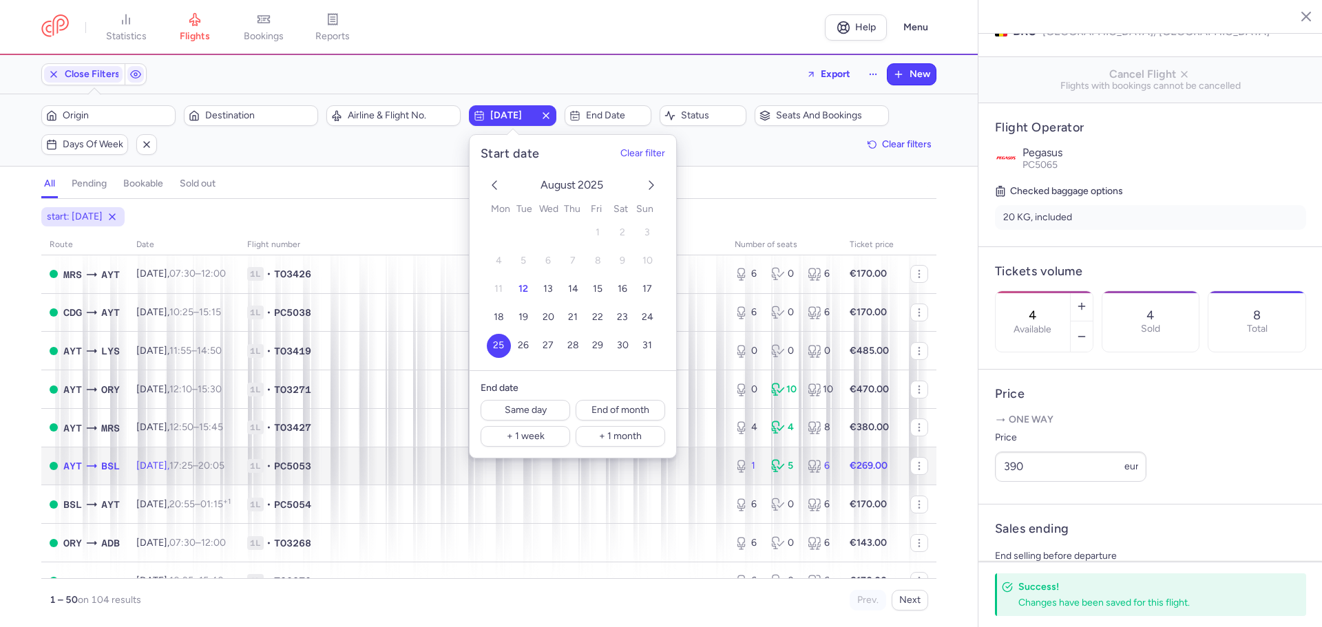
click at [91, 464] on icon at bounding box center [92, 466] width 14 height 14
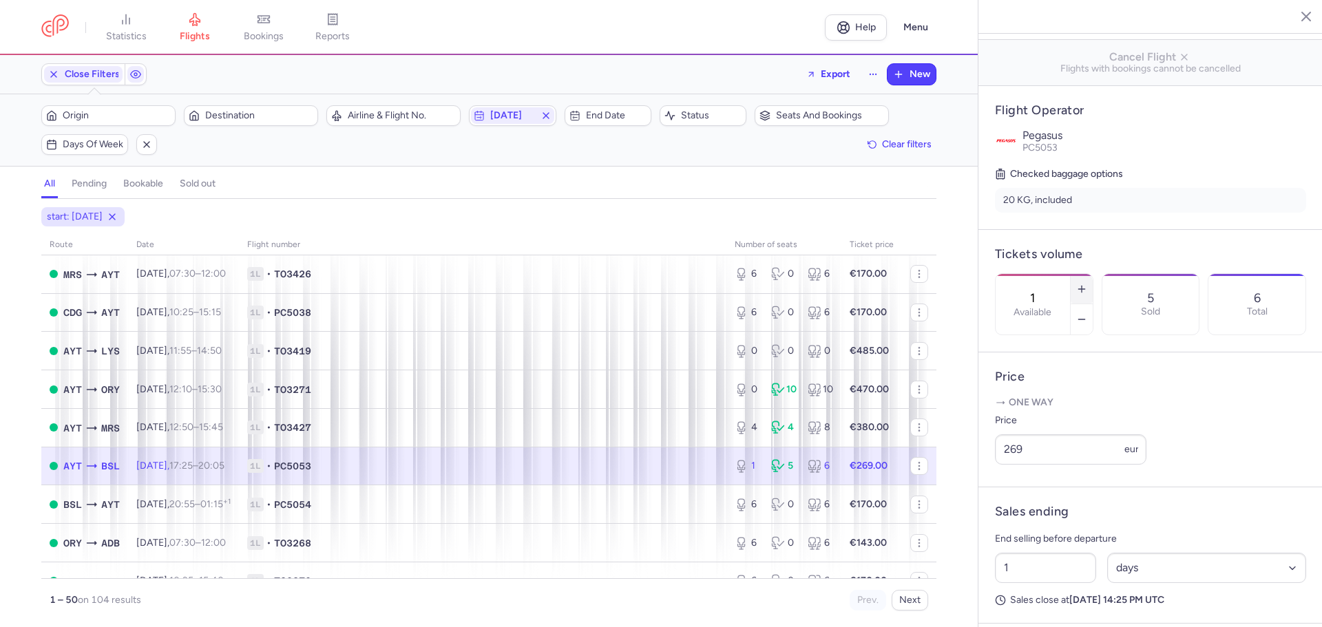
click at [1087, 284] on icon "button" at bounding box center [1081, 289] width 11 height 11
type input "4"
click at [1059, 465] on input "269" at bounding box center [1070, 449] width 151 height 30
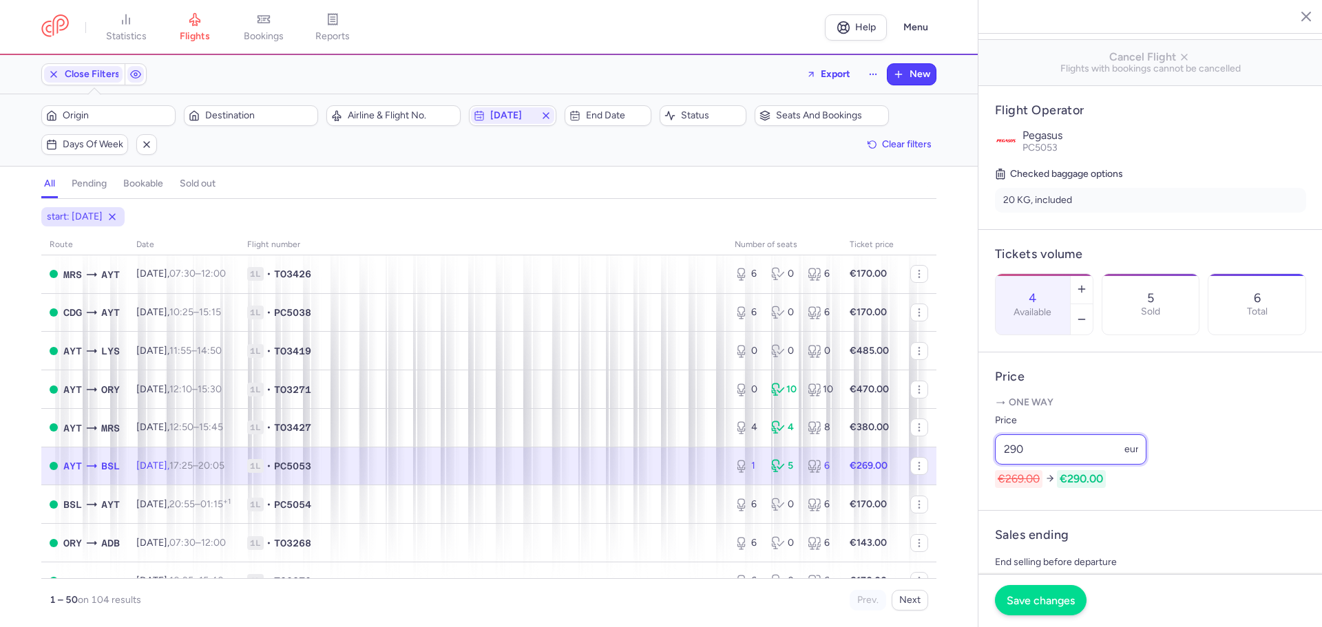
type input "290"
click at [1049, 601] on span "Save changes" at bounding box center [1041, 600] width 68 height 12
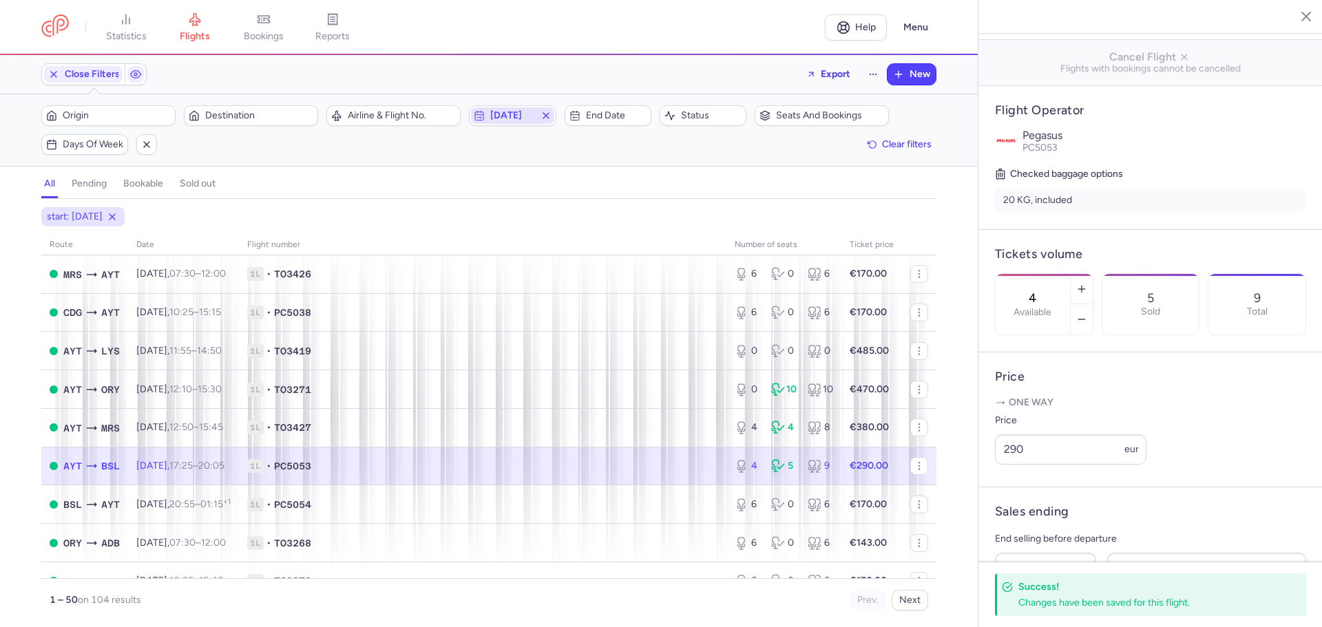
click at [479, 116] on icon "button" at bounding box center [479, 115] width 11 height 11
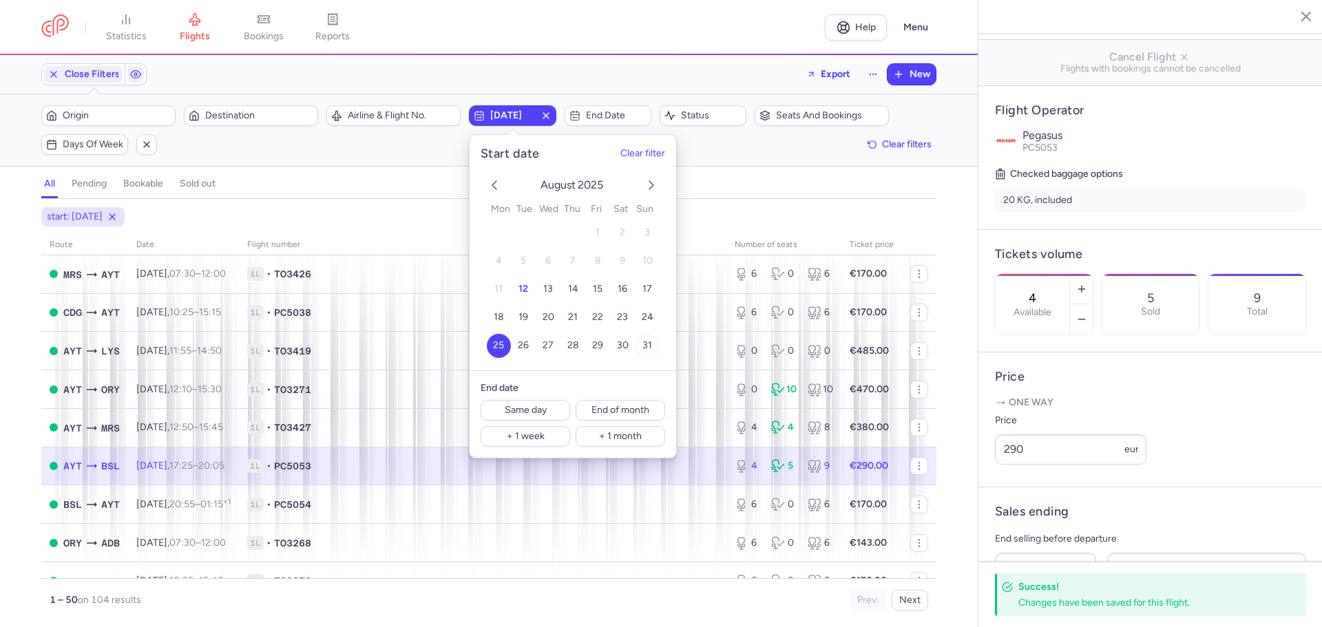
click at [651, 348] on span "31" at bounding box center [647, 346] width 10 height 12
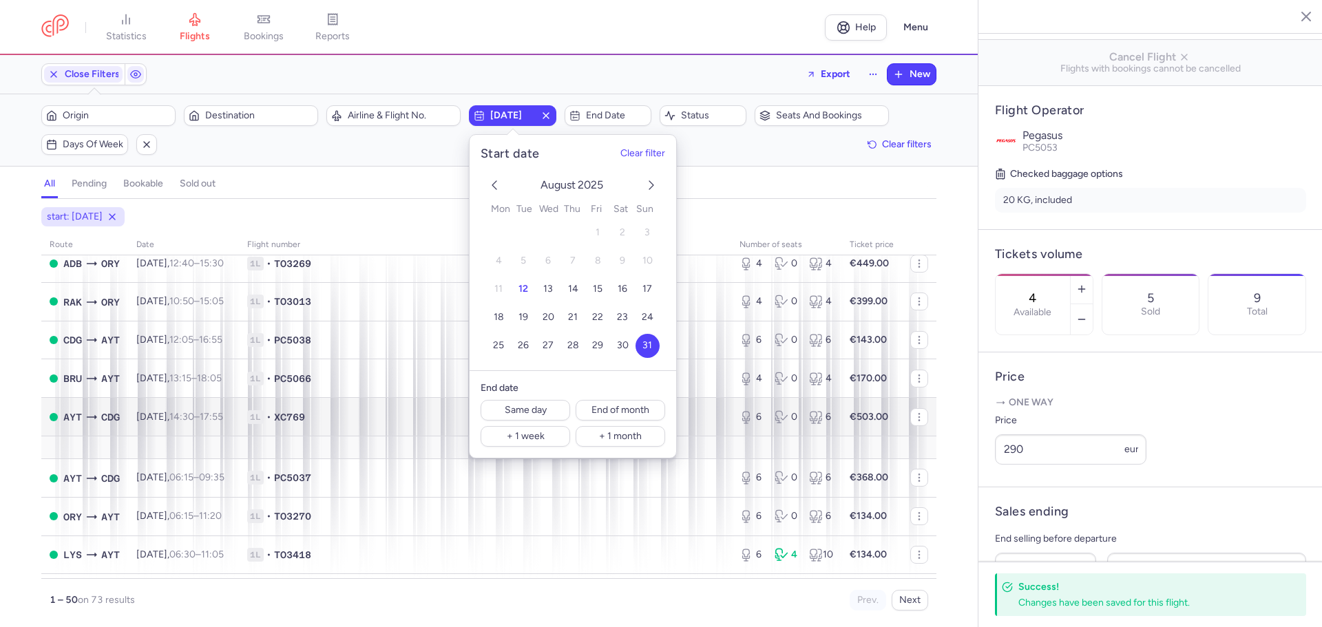
scroll to position [275, 0]
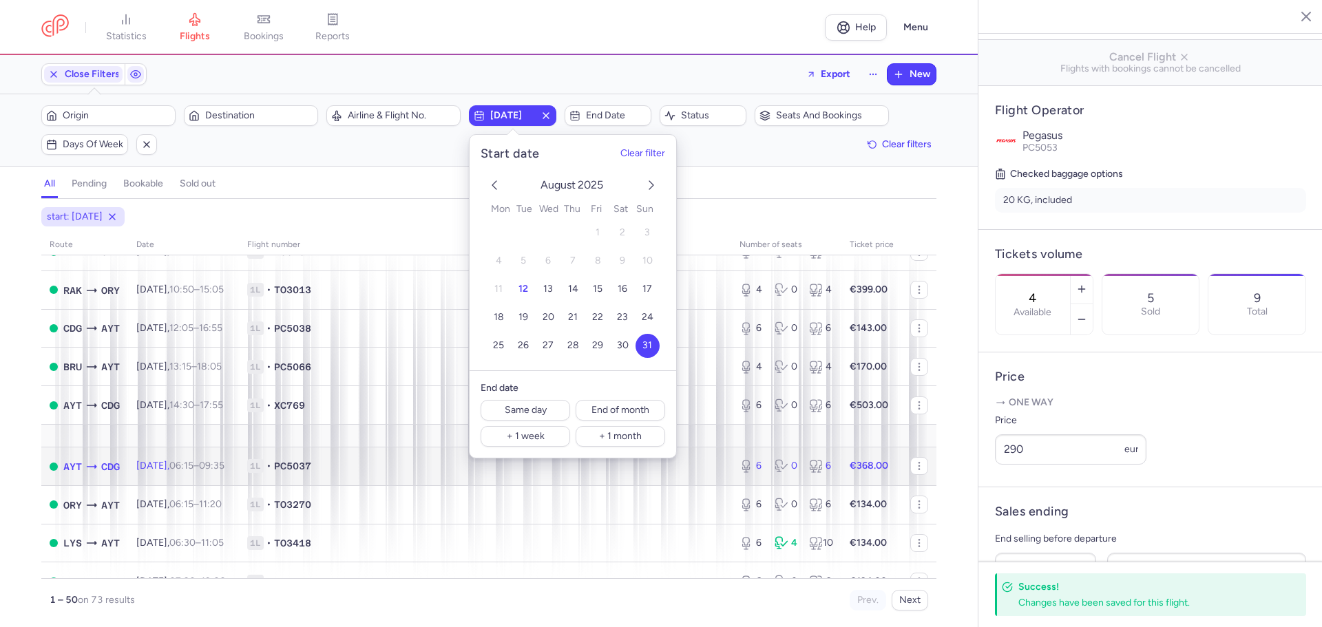
click at [76, 464] on span "AYT" at bounding box center [72, 466] width 19 height 15
type input "6"
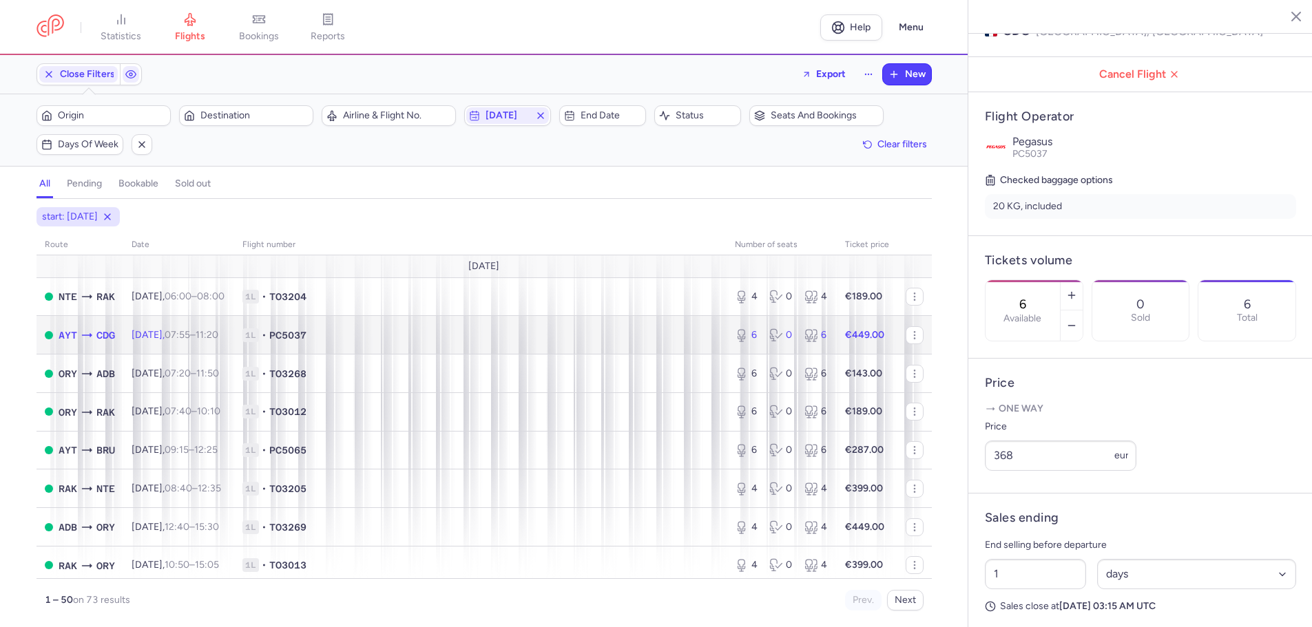
click at [84, 331] on icon at bounding box center [87, 335] width 14 height 14
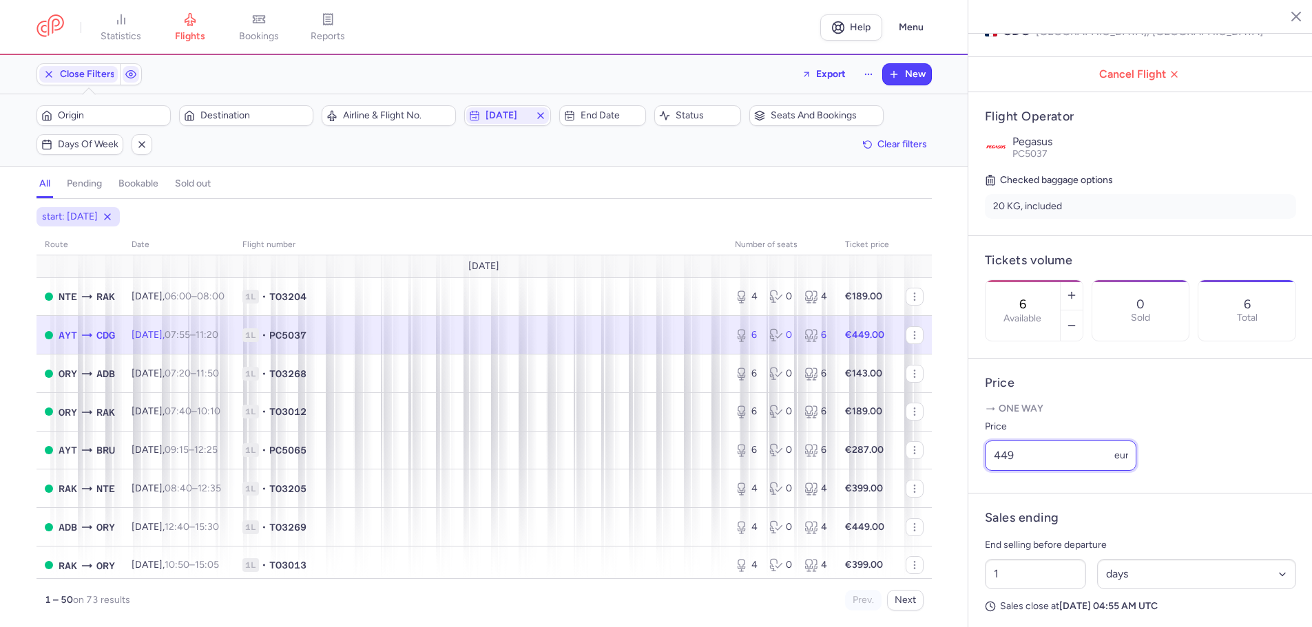
click at [1042, 466] on input "449" at bounding box center [1060, 456] width 151 height 30
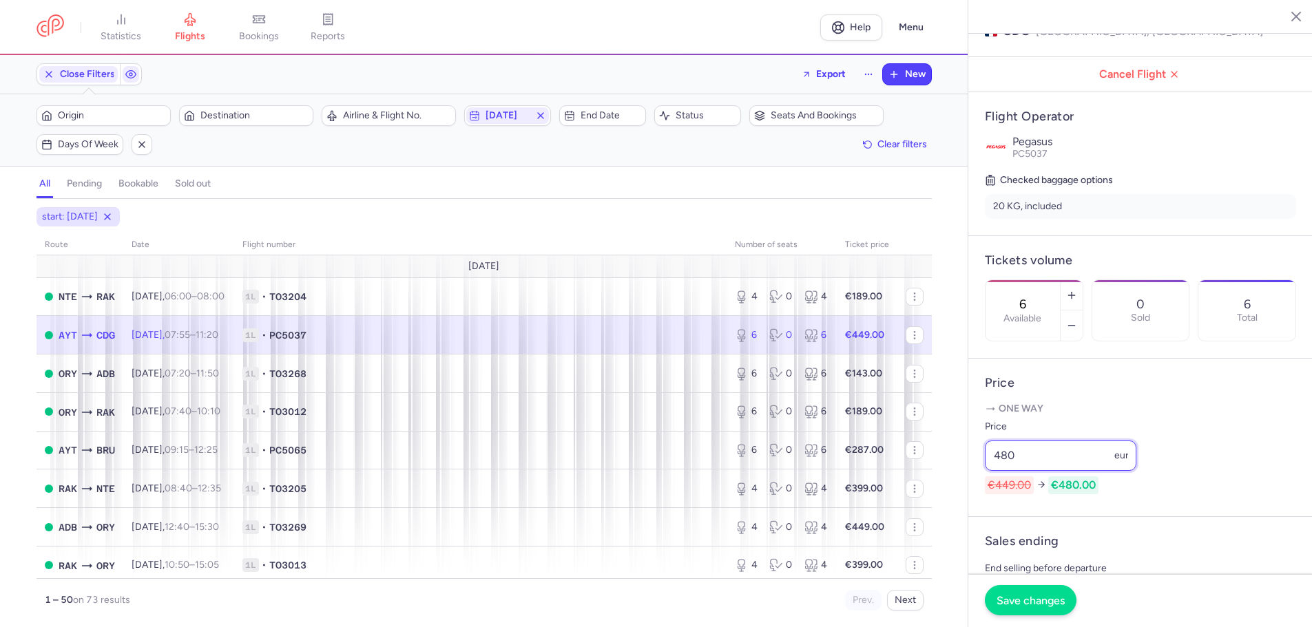
type input "480"
click at [1036, 609] on button "Save changes" at bounding box center [1031, 600] width 92 height 30
